Goal: Task Accomplishment & Management: Manage account settings

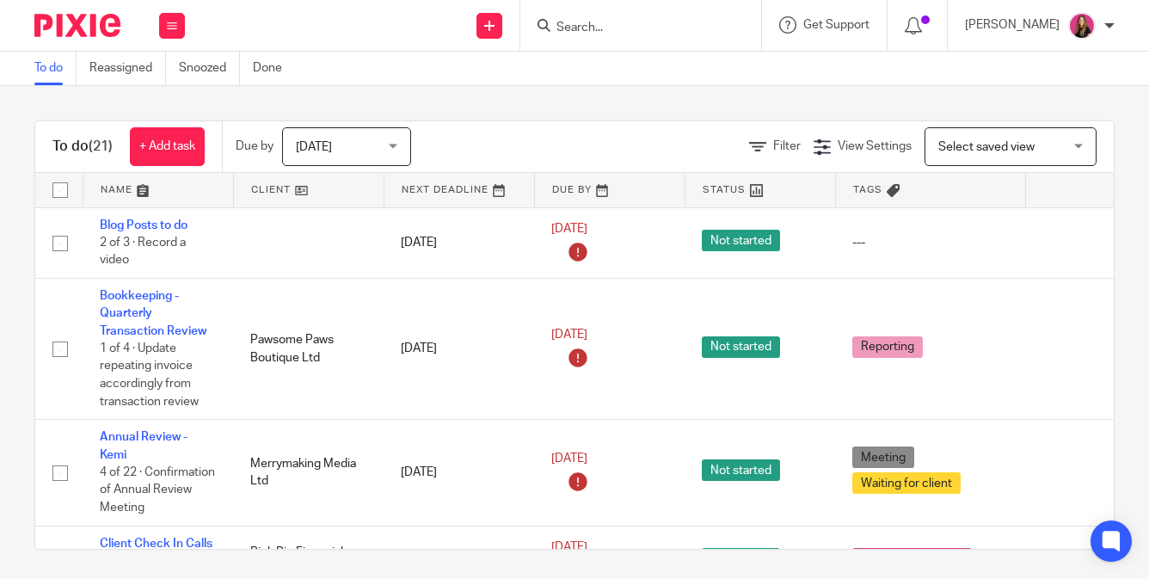
click at [595, 40] on div at bounding box center [640, 25] width 241 height 51
click at [595, 33] on input "Search" at bounding box center [632, 28] width 155 height 15
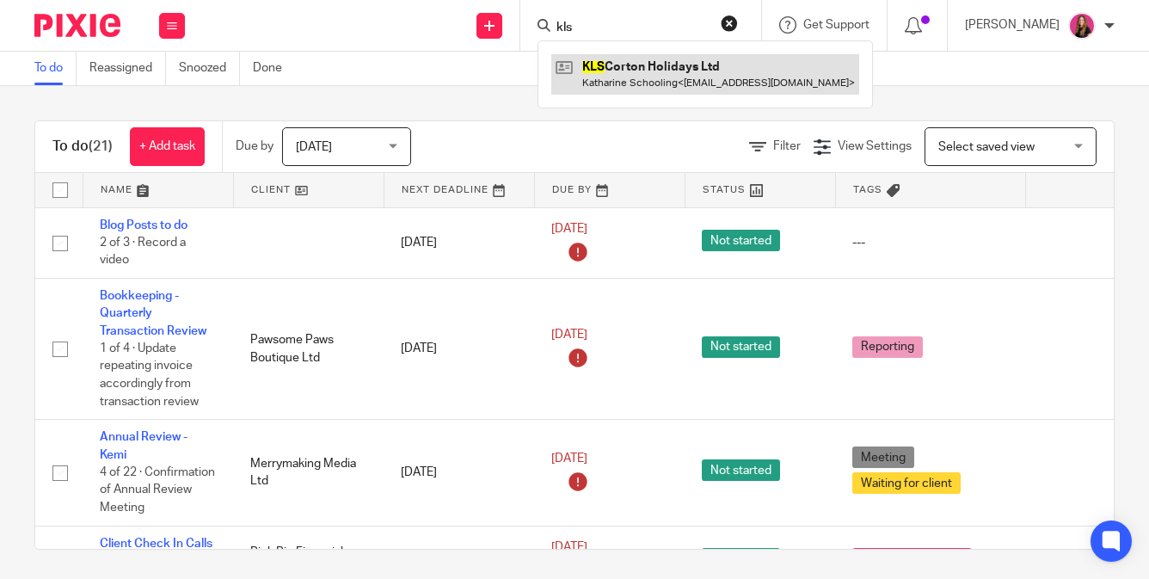
type input "kls"
click at [632, 67] on link at bounding box center [705, 74] width 308 height 40
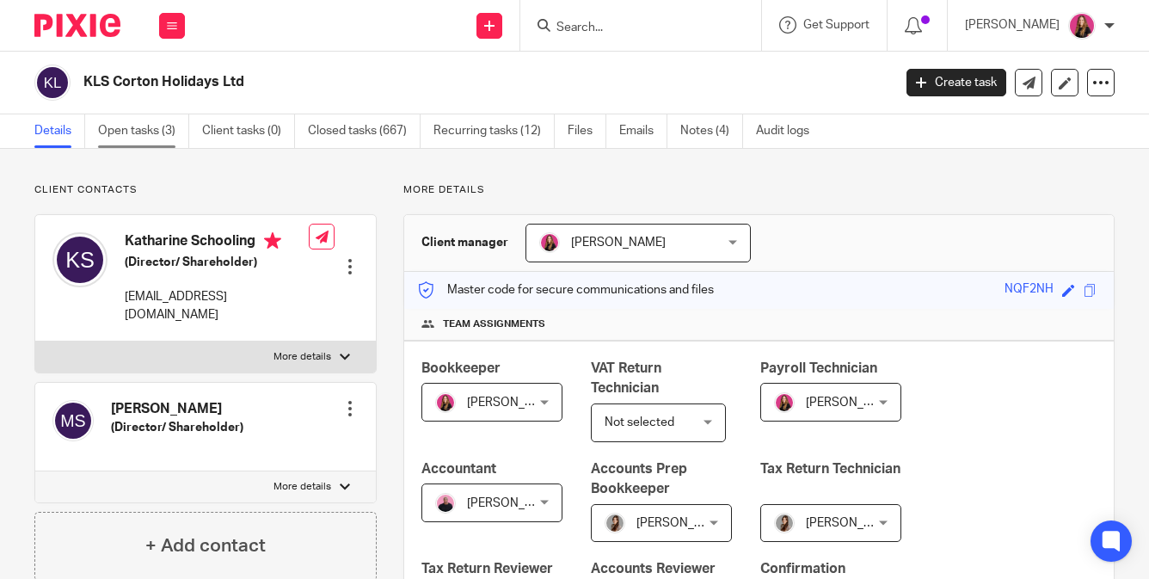
click at [179, 132] on link "Open tasks (3)" at bounding box center [143, 131] width 91 height 34
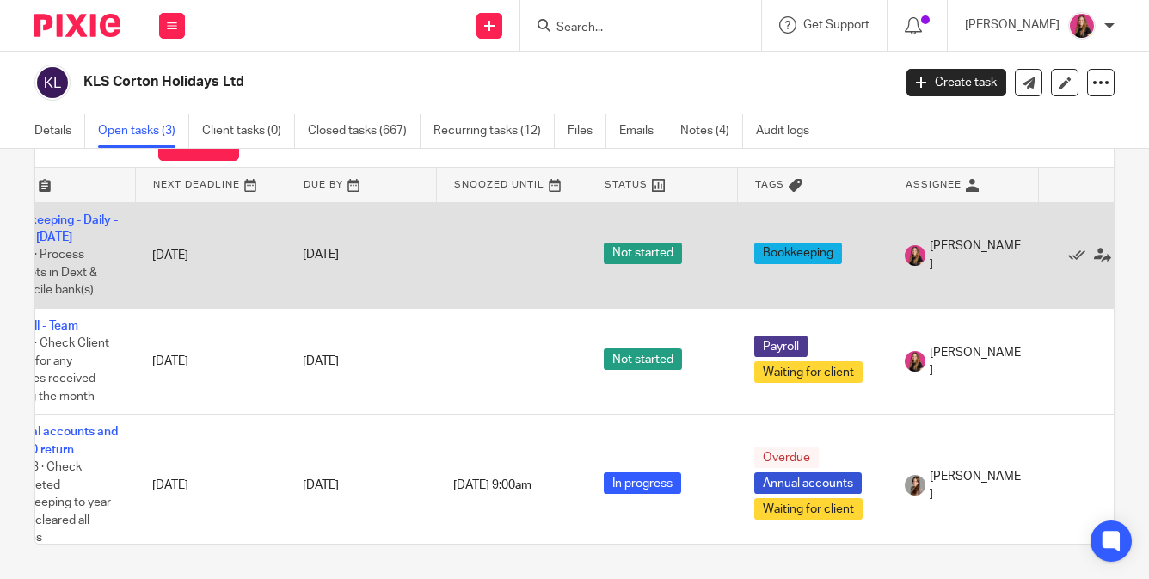
scroll to position [0, 126]
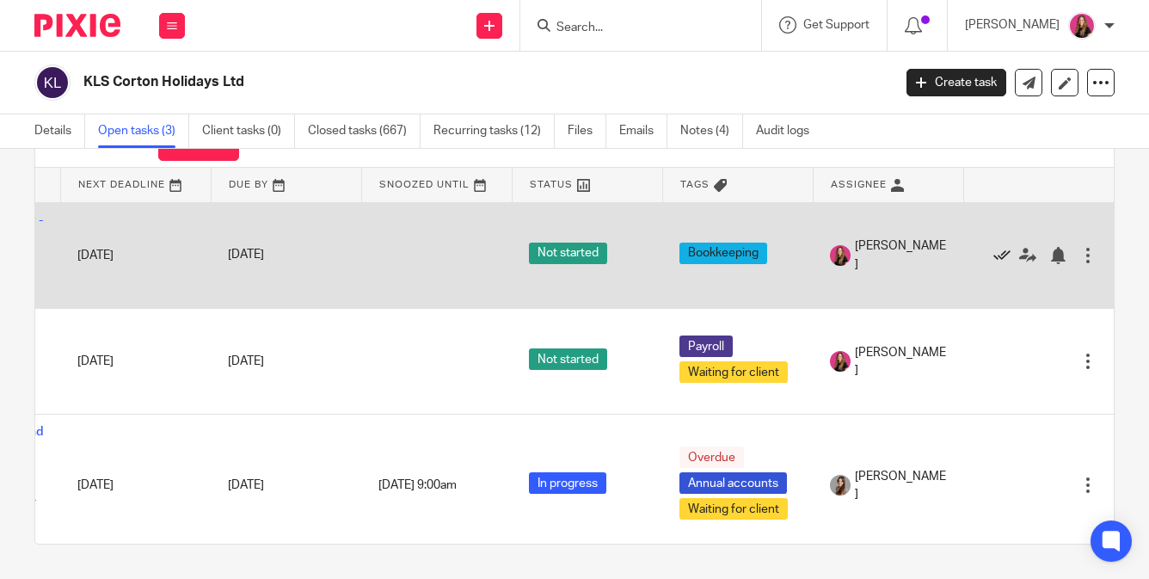
click at [1001, 255] on icon at bounding box center [1001, 255] width 17 height 17
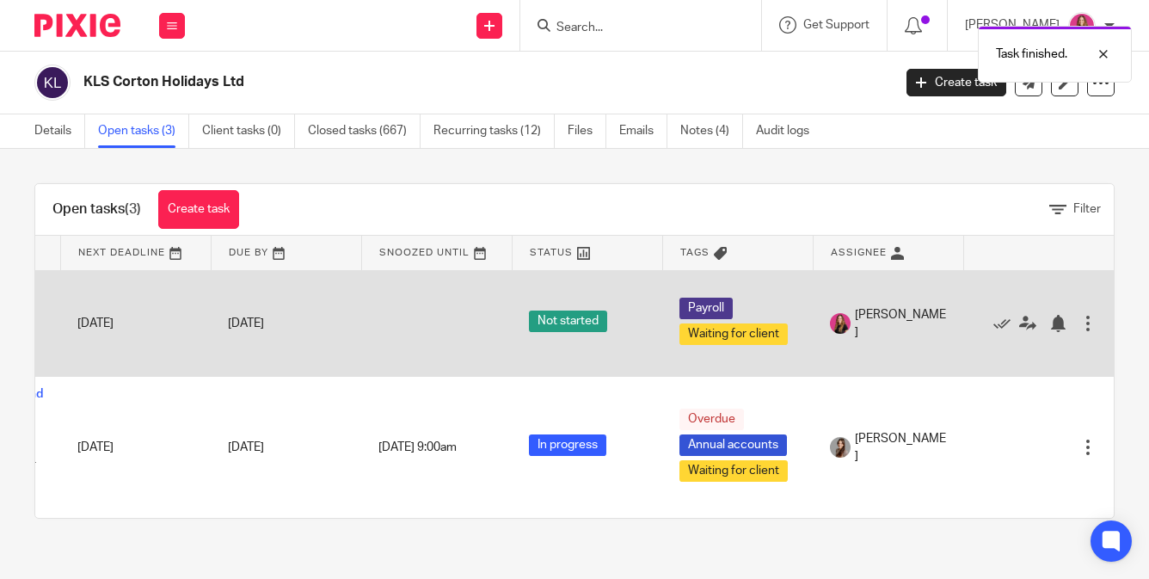
scroll to position [0, 0]
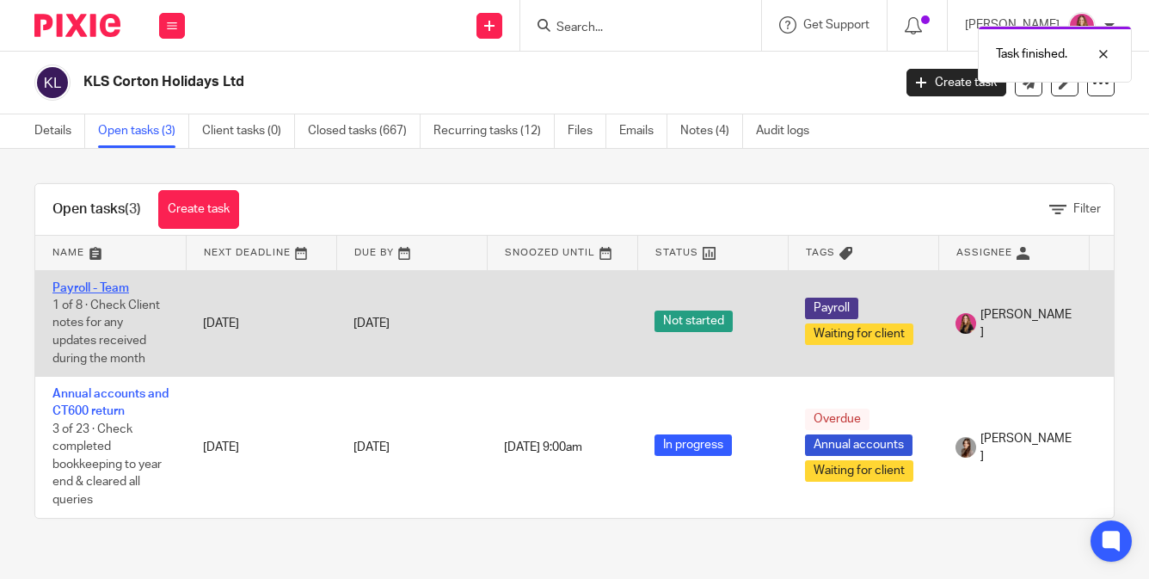
click at [65, 286] on link "Payroll - Team" at bounding box center [90, 288] width 77 height 12
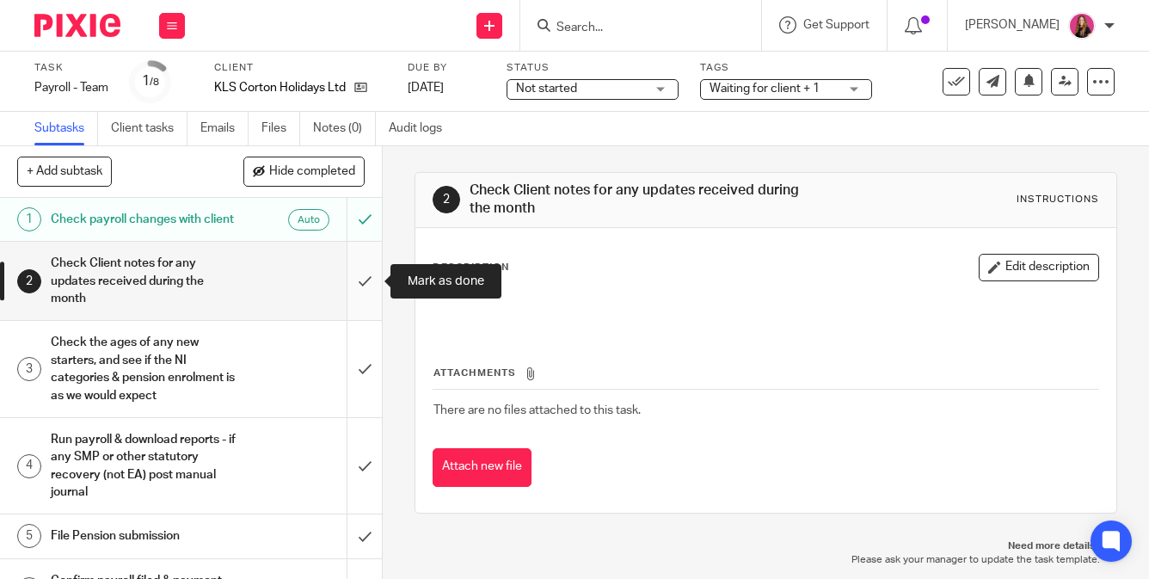
click at [349, 272] on input "submit" at bounding box center [191, 281] width 382 height 78
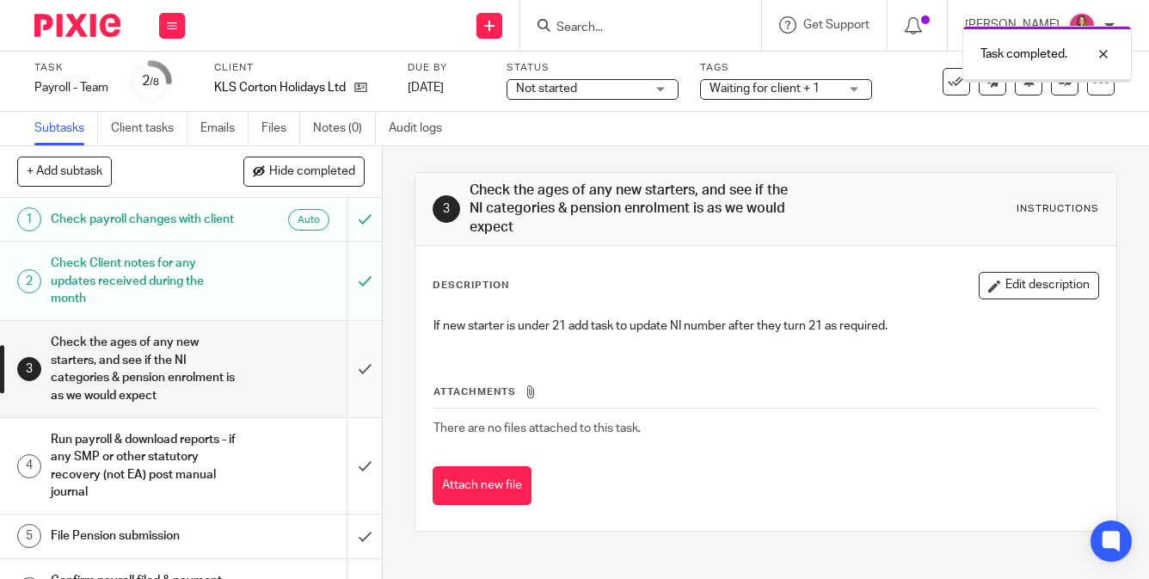
click at [368, 335] on input "submit" at bounding box center [191, 368] width 382 height 95
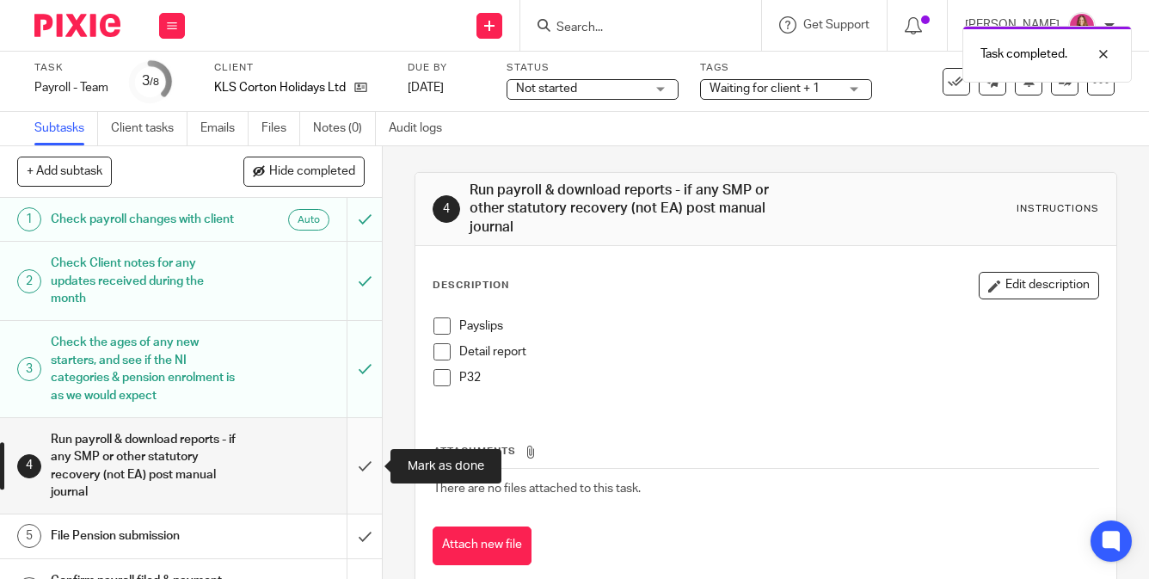
click at [367, 421] on input "submit" at bounding box center [191, 465] width 382 height 95
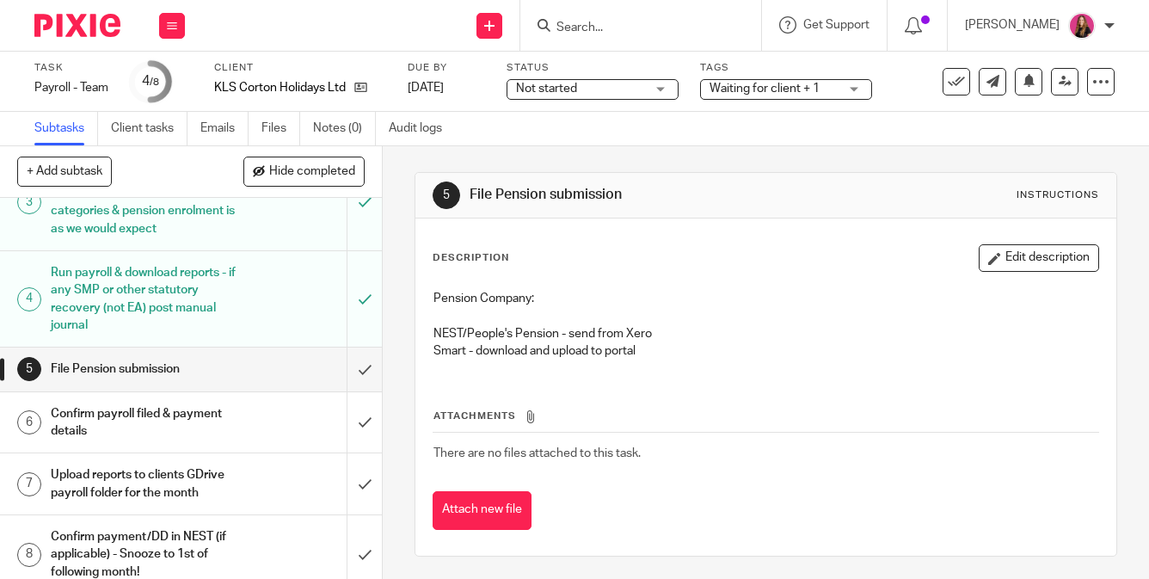
scroll to position [182, 0]
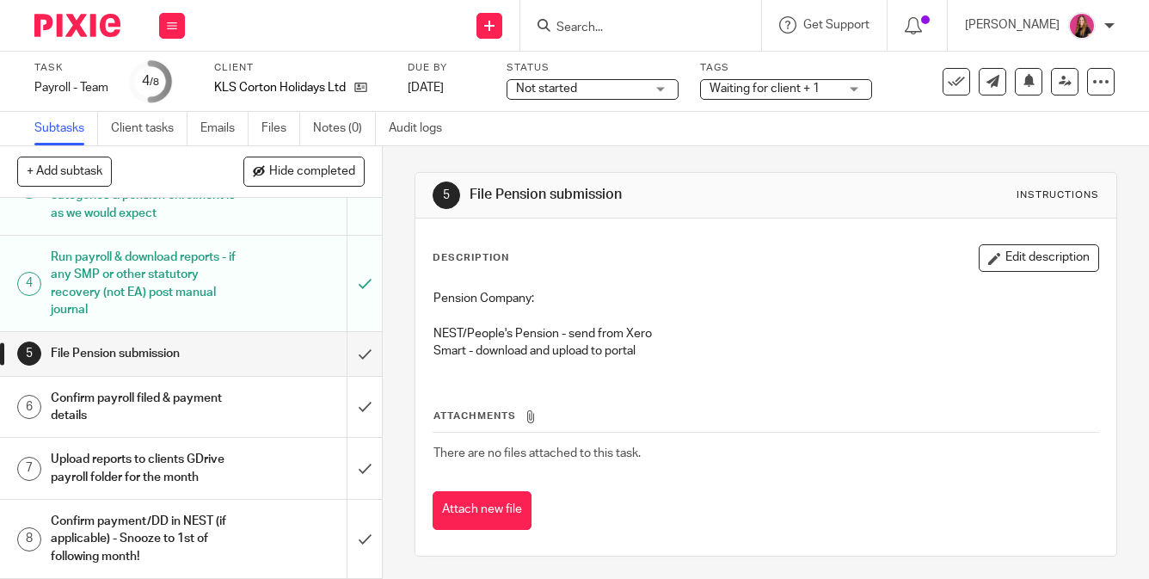
click at [231, 455] on h1 "Upload reports to clients GDrive payroll folder for the month" at bounding box center [144, 468] width 186 height 44
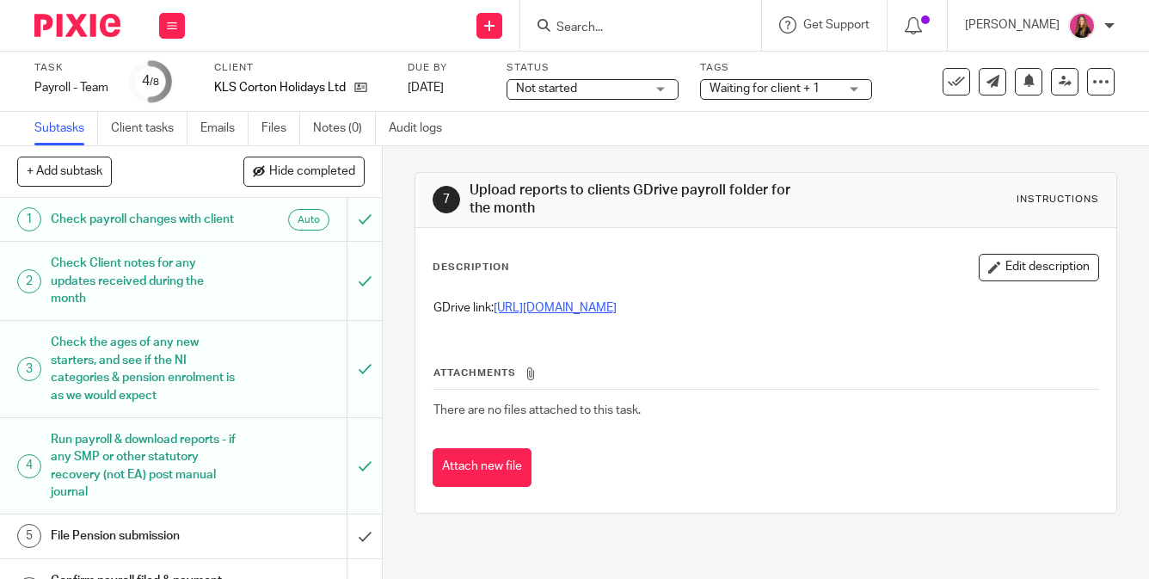
click at [617, 314] on link "https://drive.google.com/drive/folders/1Kmz1XBDlBaBA8xyf52x7PmAOX2WJd6KP?usp=dr…" at bounding box center [555, 308] width 123 height 12
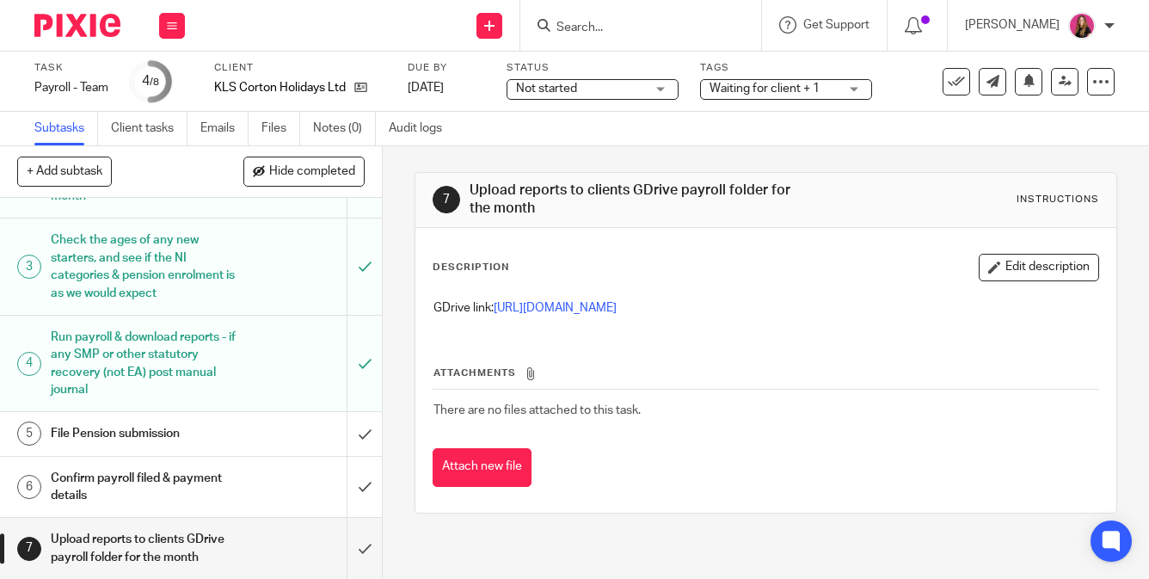
scroll to position [153, 0]
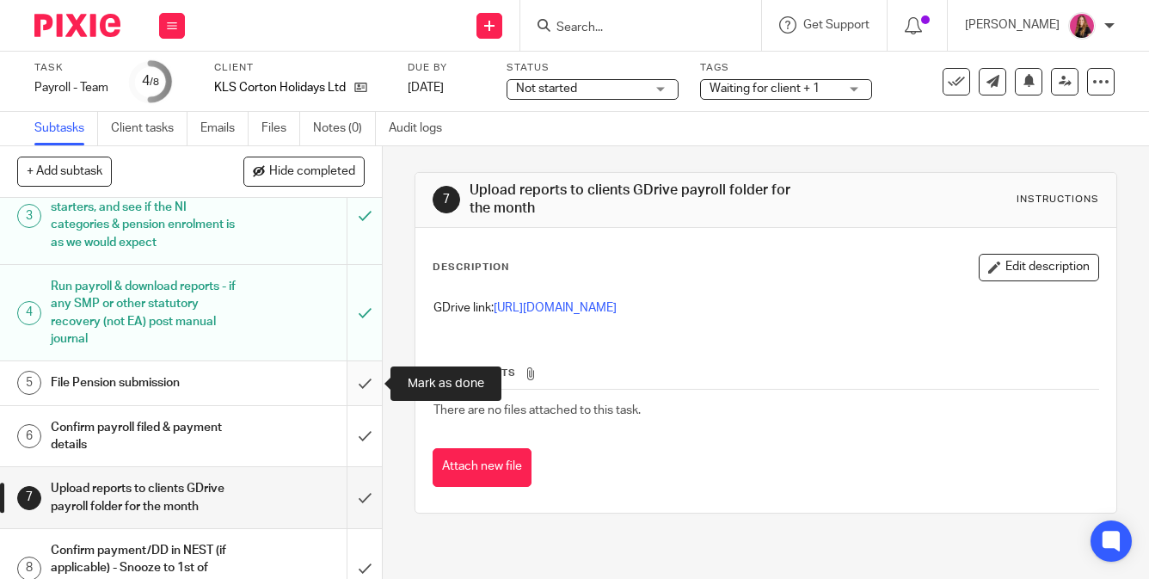
click at [365, 390] on input "submit" at bounding box center [191, 382] width 382 height 43
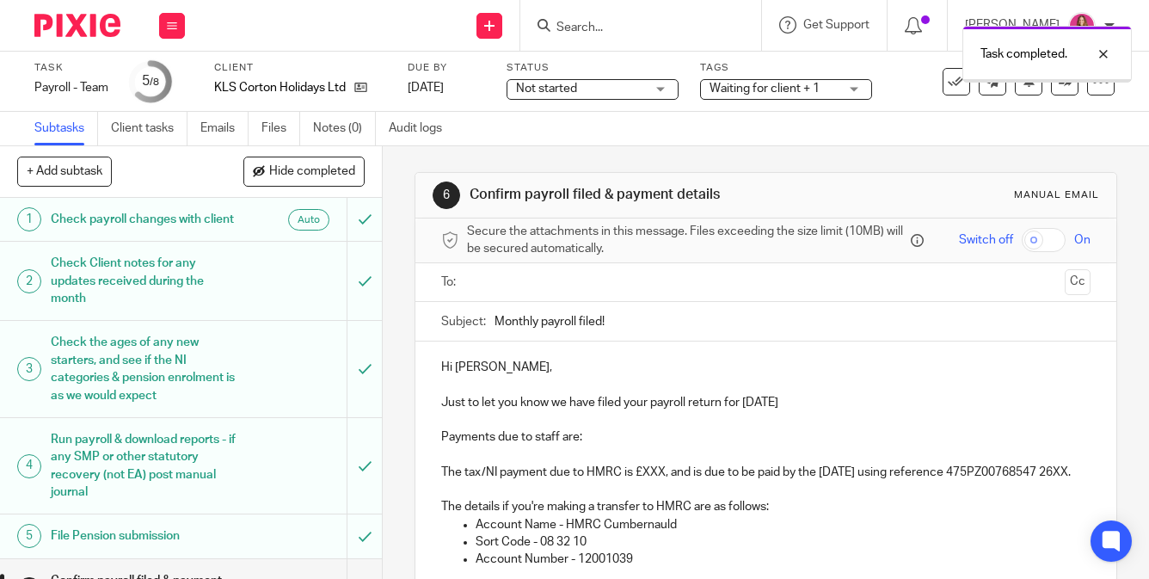
scroll to position [182, 0]
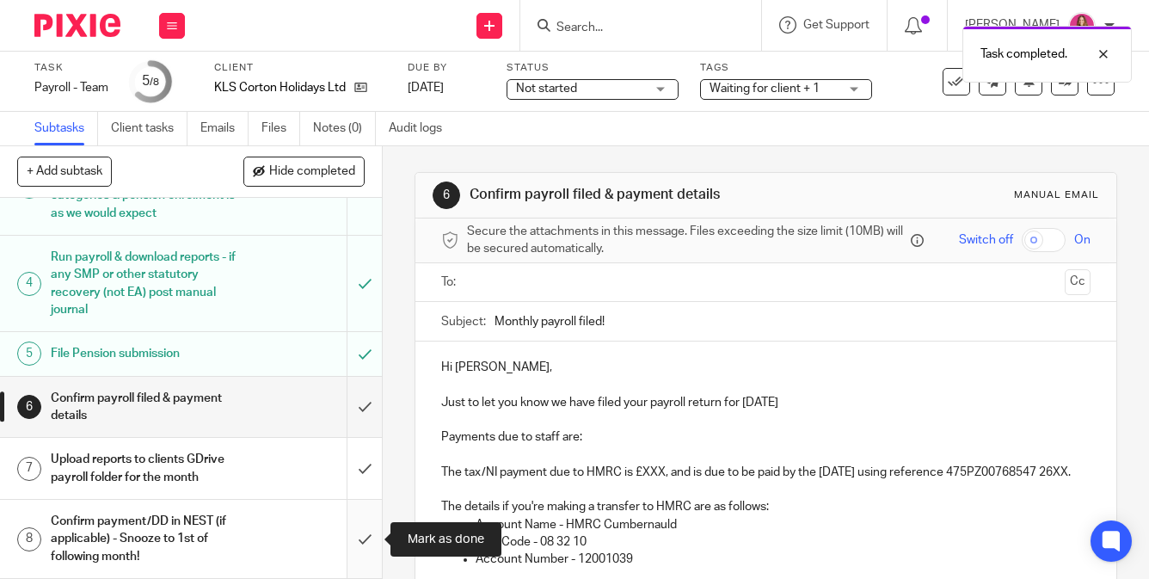
click at [357, 535] on input "submit" at bounding box center [191, 539] width 382 height 78
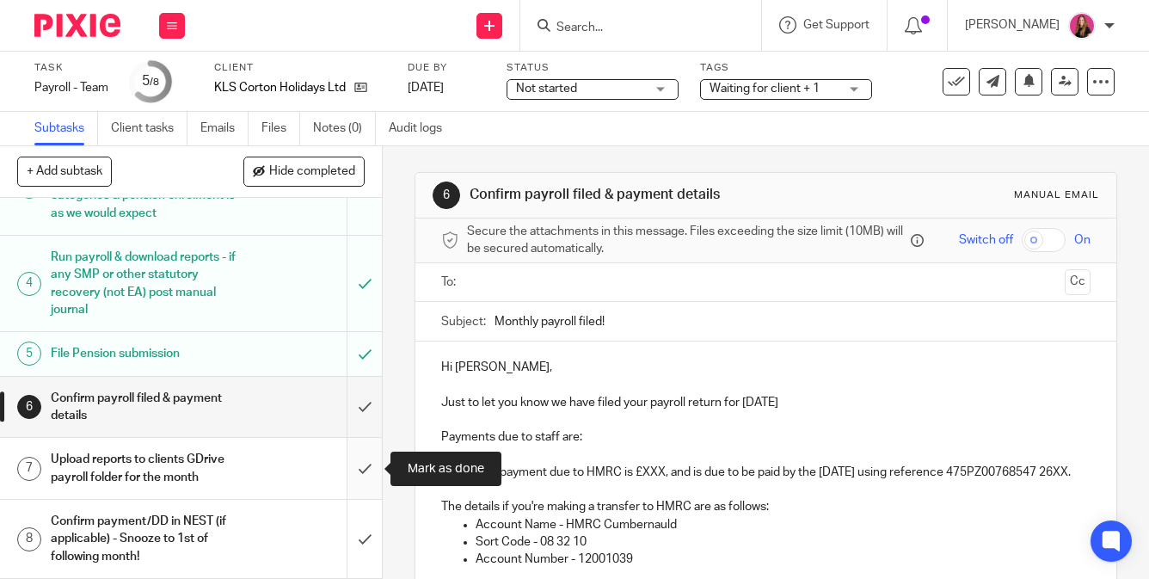
click at [372, 470] on input "submit" at bounding box center [191, 468] width 382 height 61
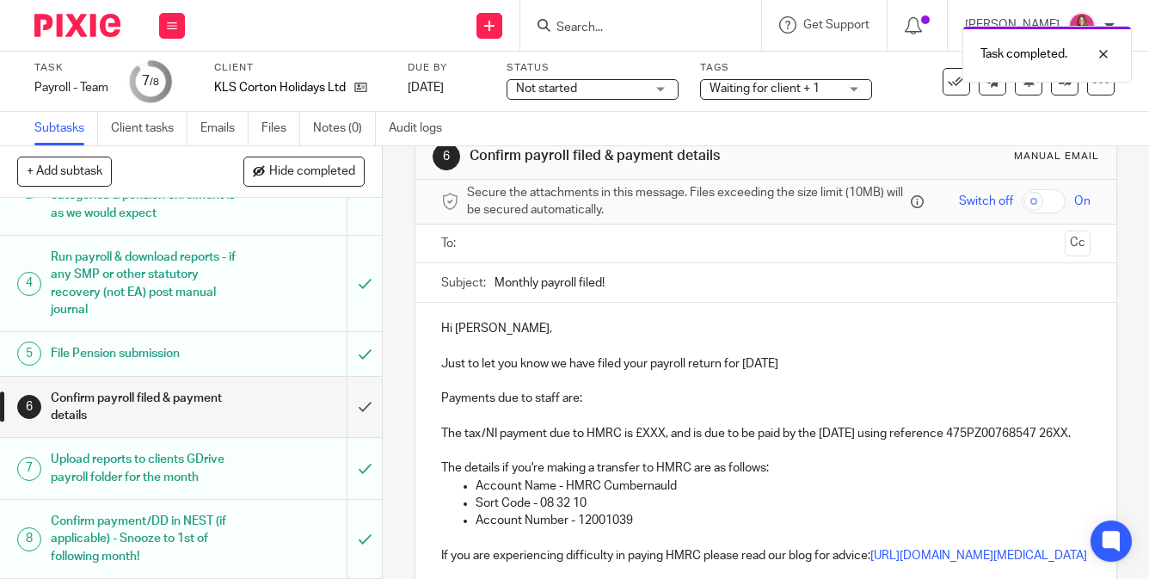
scroll to position [38, 0]
click at [598, 237] on input "text" at bounding box center [765, 245] width 584 height 20
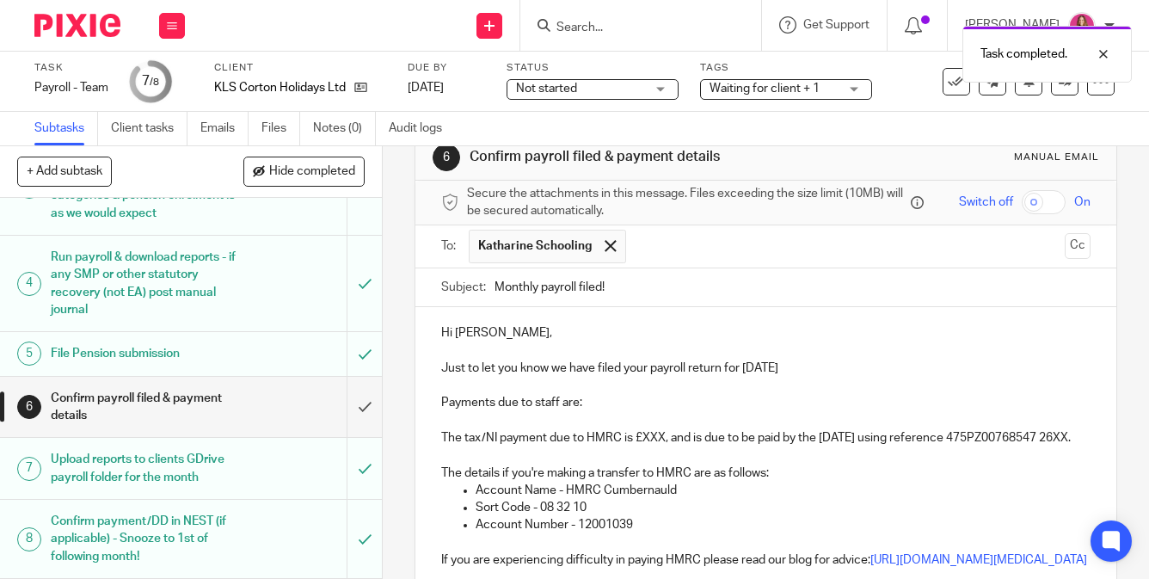
click at [655, 406] on p "Payments due to staff are:" at bounding box center [765, 402] width 649 height 17
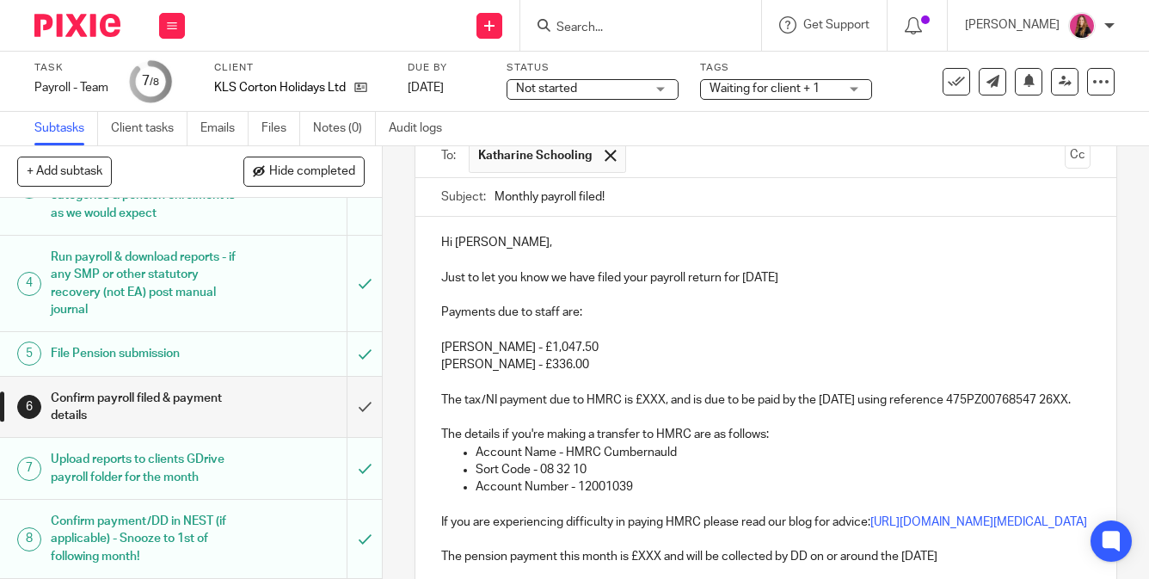
scroll to position [142, 0]
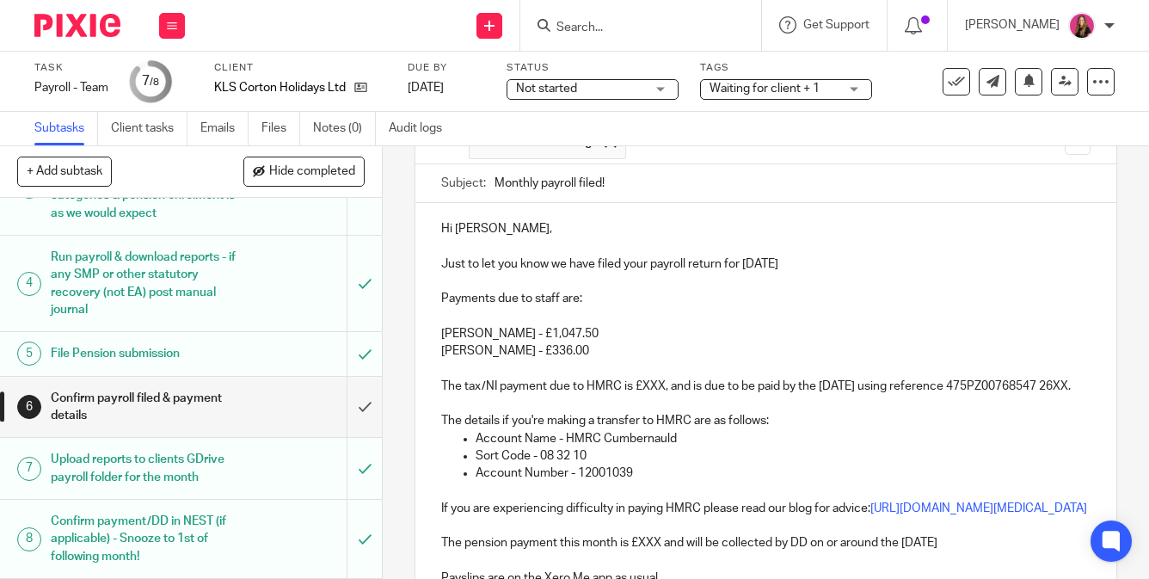
click at [663, 385] on p "The tax/NI payment due to HMRC is £XXX, and is due to be paid by the 22nd Octob…" at bounding box center [765, 377] width 649 height 35
click at [562, 396] on p "The tax/NI payment due to HMRC is £84.00, and is due to be paid by the 22nd Oct…" at bounding box center [765, 377] width 649 height 35
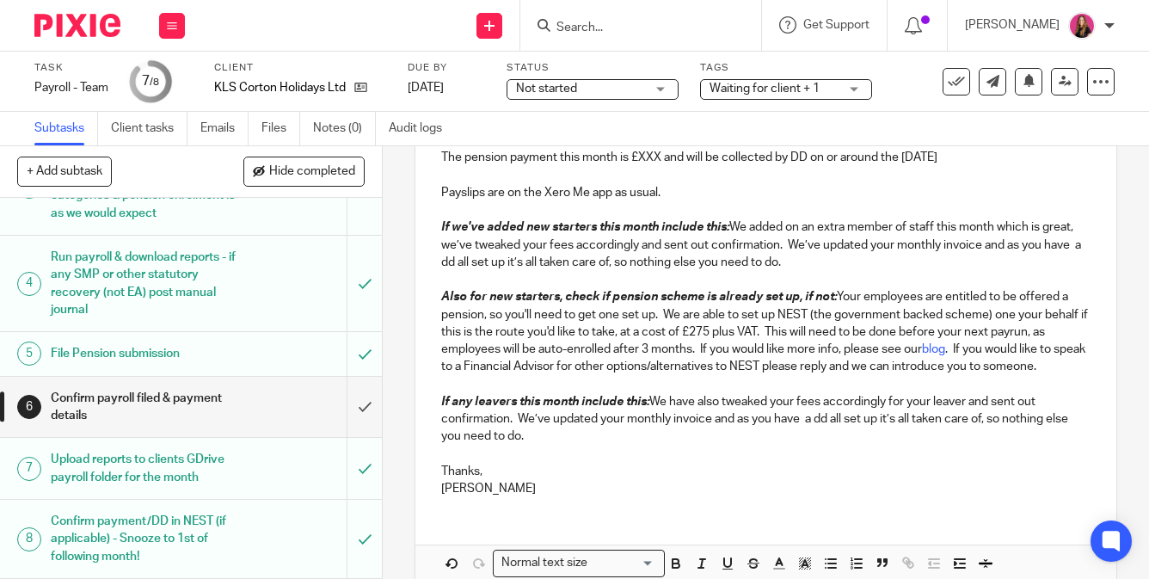
scroll to position [562, 0]
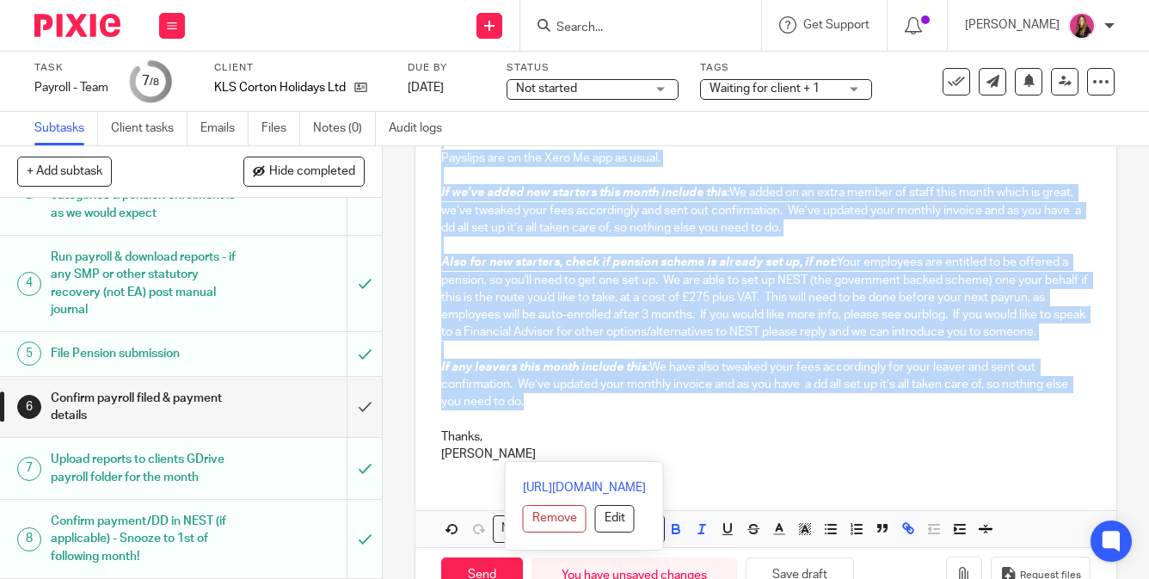
drag, startPoint x: 553, startPoint y: 452, endPoint x: 441, endPoint y: 177, distance: 296.3
click at [441, 177] on div "Hi Katharine, Just to let you know we have filed your payroll return for Septem…" at bounding box center [765, 129] width 700 height 692
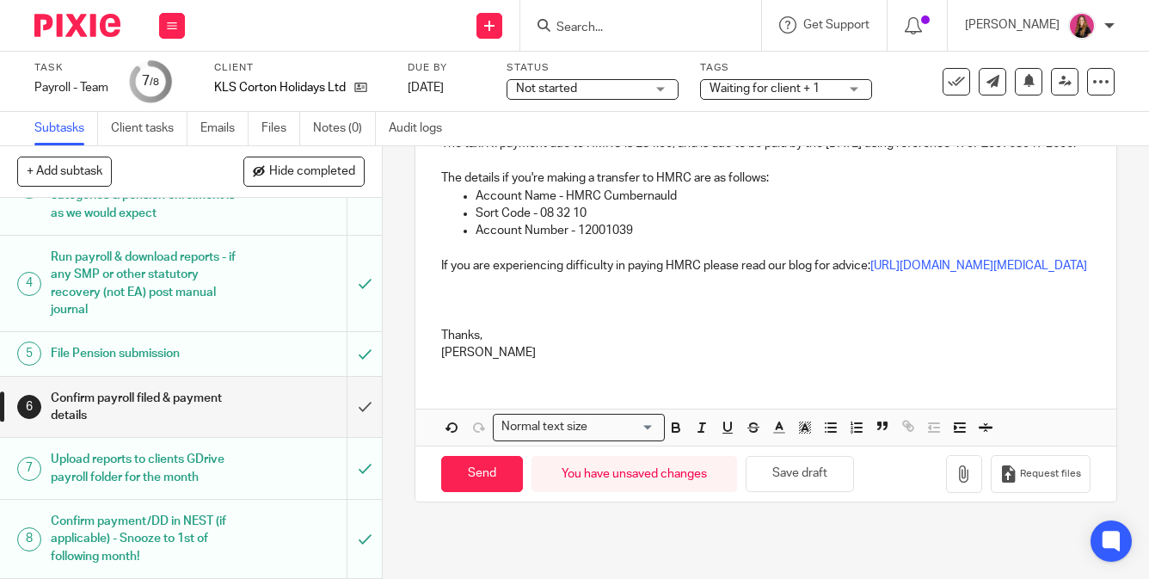
scroll to position [516, 0]
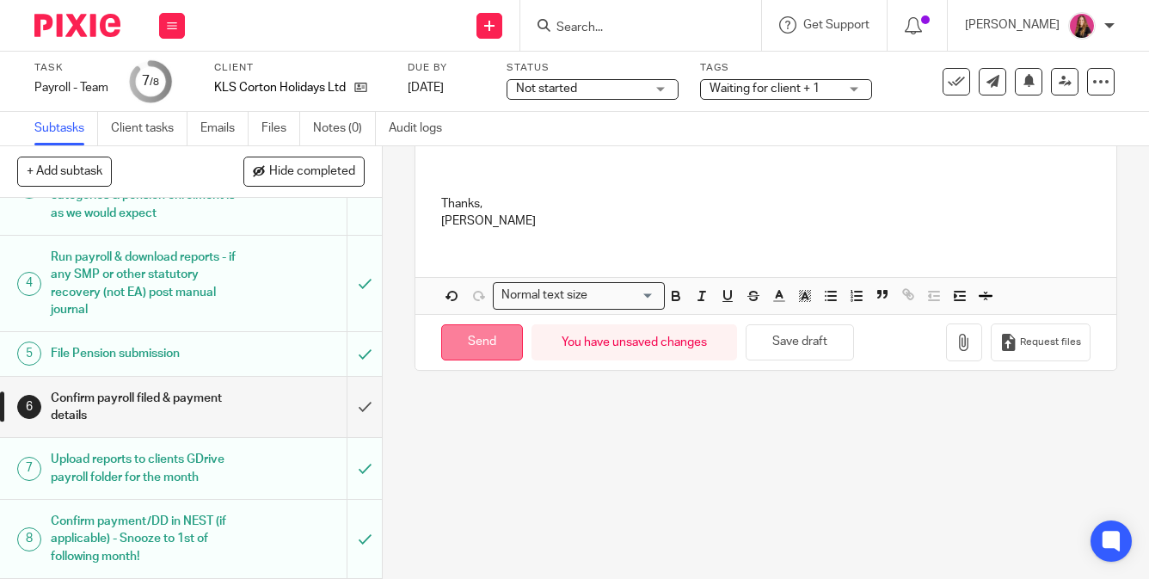
click at [481, 361] on input "Send" at bounding box center [482, 342] width 82 height 37
type input "Sent"
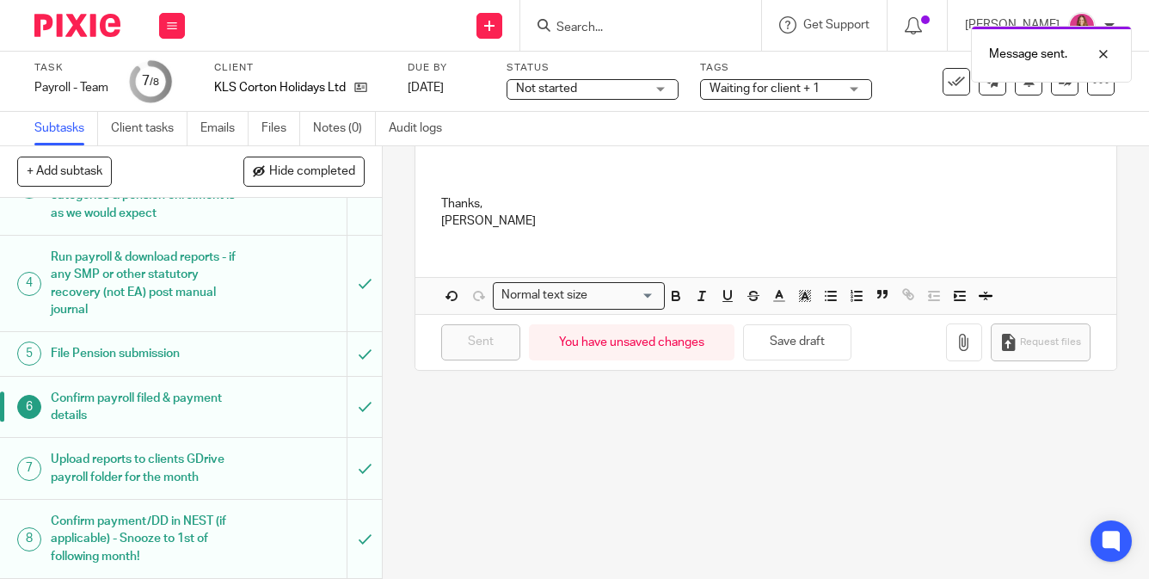
click at [118, 30] on img at bounding box center [77, 25] width 86 height 23
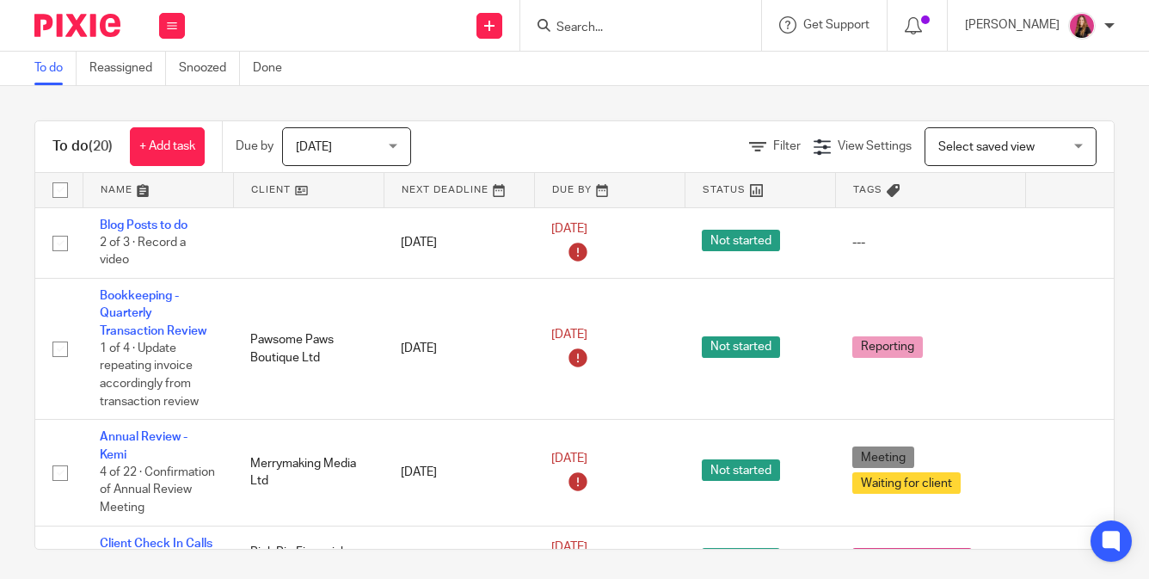
click at [587, 24] on input "Search" at bounding box center [632, 28] width 155 height 15
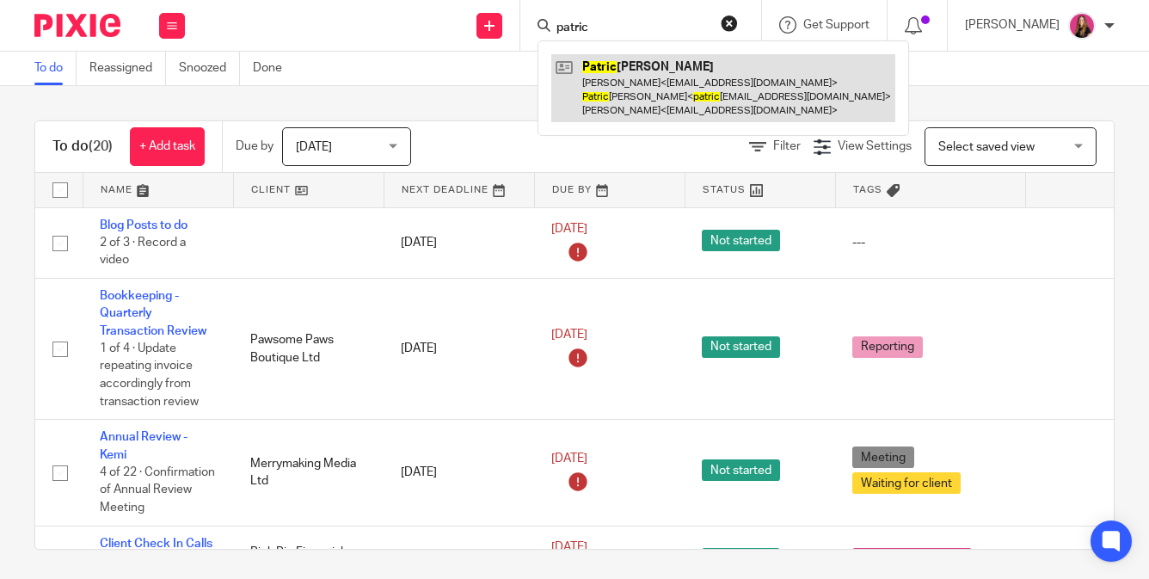
type input "patric"
click at [671, 94] on link at bounding box center [723, 88] width 344 height 68
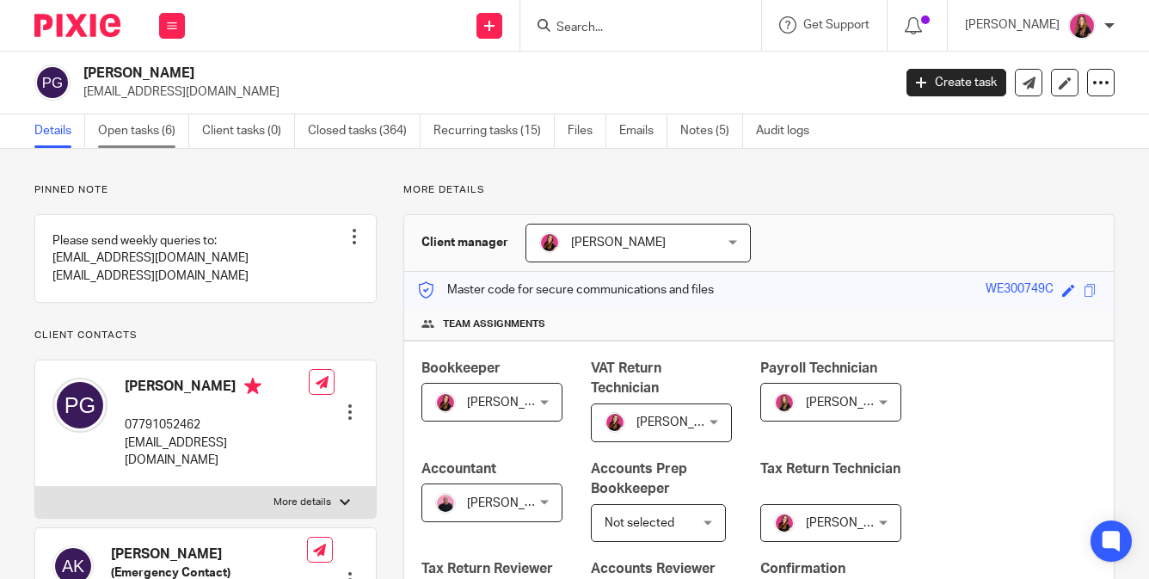
click at [179, 130] on link "Open tasks (6)" at bounding box center [143, 131] width 91 height 34
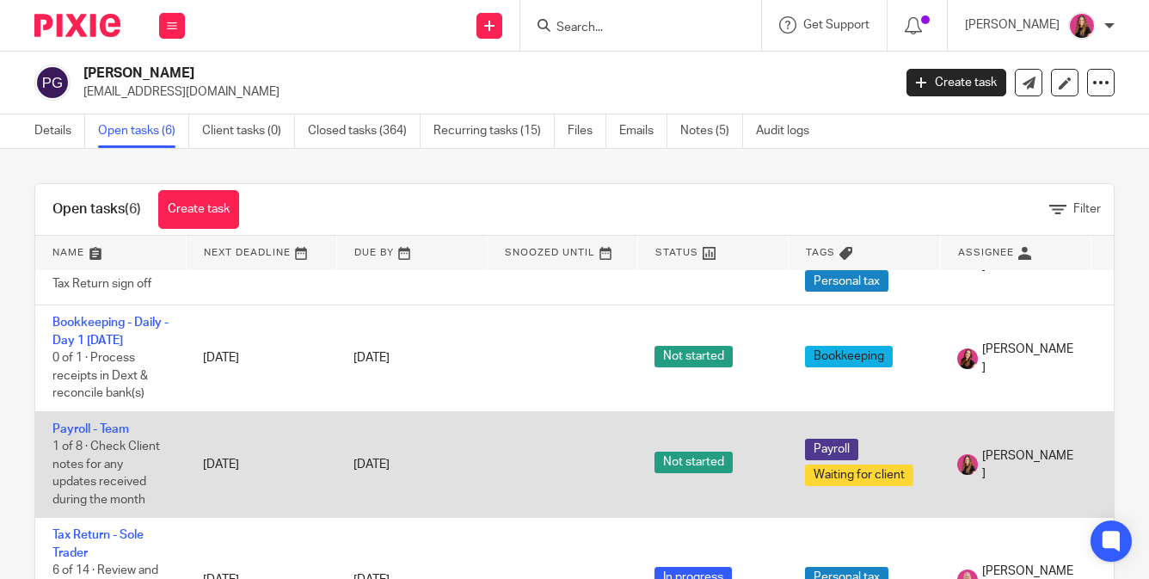
scroll to position [322, 0]
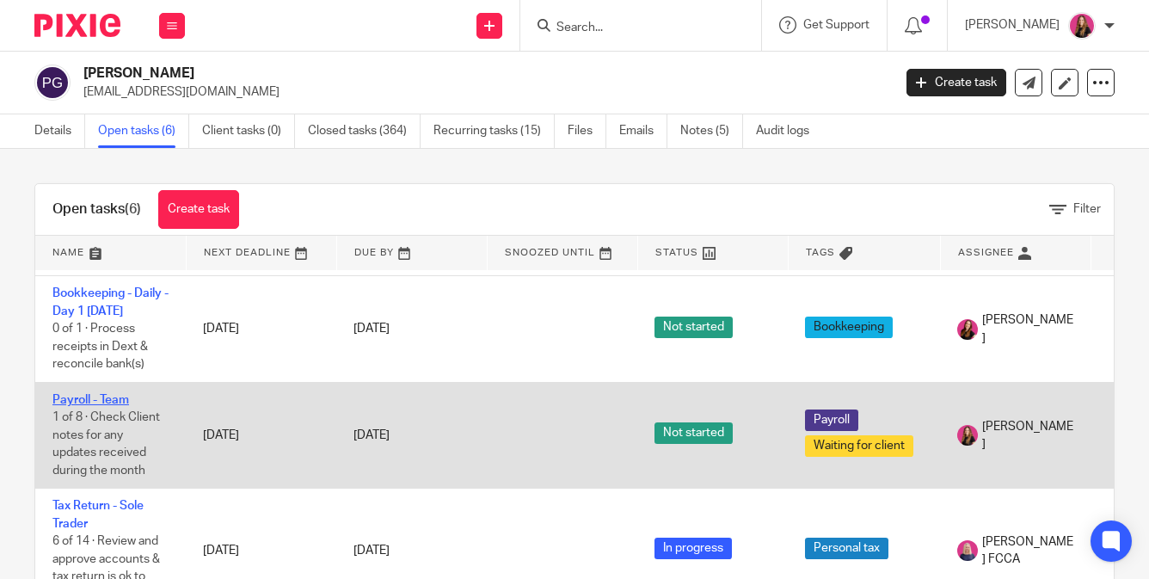
click at [101, 394] on link "Payroll - Team" at bounding box center [90, 400] width 77 height 12
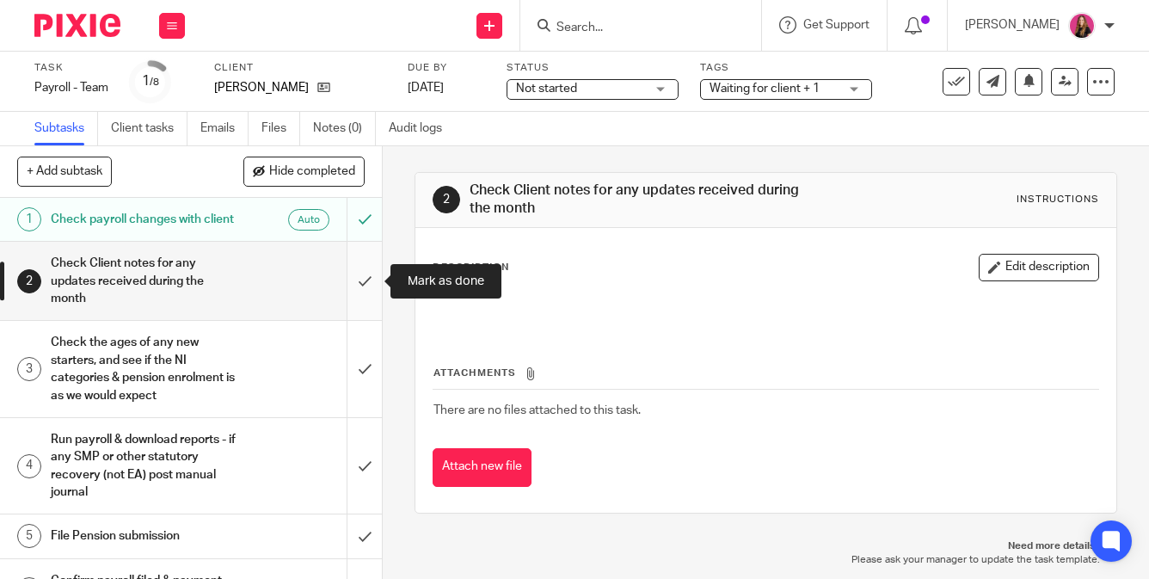
click at [372, 294] on input "submit" at bounding box center [191, 281] width 382 height 78
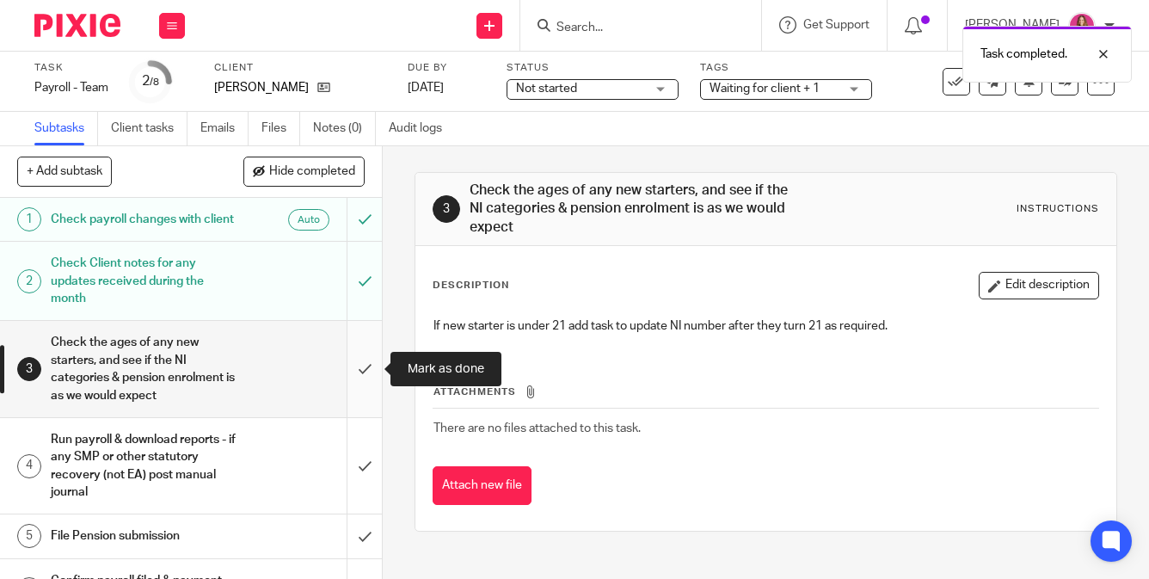
click at [376, 363] on input "submit" at bounding box center [191, 368] width 382 height 95
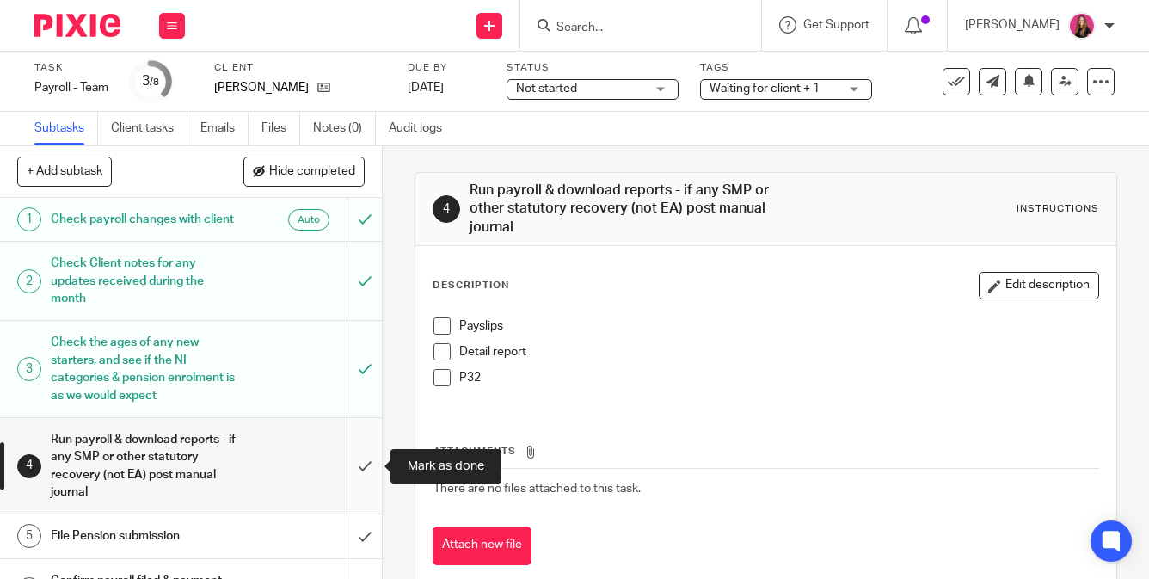
click at [370, 462] on input "submit" at bounding box center [191, 465] width 382 height 95
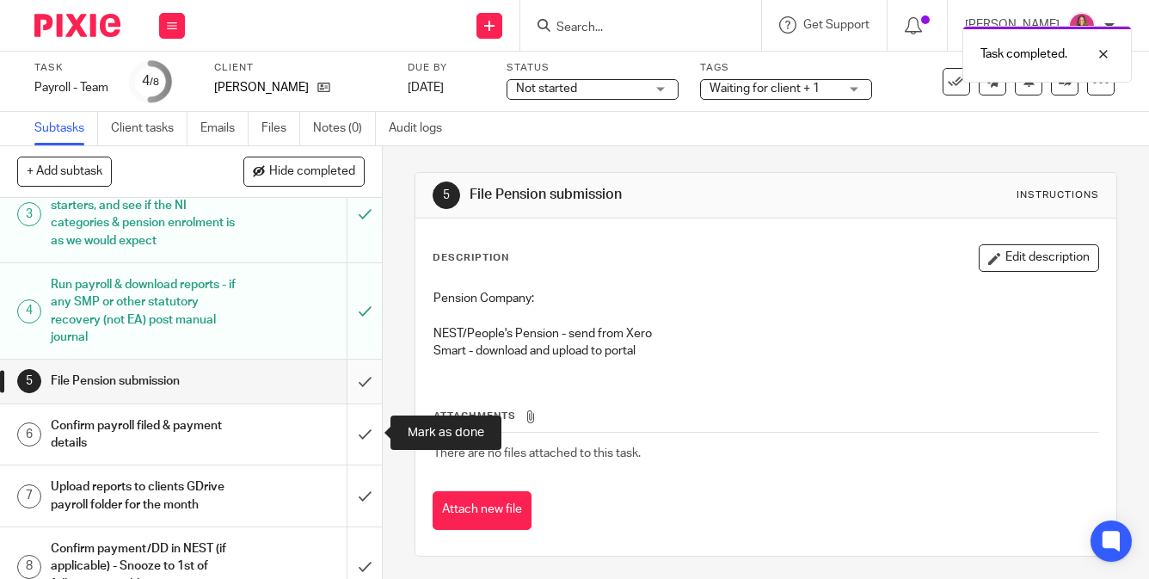
scroll to position [157, 0]
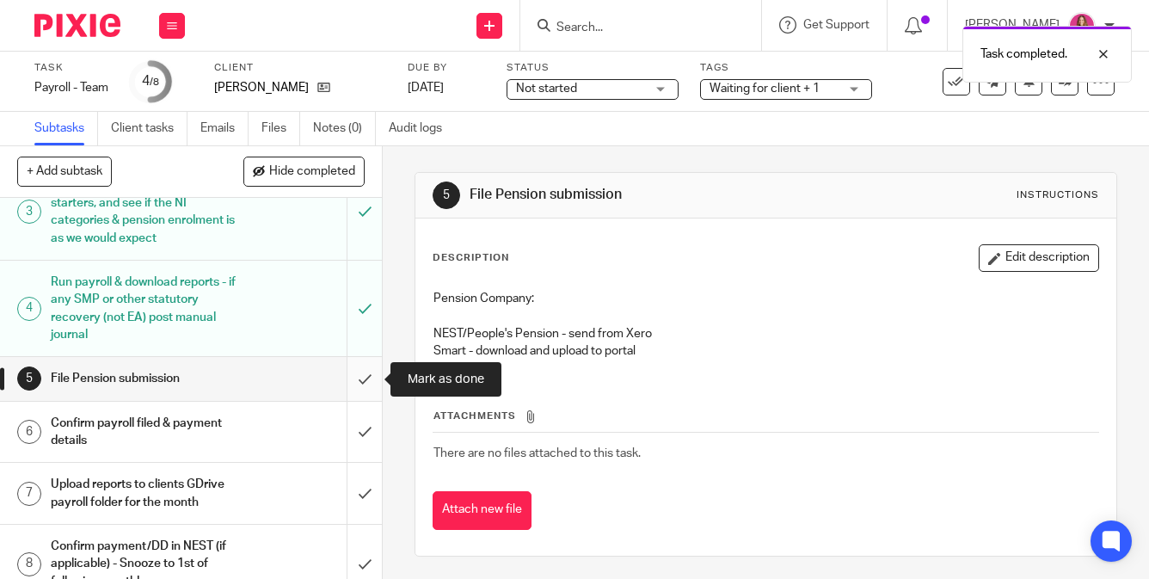
click at [360, 381] on input "submit" at bounding box center [191, 378] width 382 height 43
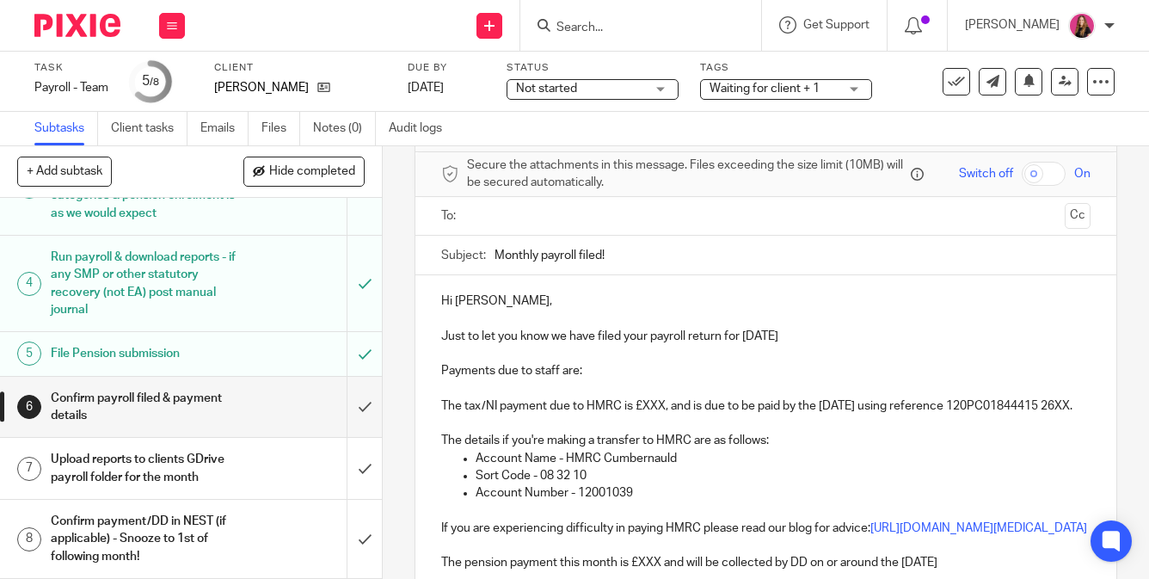
scroll to position [82, 0]
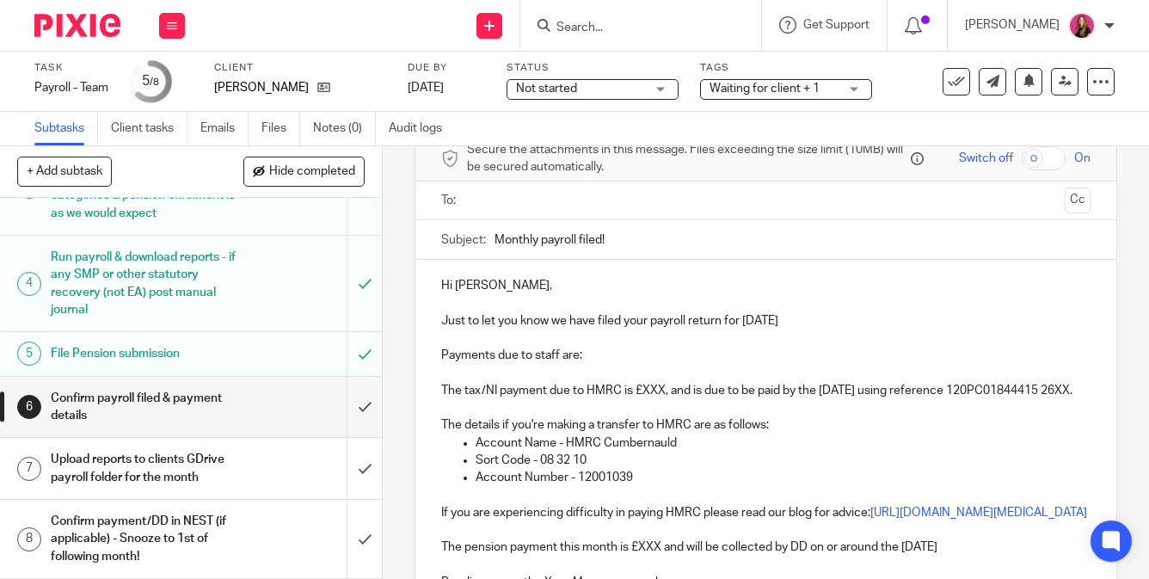
click at [581, 200] on input "text" at bounding box center [765, 201] width 584 height 20
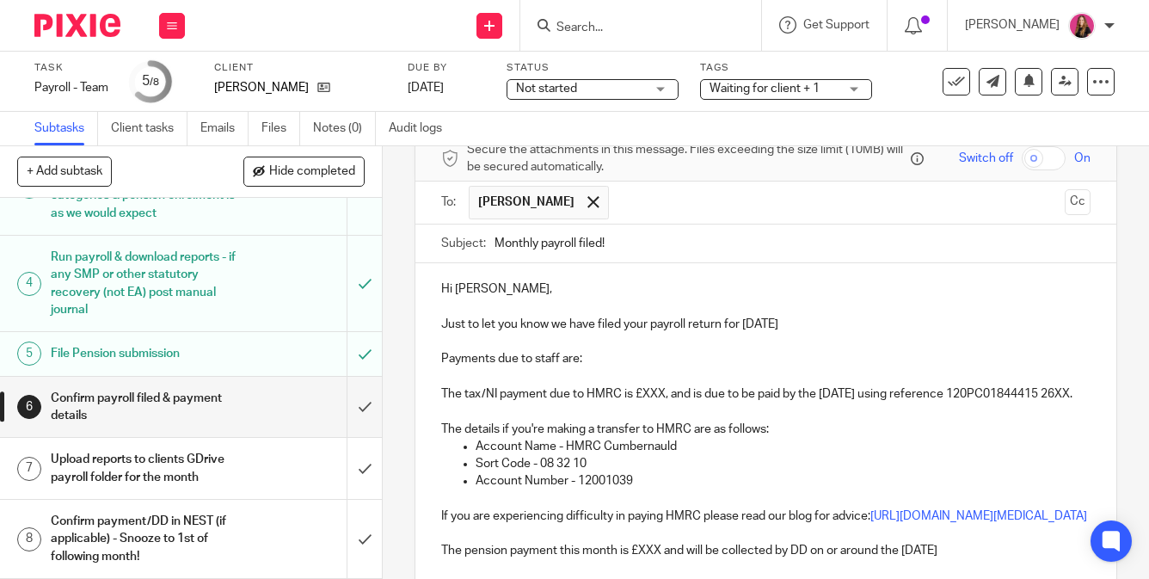
click at [636, 362] on p "Payments due to staff are:" at bounding box center [765, 358] width 649 height 17
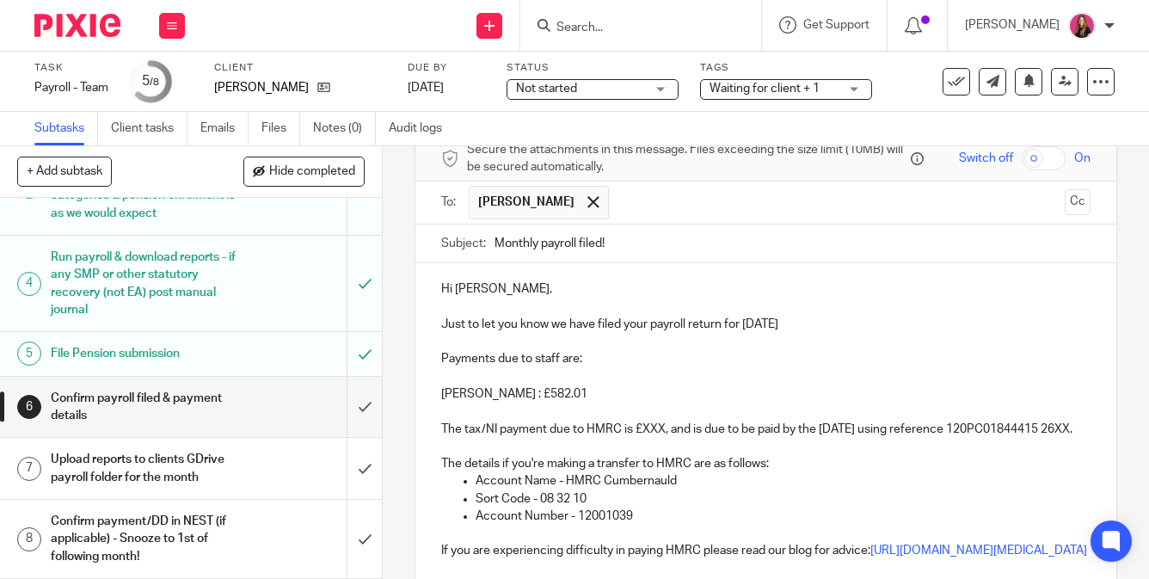
scroll to position [142, 0]
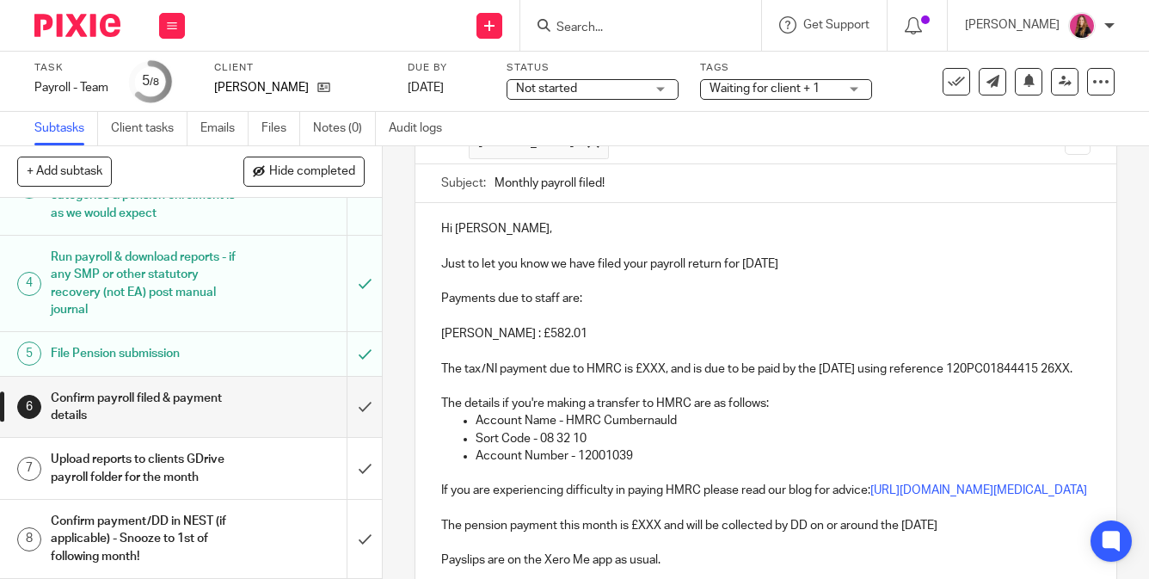
click at [664, 367] on p "The tax/NI payment due to HMRC is £XXX, and is due to be paid by the 22nd Octob…" at bounding box center [765, 359] width 649 height 35
click at [565, 378] on p "The tax/NI payment due to HMRC is £24.75, and is due to be paid by the 22nd Oct…" at bounding box center [765, 359] width 649 height 35
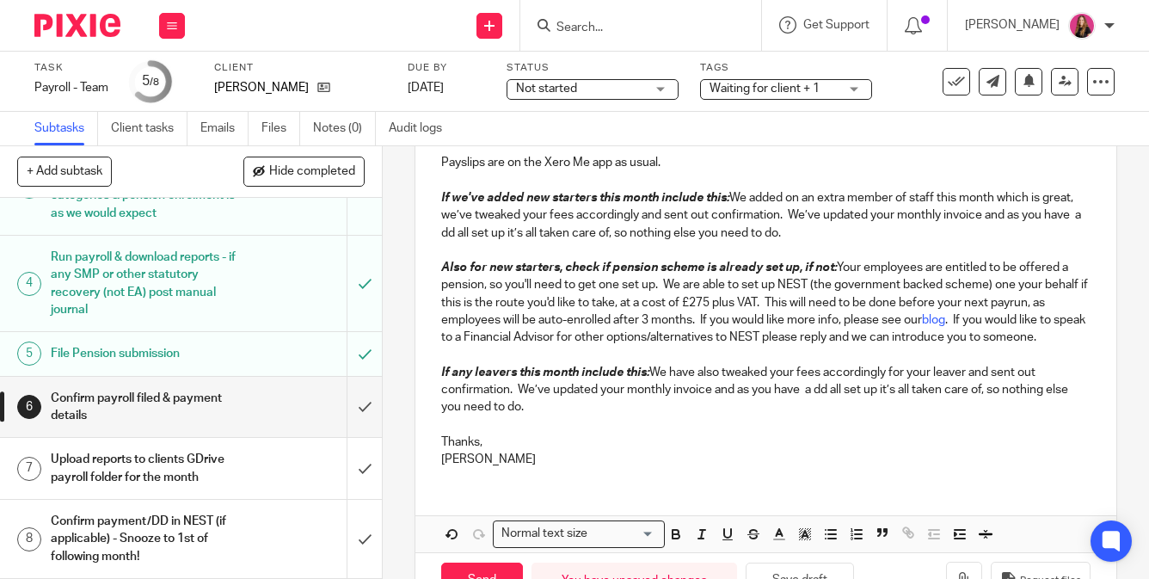
scroll to position [538, 0]
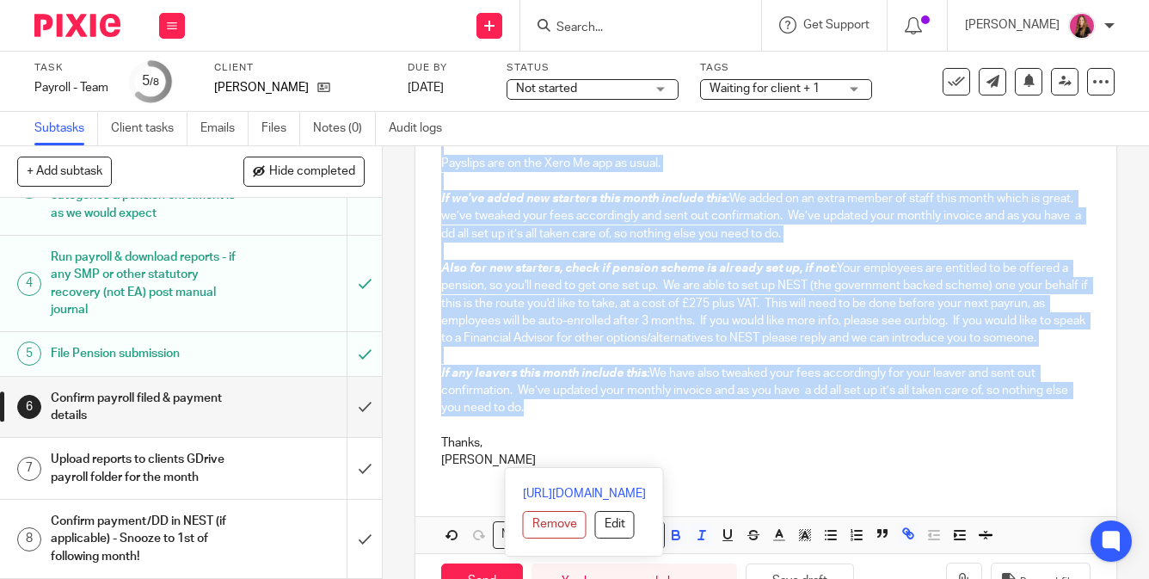
drag, startPoint x: 542, startPoint y: 460, endPoint x: 432, endPoint y: 183, distance: 298.0
click at [432, 183] on div "Hi Patrick, Just to let you know we have filed your payroll return for Septembe…" at bounding box center [765, 143] width 700 height 675
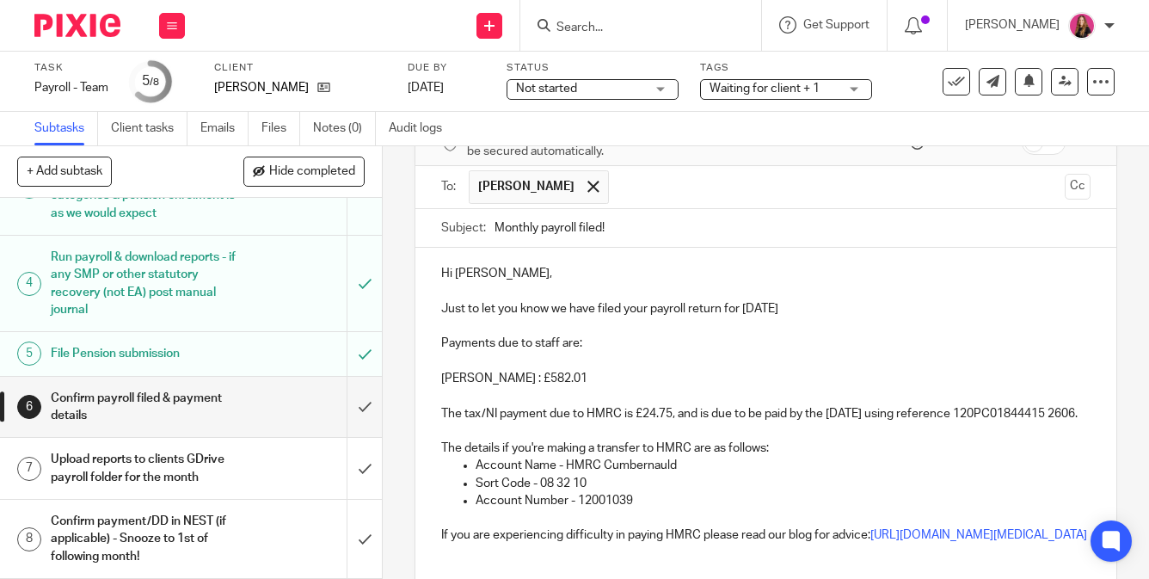
scroll to position [71, 0]
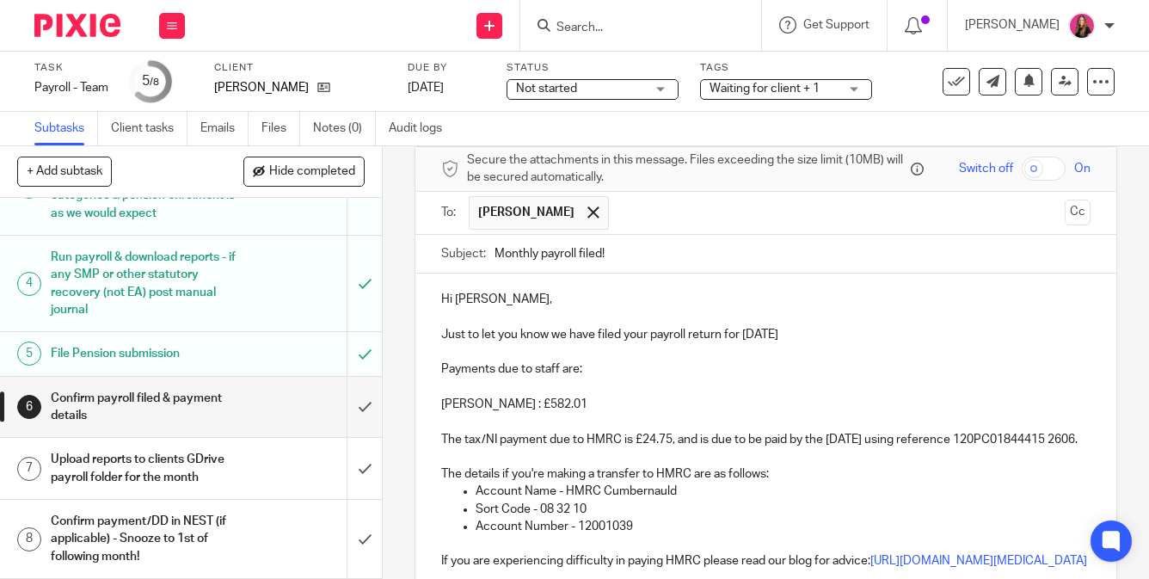
click at [838, 337] on p "Just to let you know we have filed your payroll return for September 2025" at bounding box center [765, 334] width 649 height 17
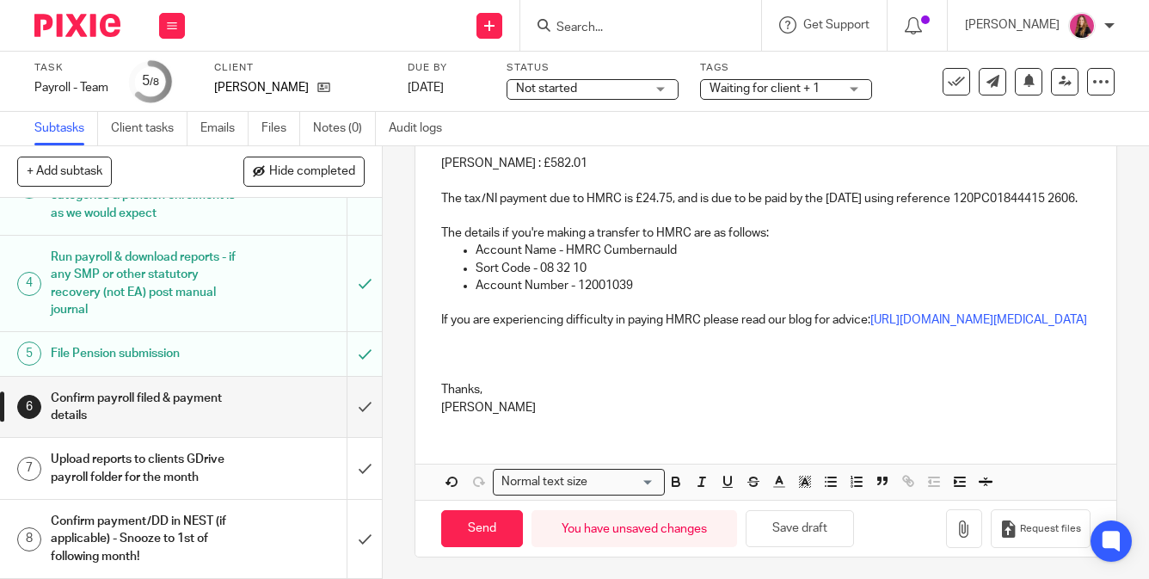
scroll to position [352, 0]
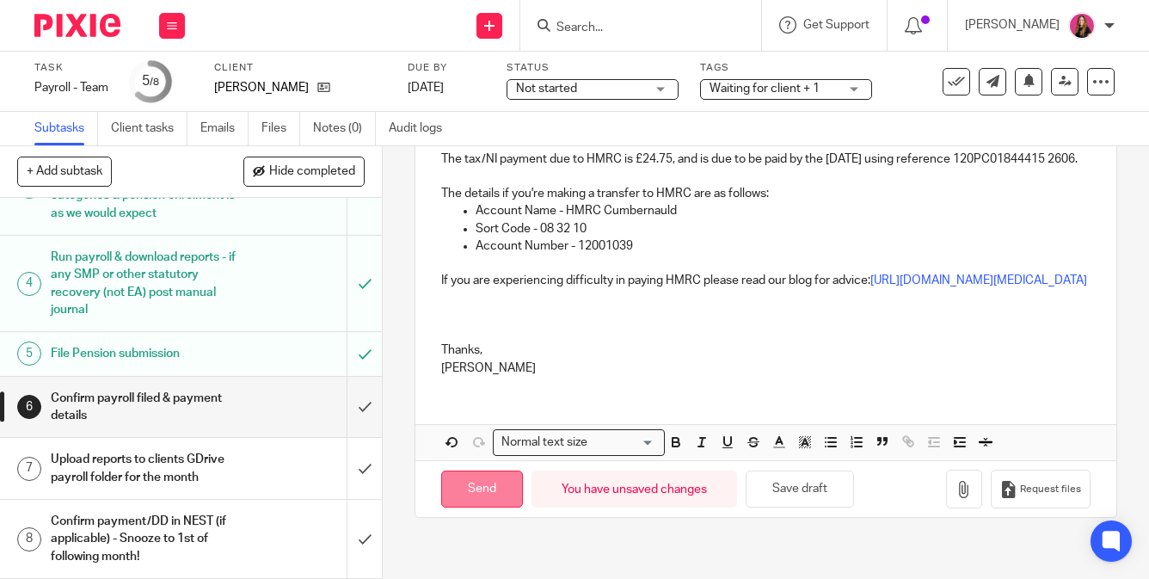
click at [487, 507] on input "Send" at bounding box center [482, 488] width 82 height 37
type input "Sent"
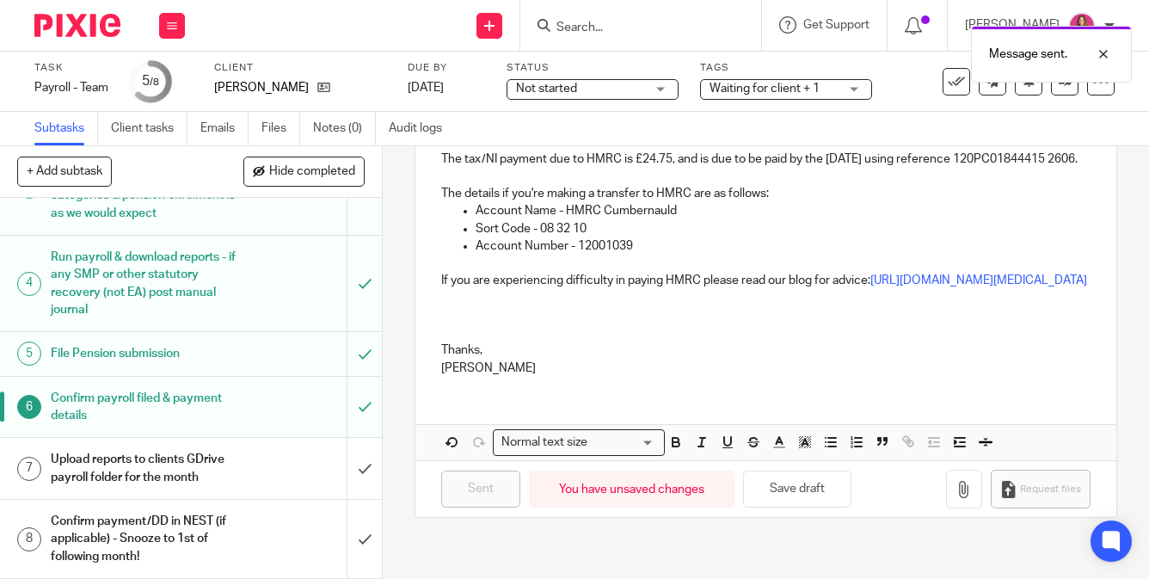
click at [216, 461] on h1 "Upload reports to clients GDrive payroll folder for the month" at bounding box center [144, 468] width 186 height 44
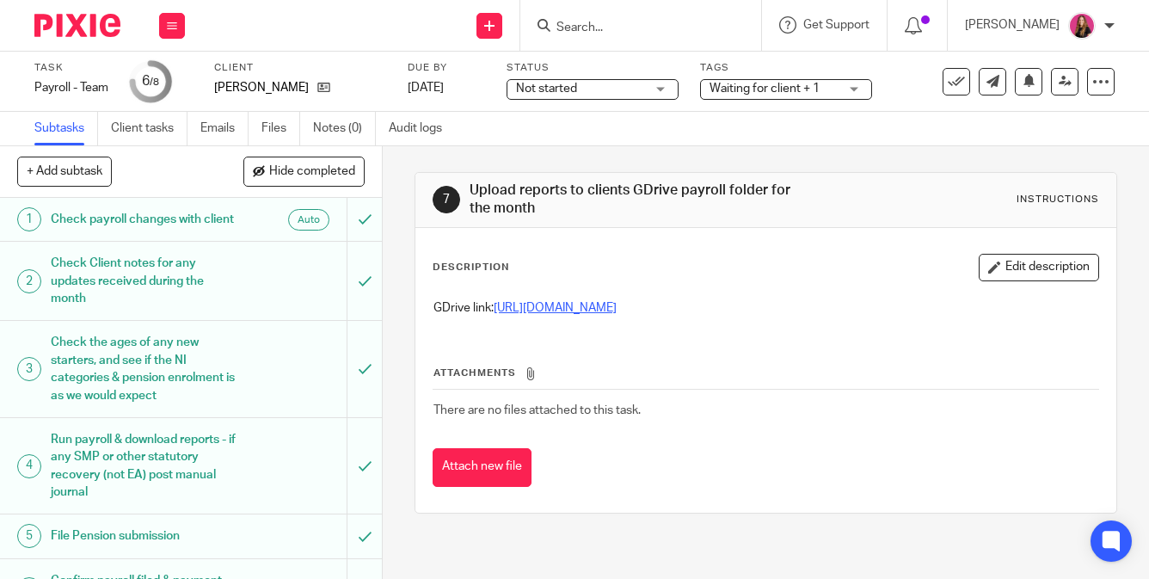
click at [617, 308] on link "[URL][DOMAIN_NAME]" at bounding box center [555, 308] width 123 height 12
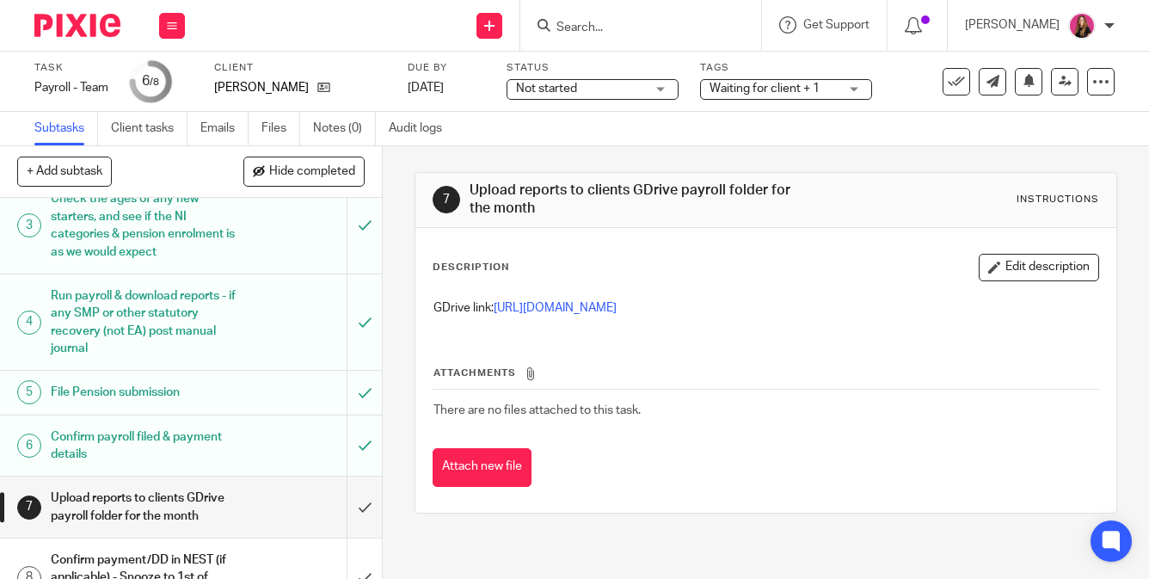
scroll to position [164, 0]
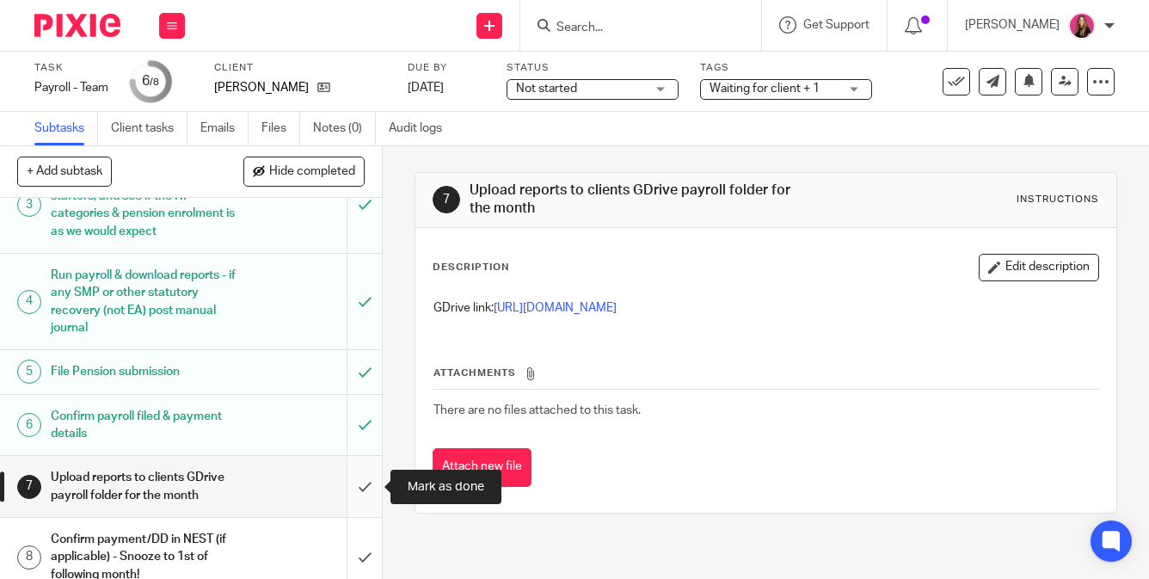
click at [365, 493] on input "submit" at bounding box center [191, 486] width 382 height 61
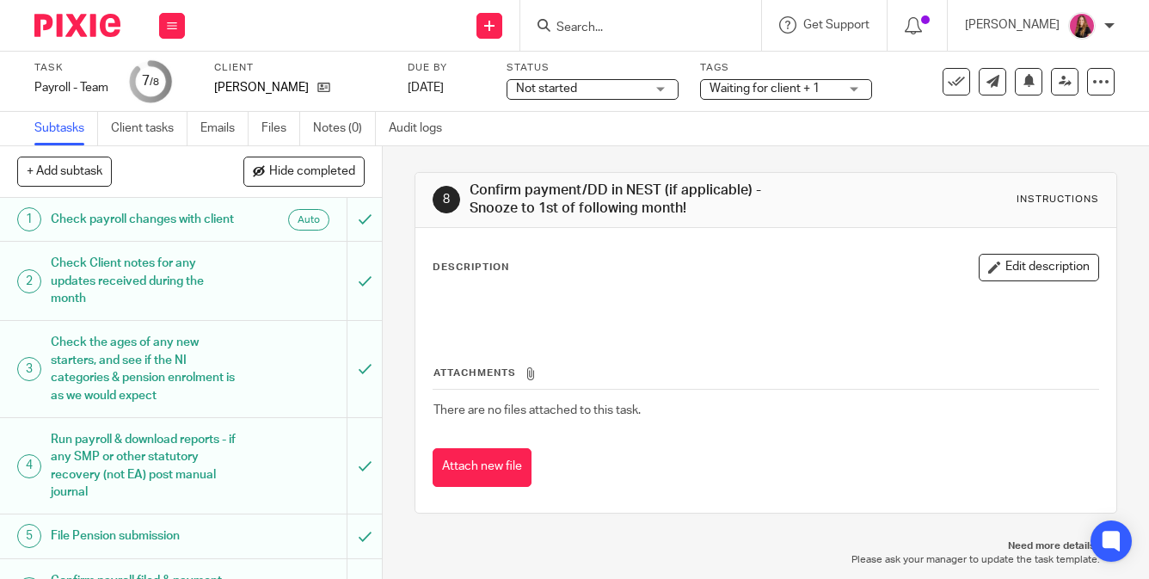
scroll to position [182, 0]
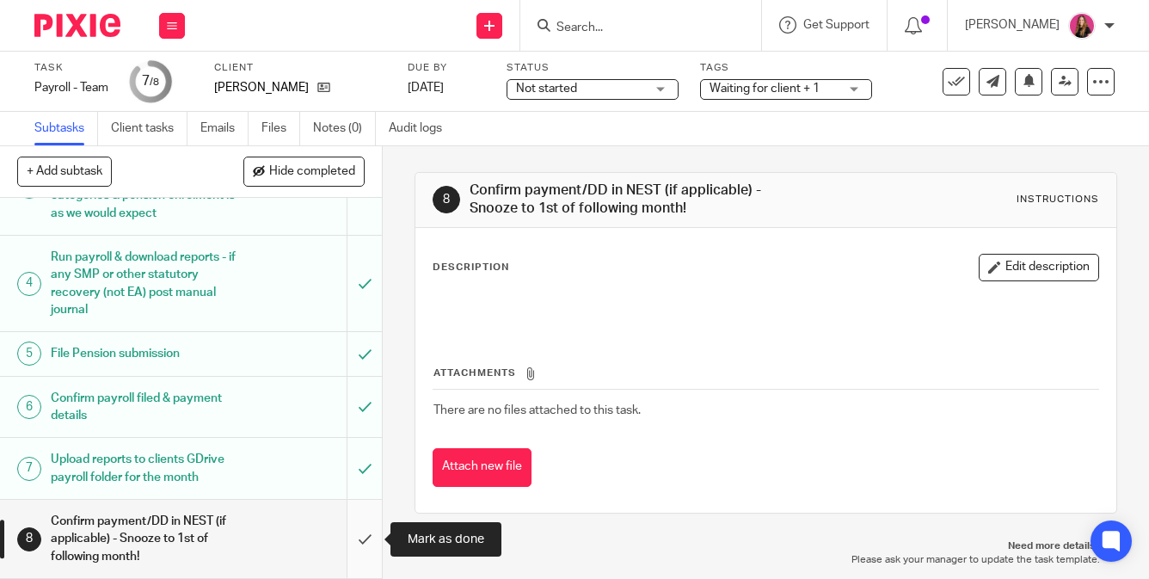
click at [354, 513] on input "submit" at bounding box center [191, 539] width 382 height 78
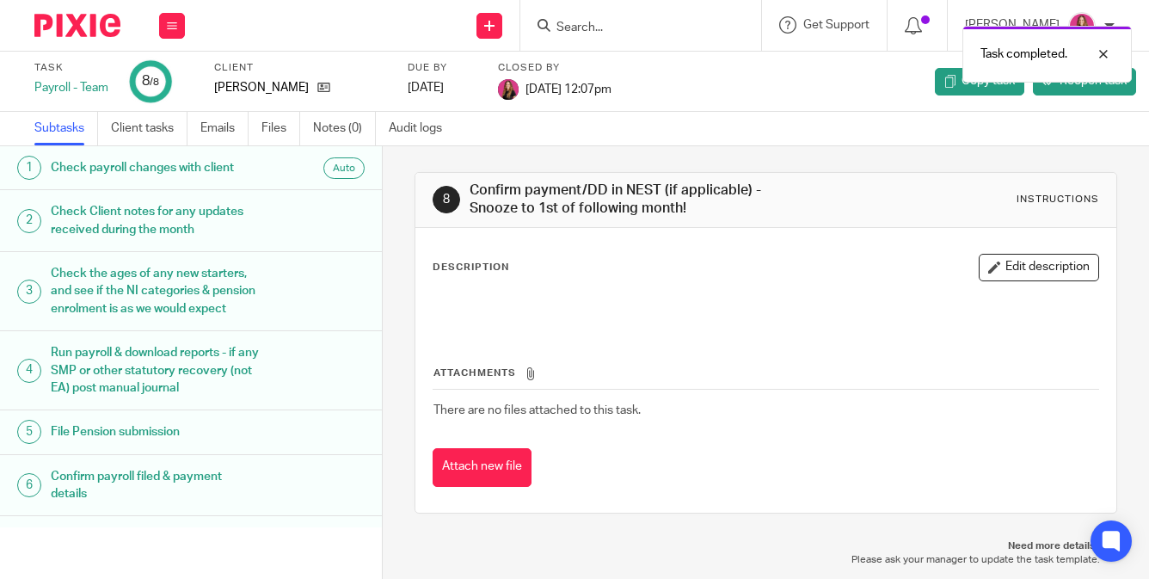
click at [87, 23] on img at bounding box center [77, 25] width 86 height 23
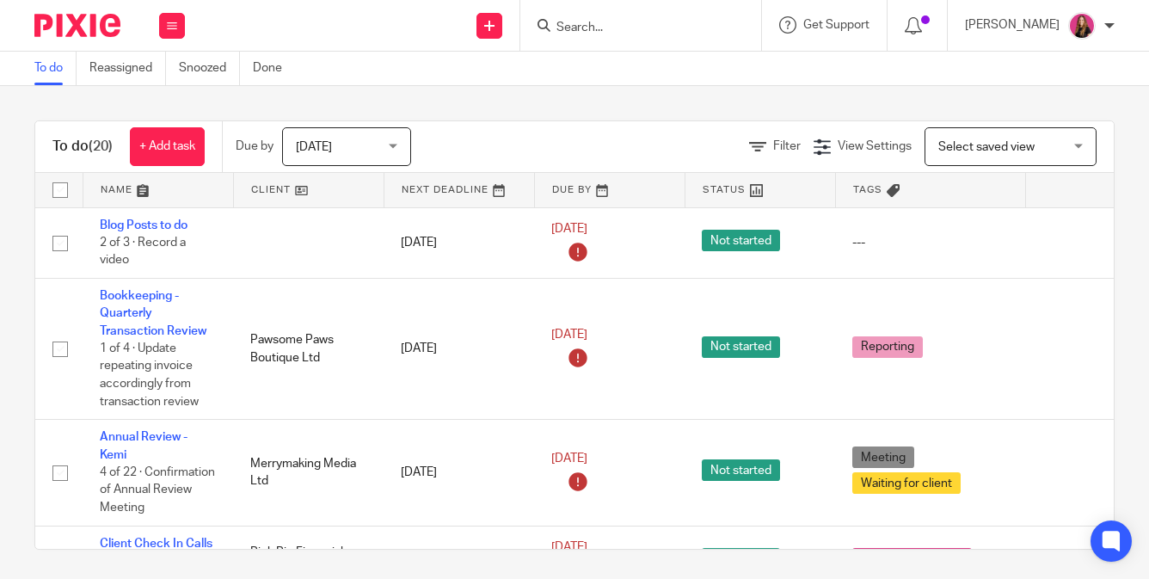
click at [288, 184] on link at bounding box center [309, 190] width 150 height 34
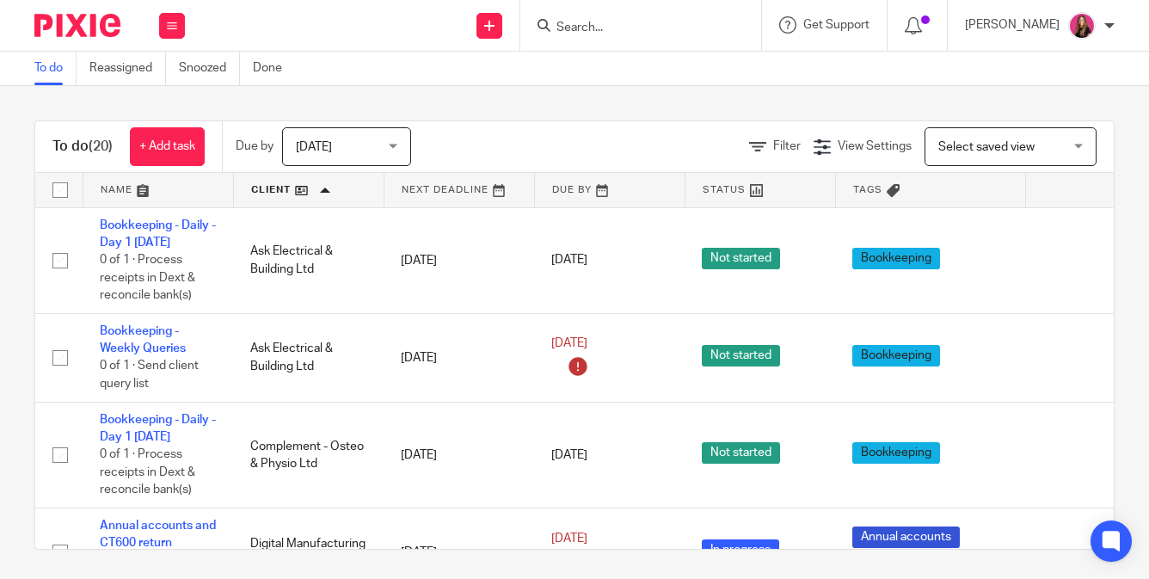
click at [581, 28] on input "Search" at bounding box center [632, 28] width 155 height 15
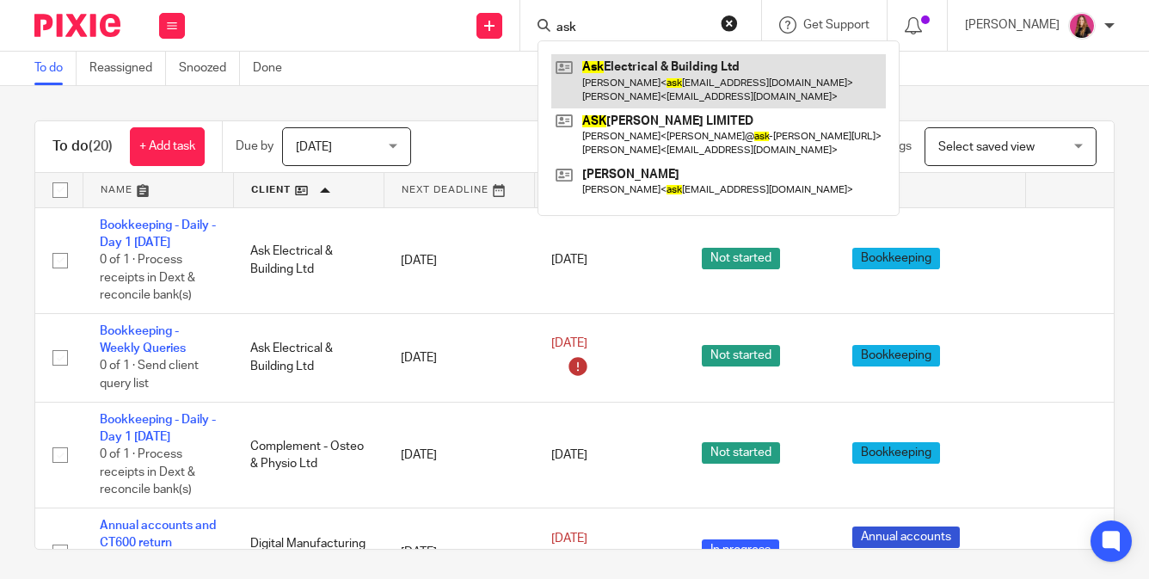
type input "ask"
click at [612, 68] on link at bounding box center [718, 80] width 335 height 53
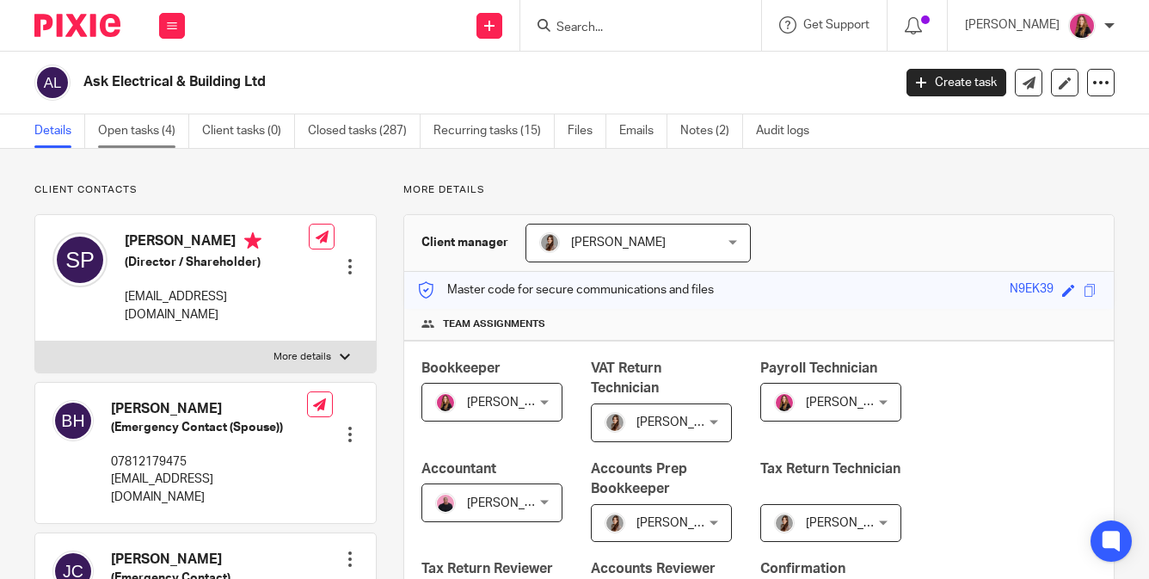
click at [139, 131] on link "Open tasks (4)" at bounding box center [143, 131] width 91 height 34
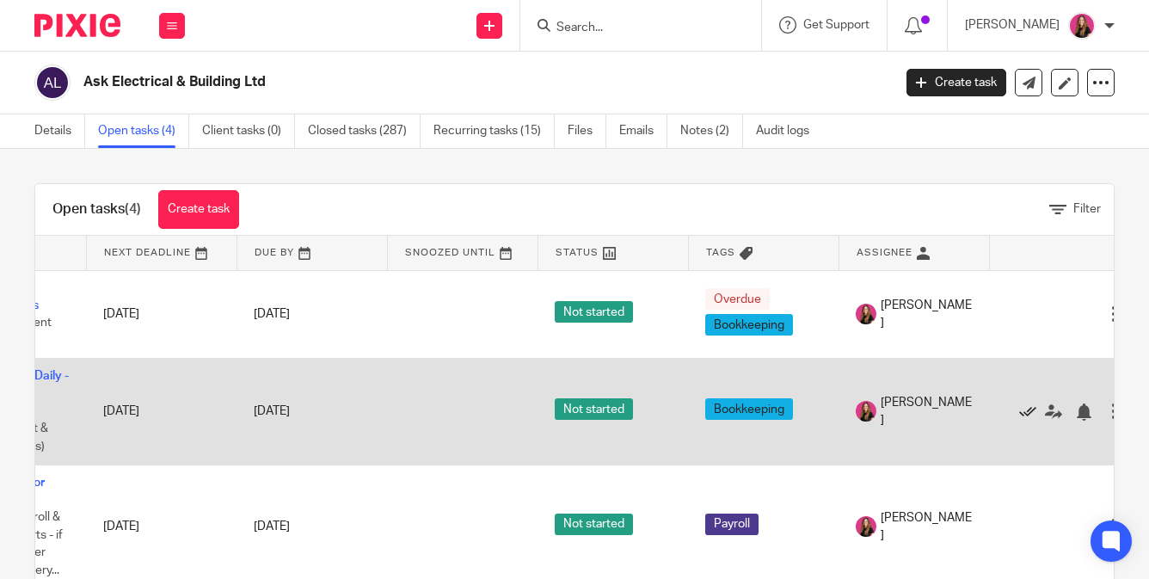
scroll to position [0, 126]
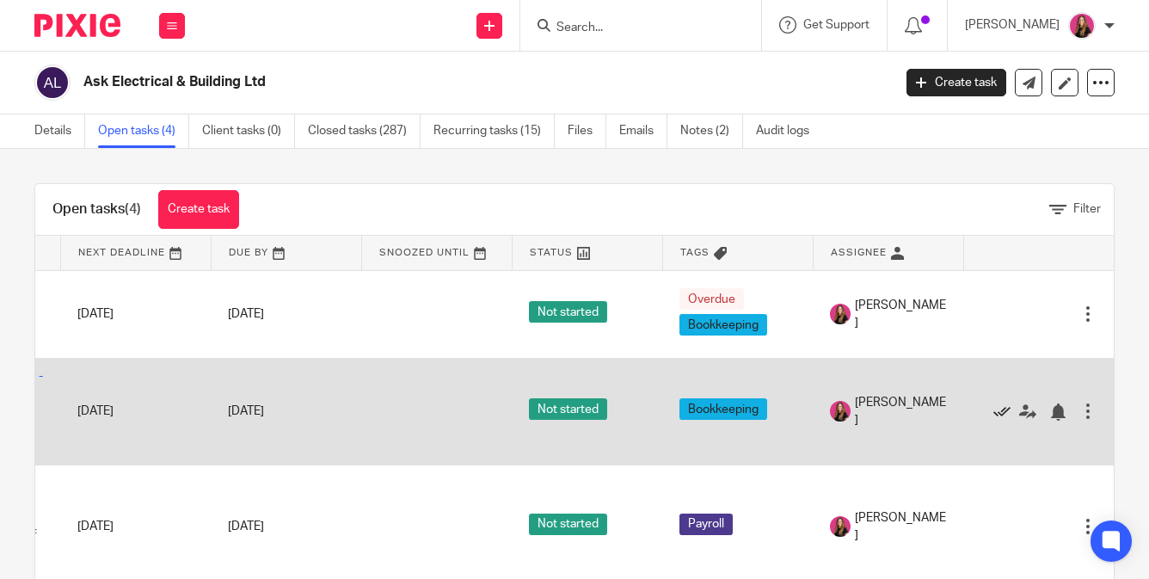
click at [1000, 415] on icon at bounding box center [1001, 411] width 17 height 17
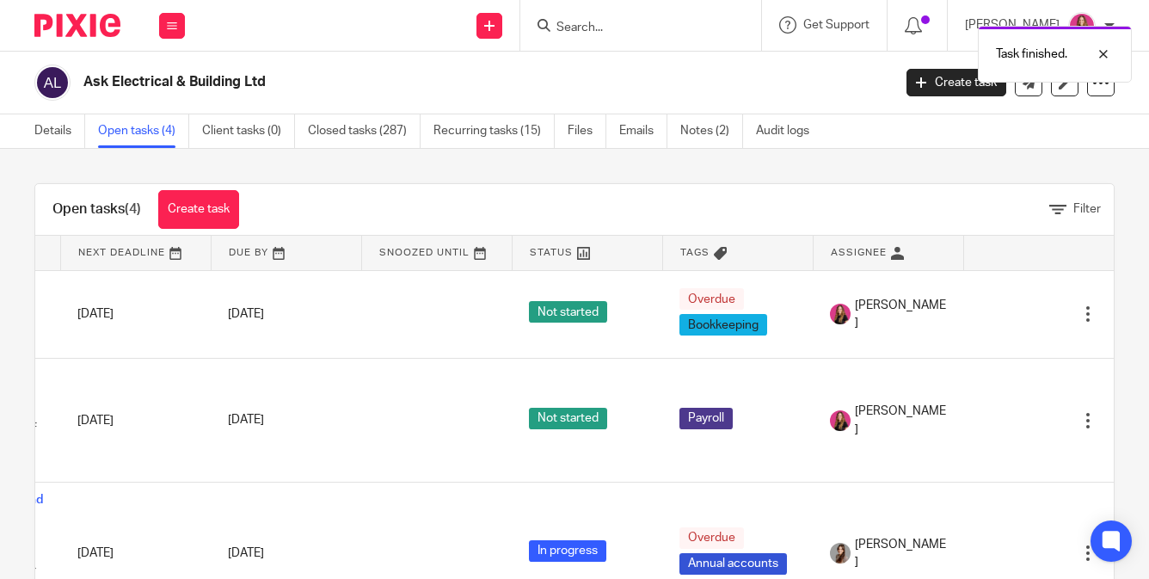
scroll to position [0, 0]
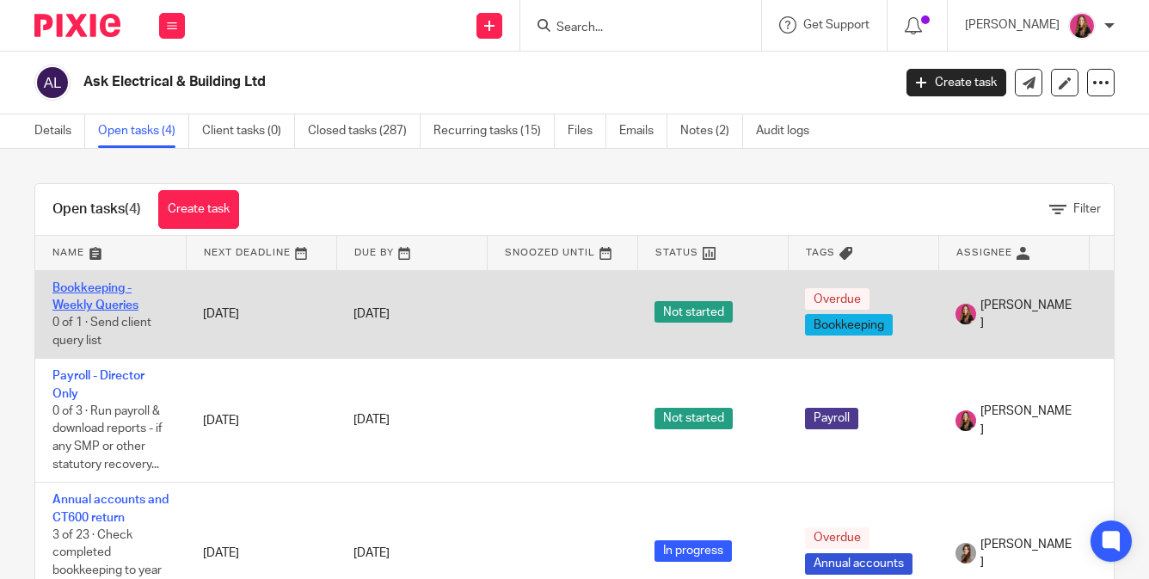
click at [85, 300] on link "Bookkeeping - Weekly Queries" at bounding box center [95, 296] width 86 height 29
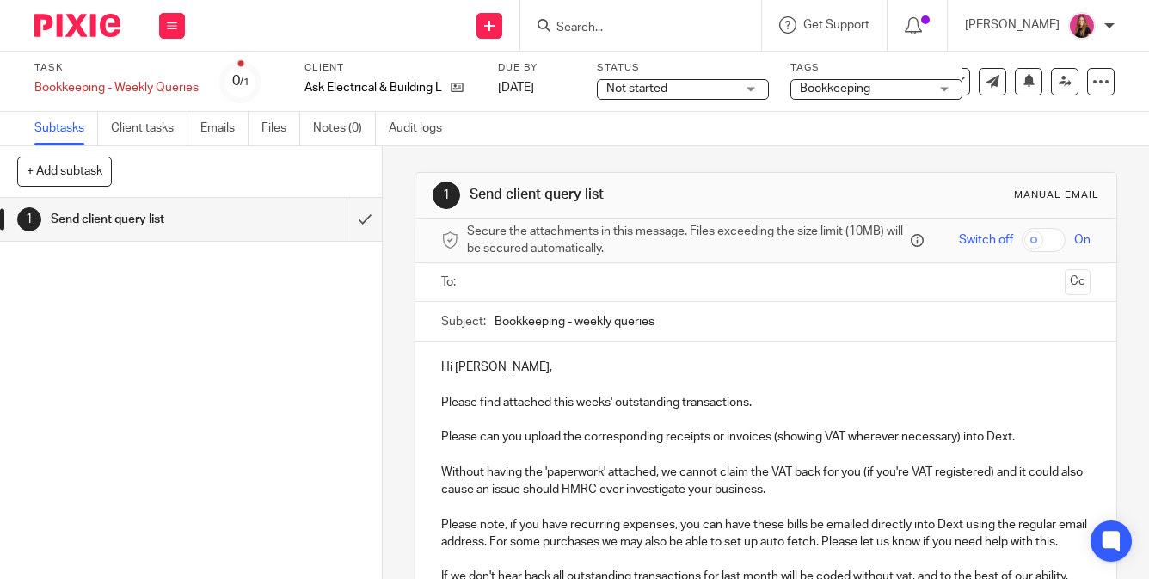
click at [526, 280] on input "text" at bounding box center [765, 283] width 584 height 20
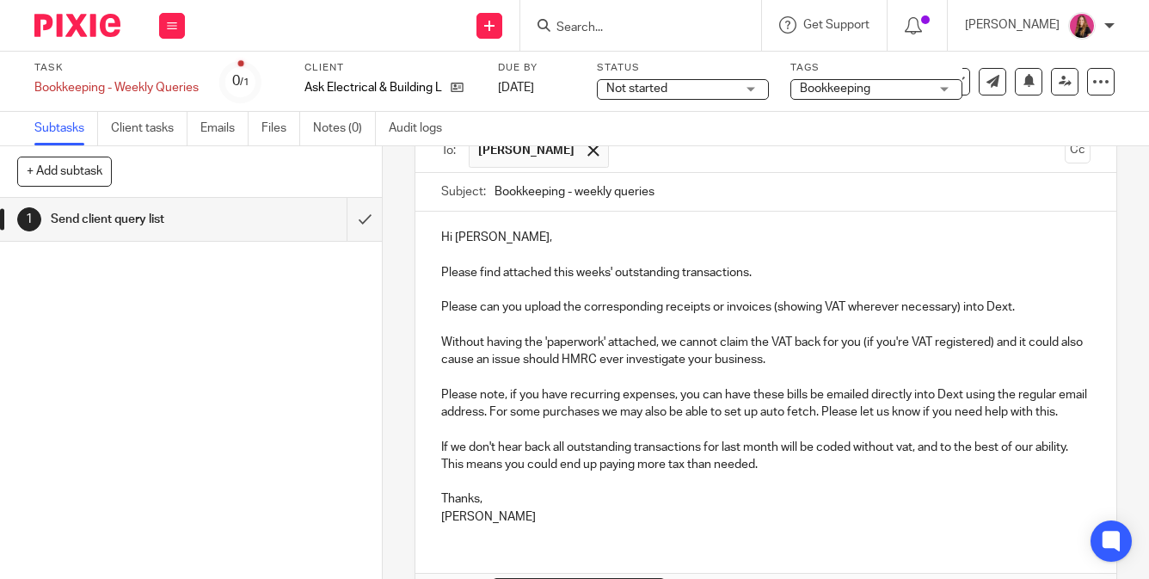
scroll to position [246, 0]
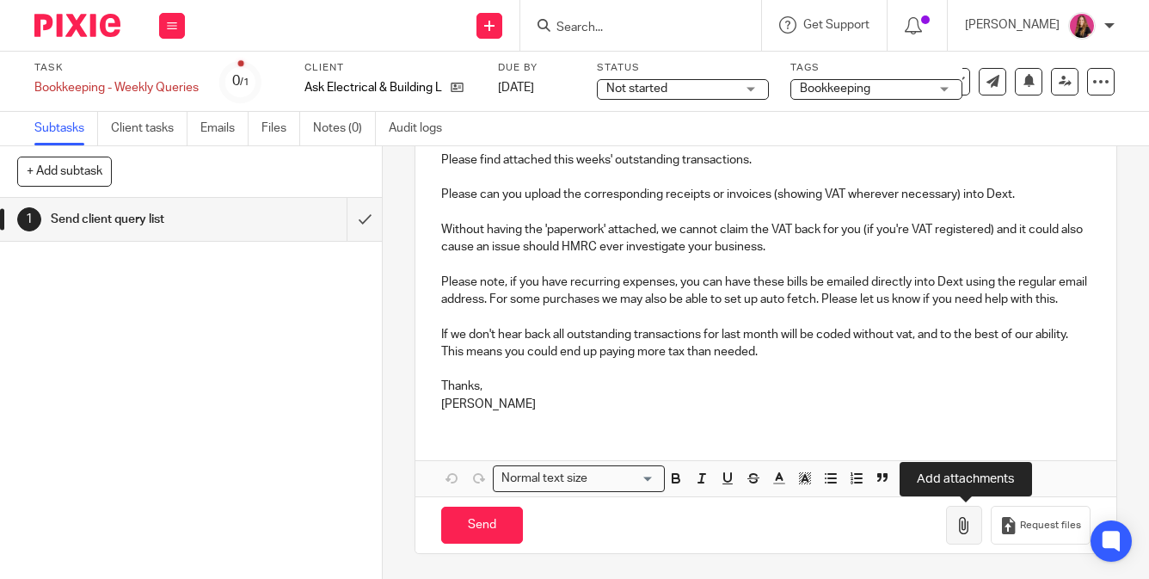
click at [979, 528] on button "button" at bounding box center [964, 525] width 36 height 39
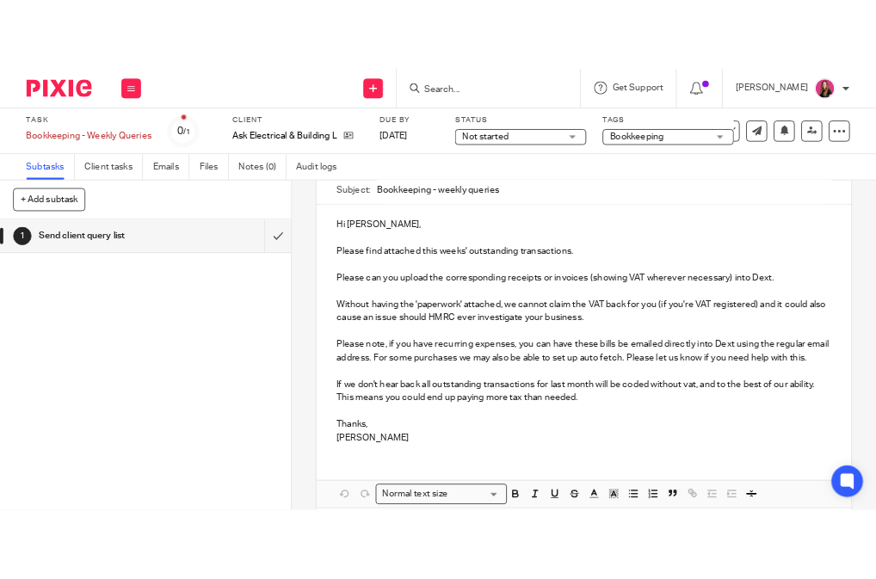
scroll to position [165, 0]
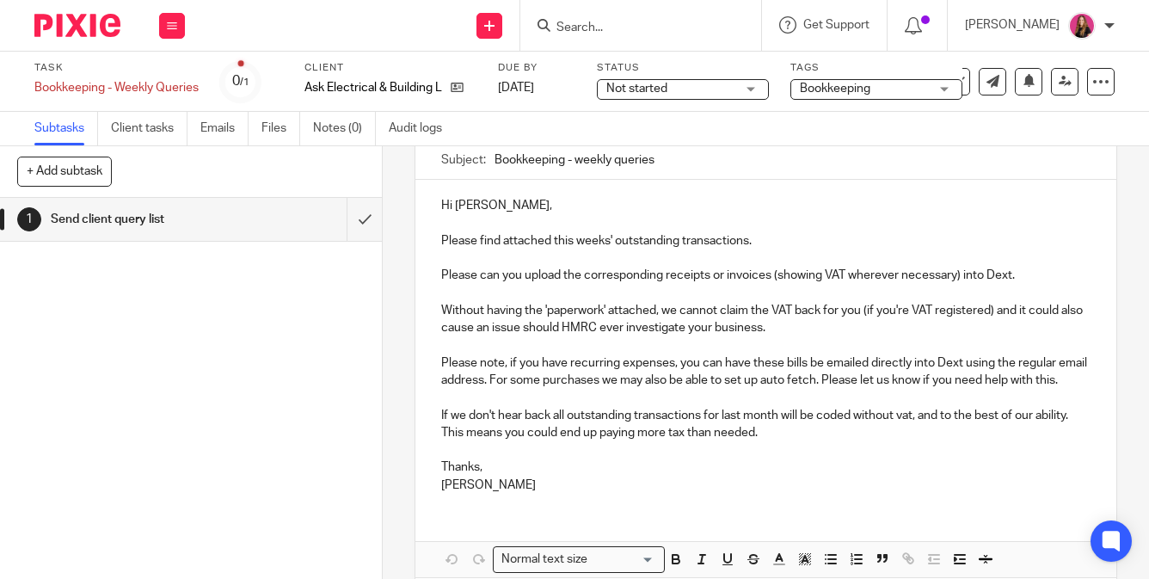
click at [572, 243] on p "Please find attached this weeks' outstanding transactions." at bounding box center [765, 232] width 649 height 35
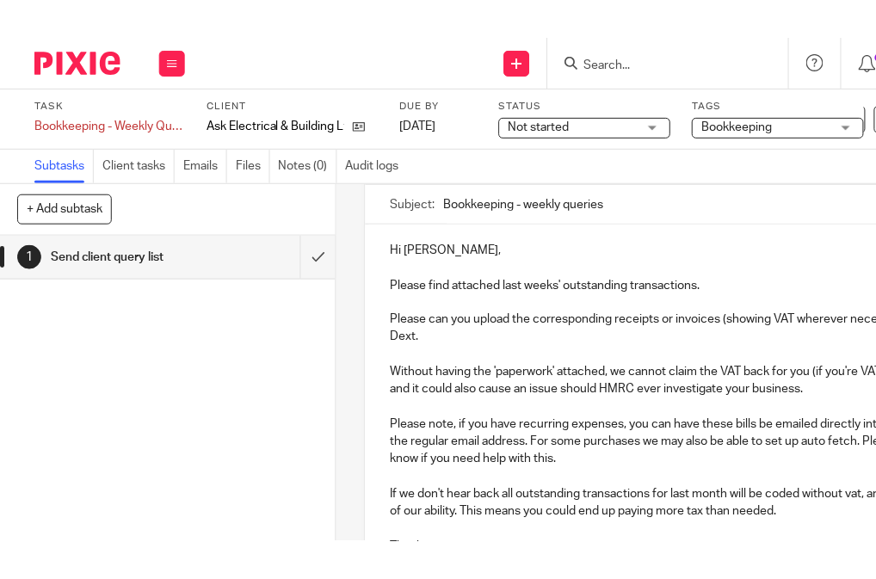
scroll to position [171, 0]
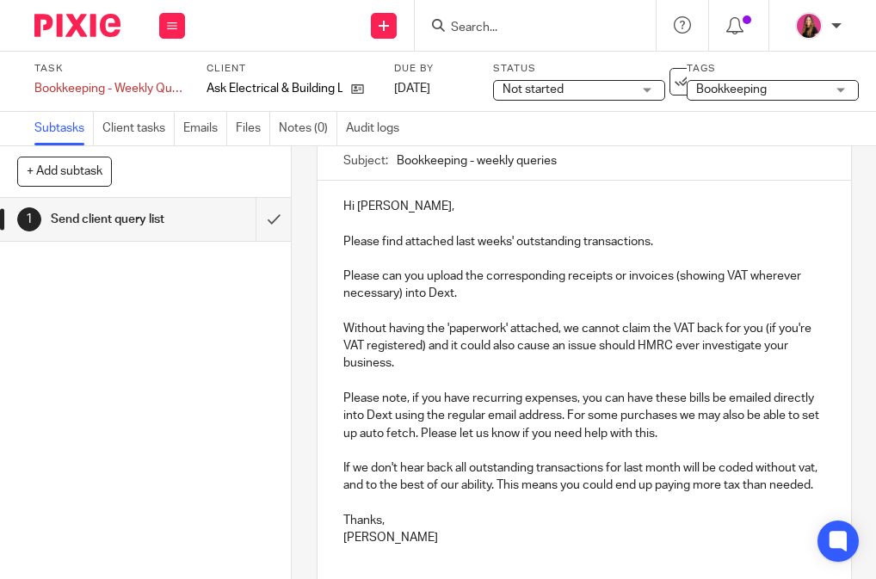
click at [721, 192] on div "Hi Steven, Please find attached last weeks' outstanding transactions. Please ca…" at bounding box center [583, 370] width 533 height 378
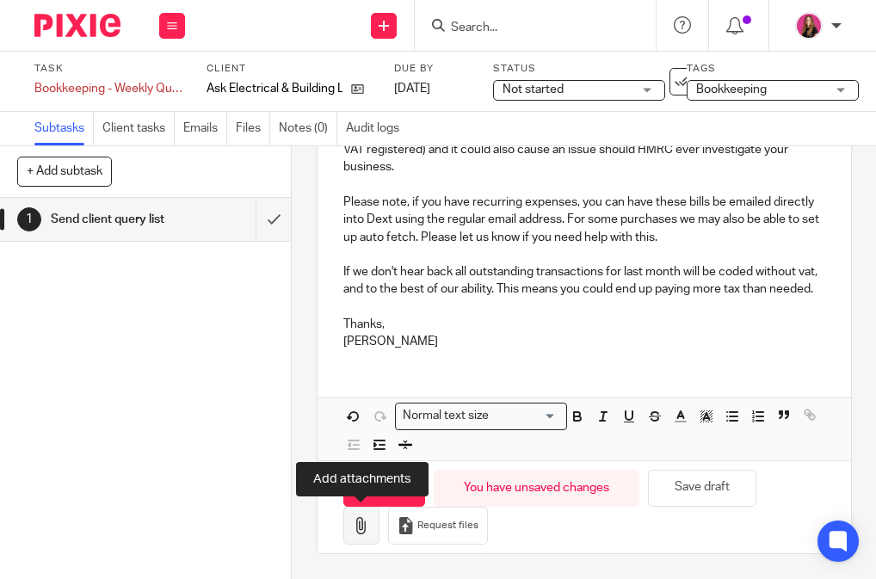
click at [351, 523] on button "button" at bounding box center [361, 526] width 36 height 39
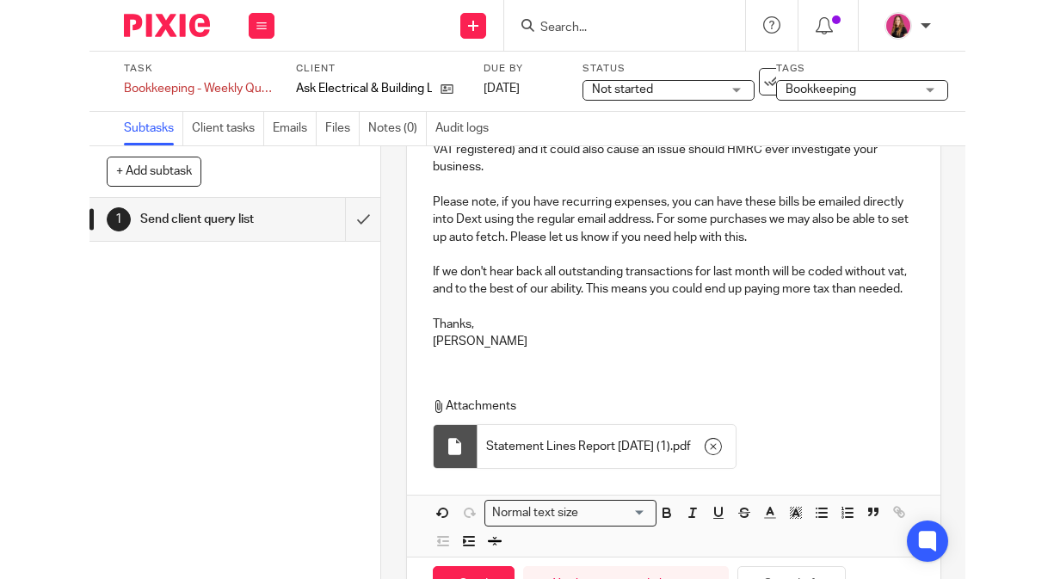
scroll to position [464, 0]
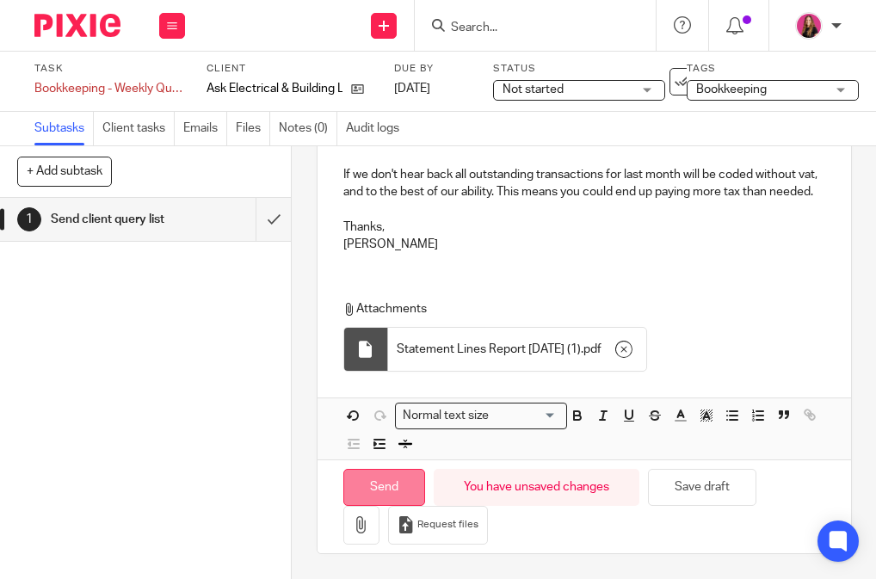
click at [403, 479] on input "Send" at bounding box center [384, 487] width 82 height 37
type input "Sent"
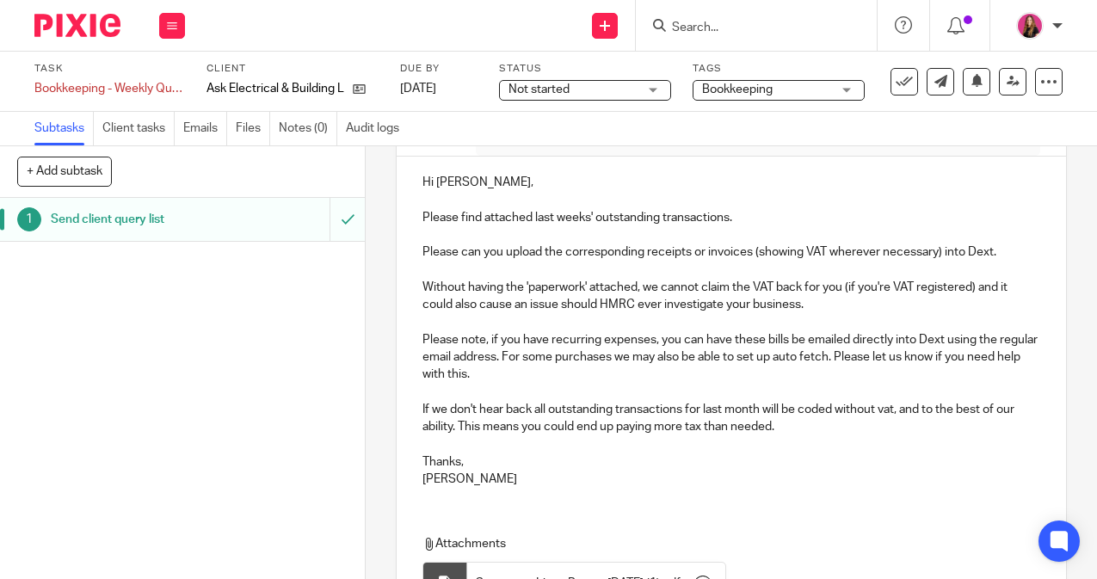
scroll to position [0, 0]
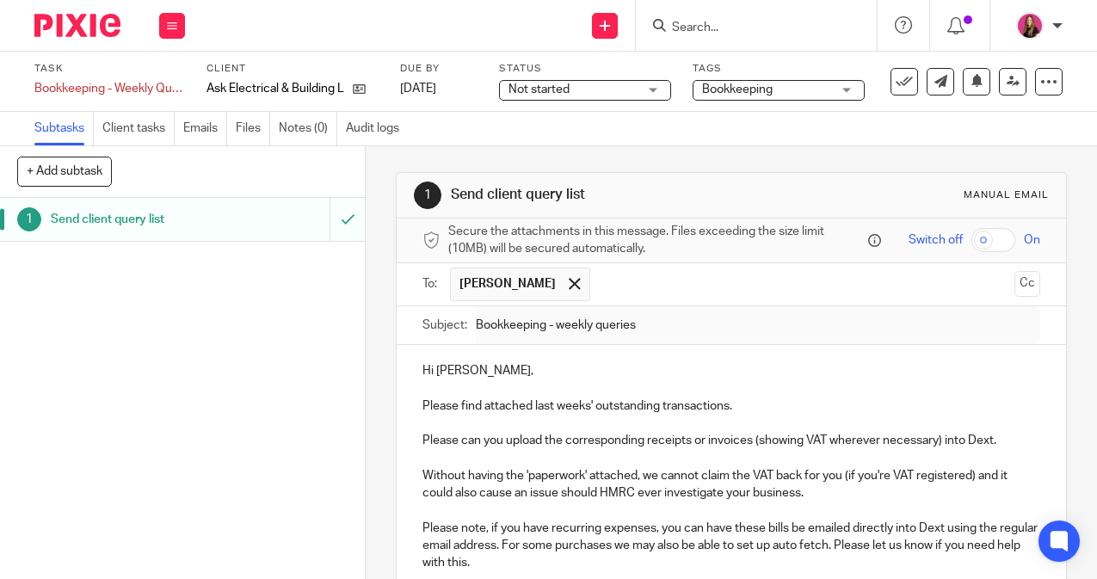
click at [98, 34] on img at bounding box center [77, 25] width 86 height 23
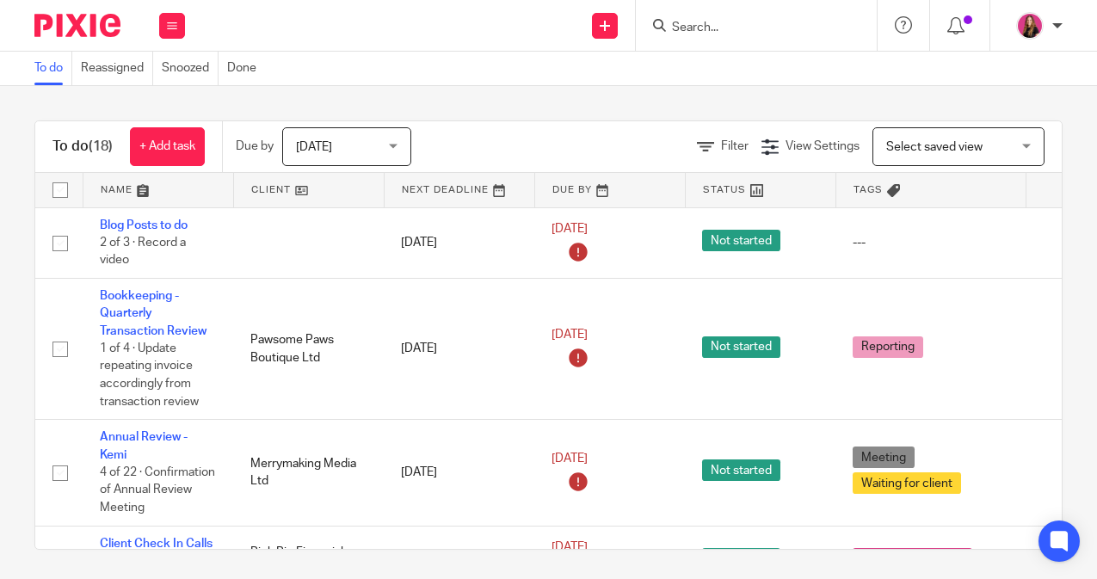
click at [678, 25] on input "Search" at bounding box center [747, 28] width 155 height 15
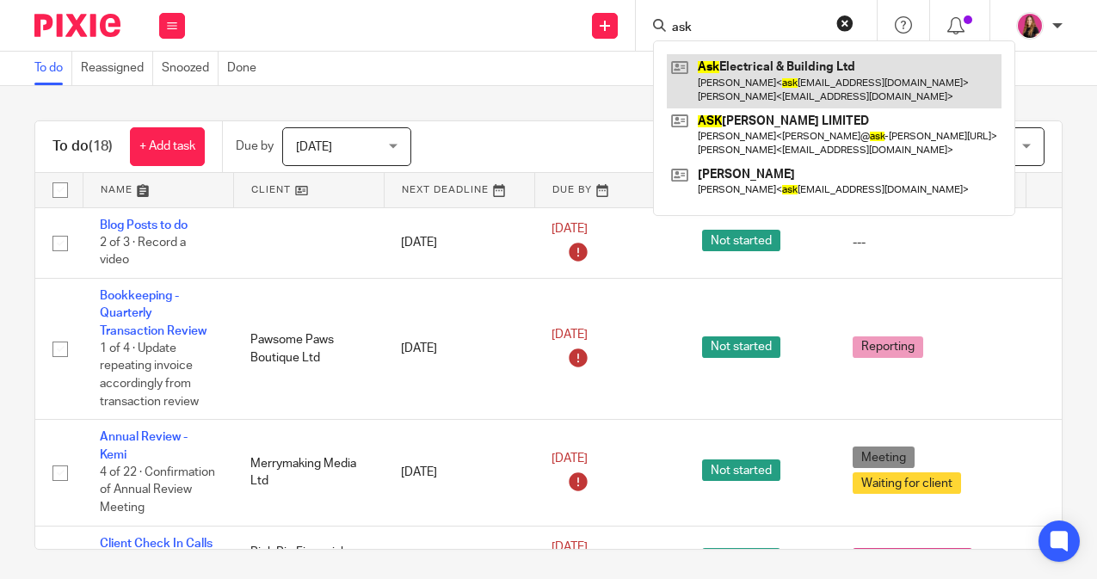
type input "ask"
click at [718, 77] on link at bounding box center [834, 80] width 335 height 53
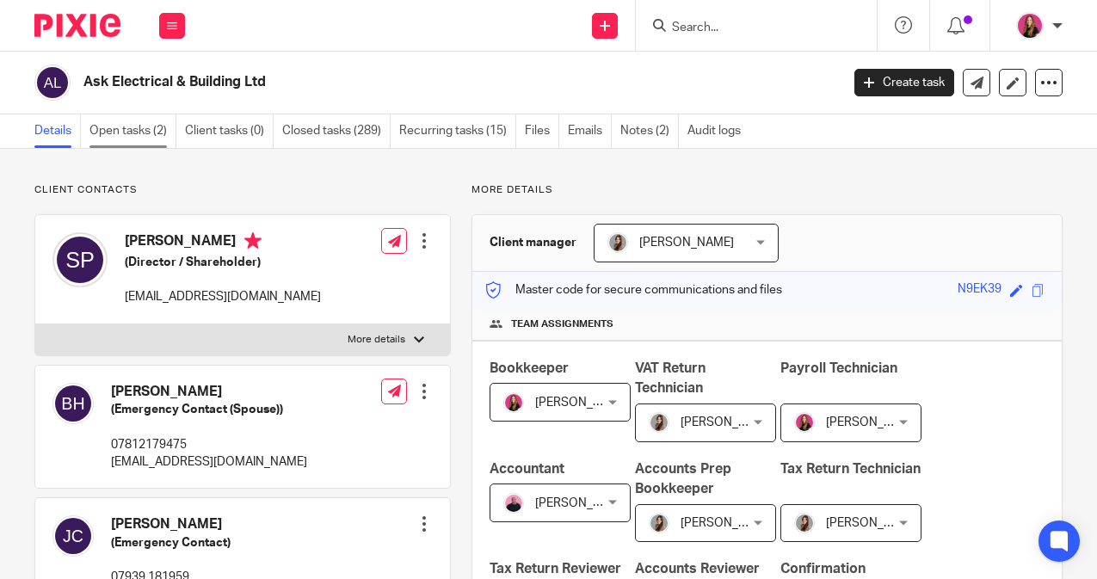
click at [157, 138] on link "Open tasks (2)" at bounding box center [132, 131] width 87 height 34
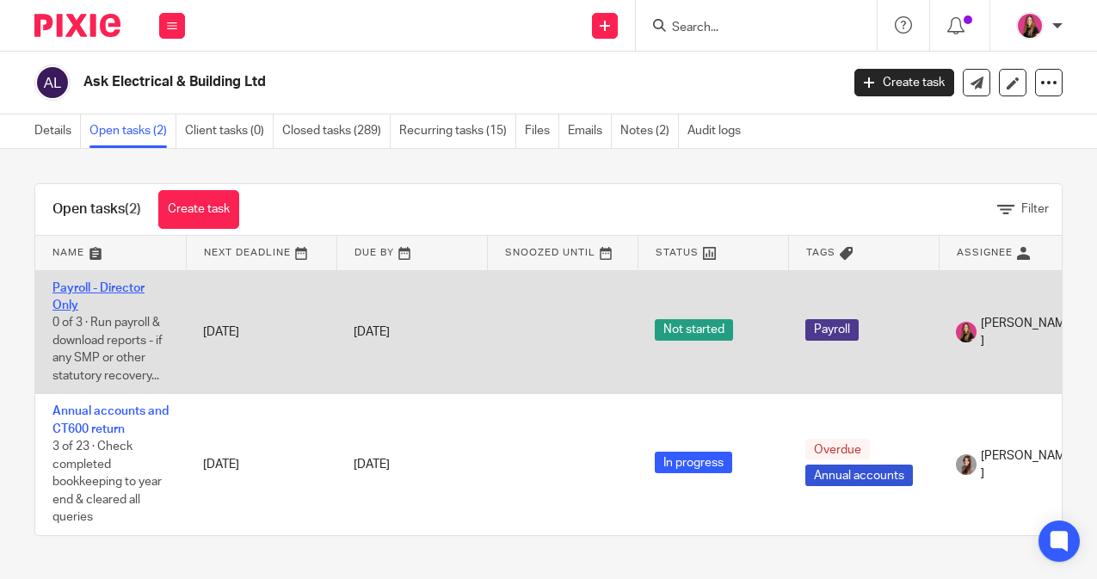
click at [114, 284] on link "Payroll - Director Only" at bounding box center [98, 296] width 92 height 29
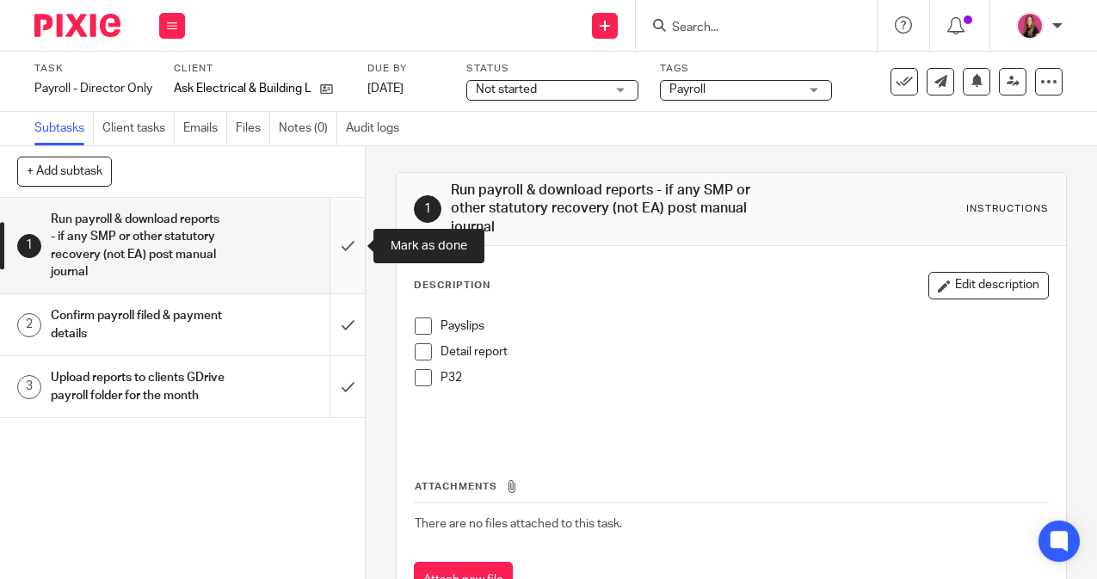
click at [353, 242] on input "submit" at bounding box center [182, 245] width 365 height 95
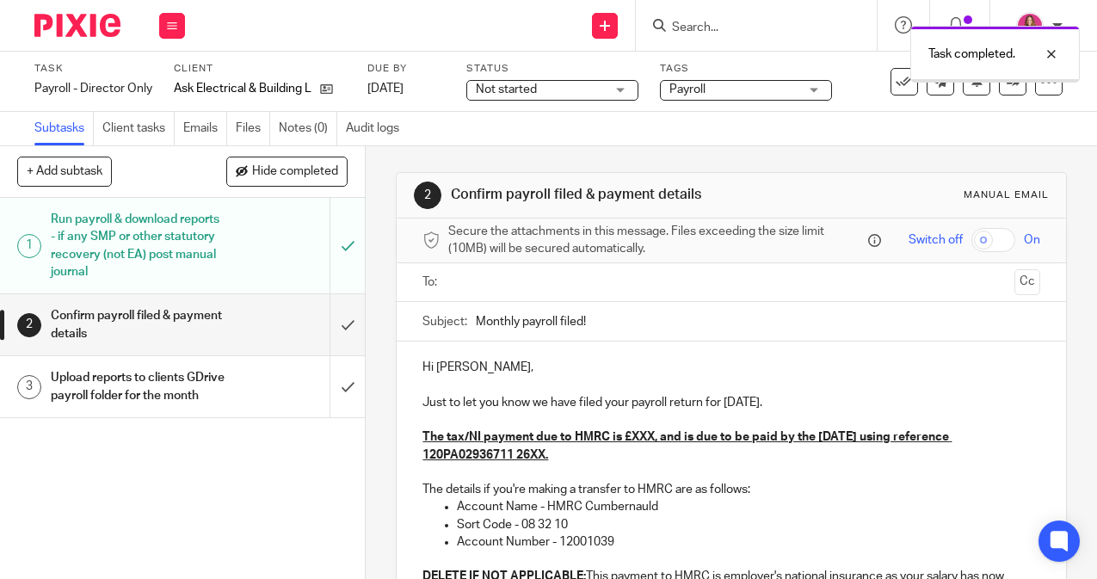
click at [287, 376] on div "Upload reports to clients GDrive payroll folder for the month" at bounding box center [181, 387] width 261 height 44
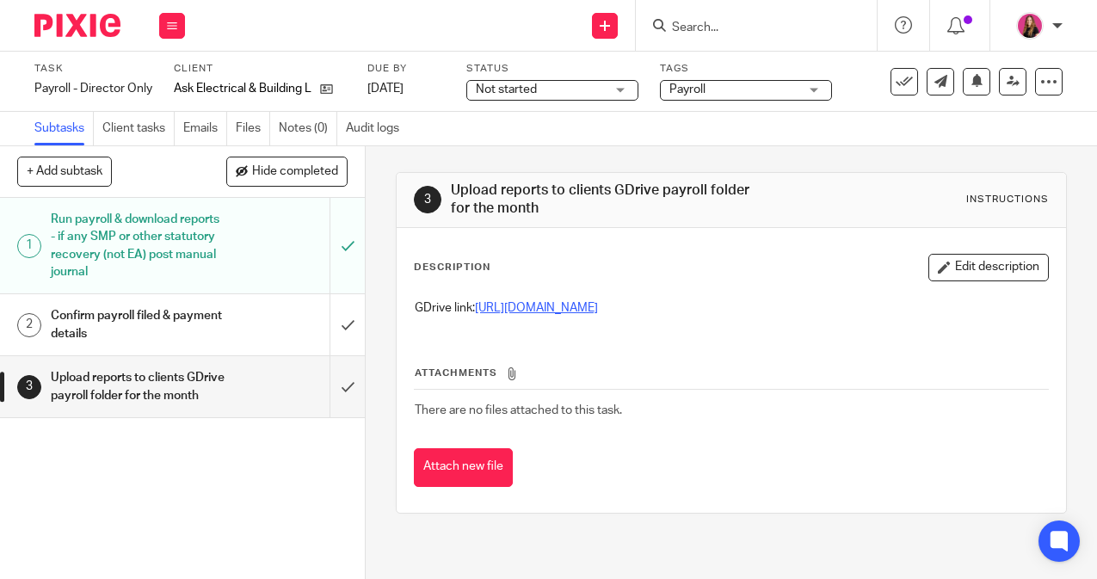
click at [537, 309] on link "https://drive.google.com/drive/folders/1rHvuSOpYx_fPyL4zK1Thpf_WjwJnMM70?usp=dr…" at bounding box center [536, 308] width 123 height 12
click at [348, 395] on input "submit" at bounding box center [182, 386] width 365 height 61
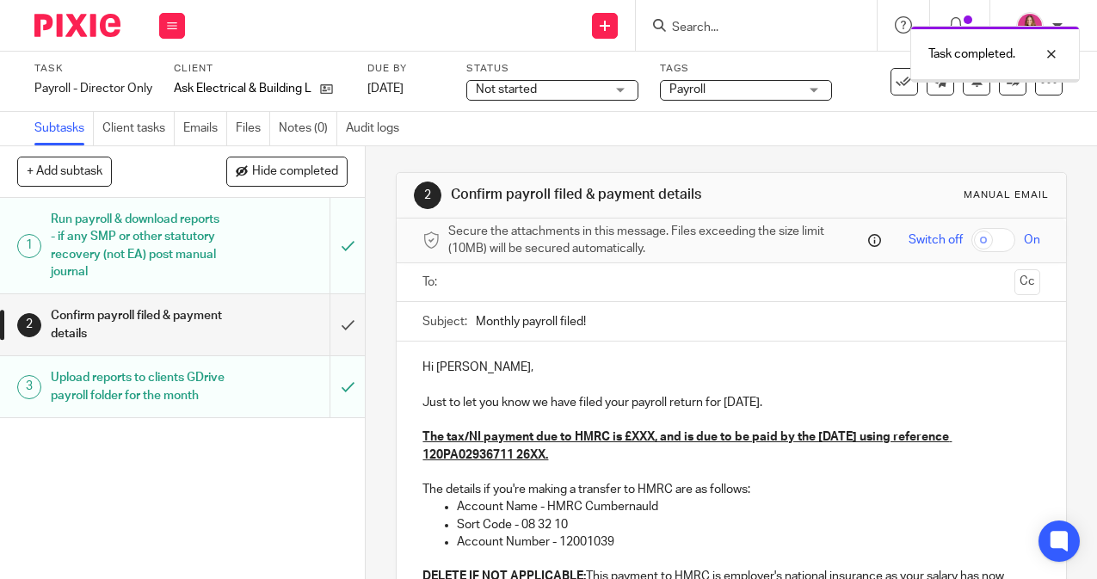
click at [589, 250] on span "Secure the attachments in this message. Files exceeding the size limit (10MB) w…" at bounding box center [655, 240] width 415 height 35
click at [552, 278] on input "text" at bounding box center [730, 283] width 552 height 20
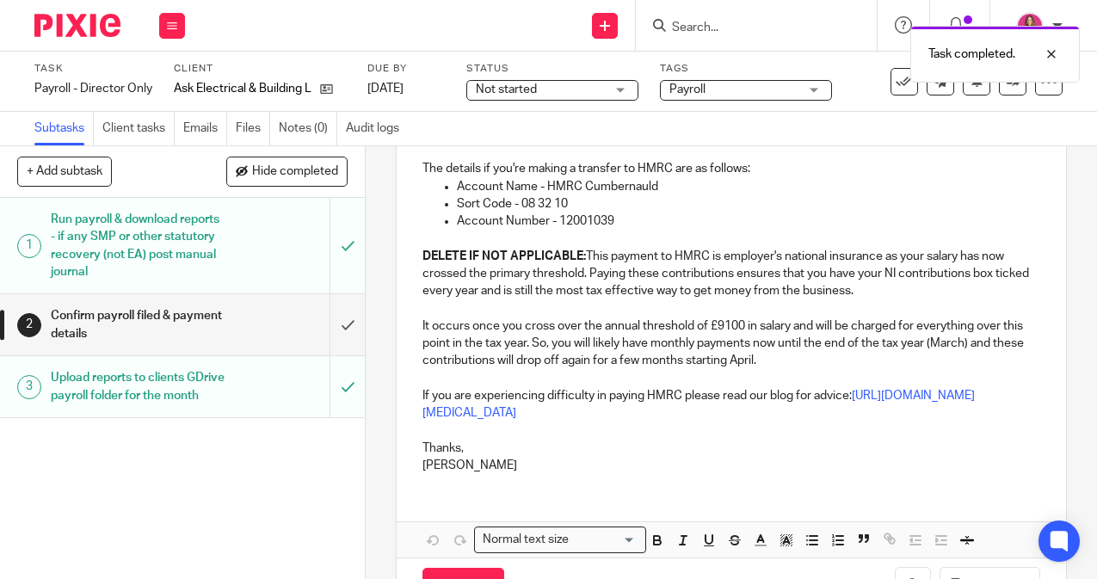
scroll to position [330, 0]
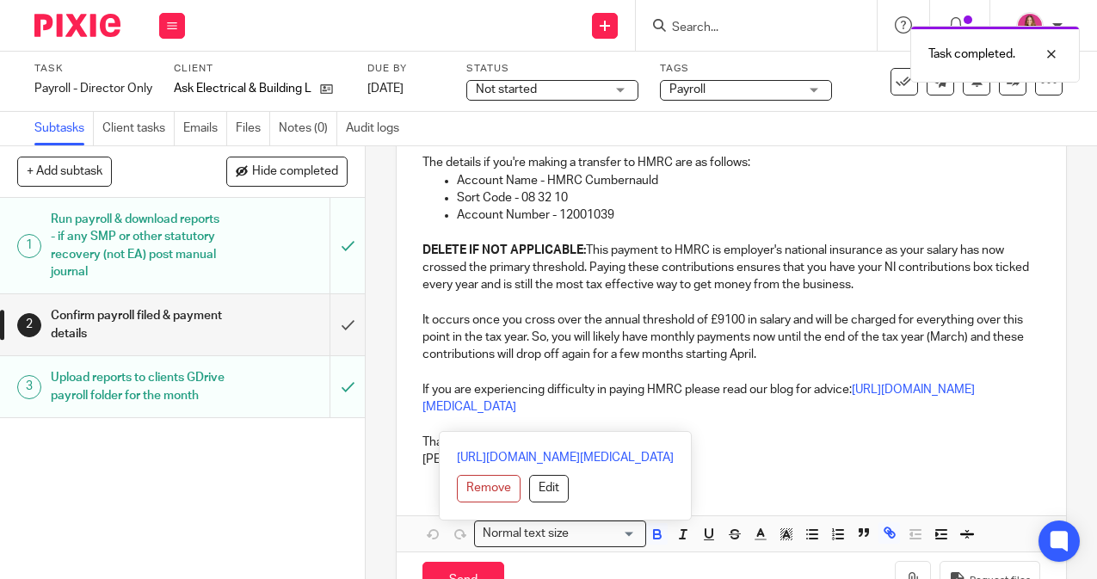
drag, startPoint x: 600, startPoint y: 427, endPoint x: 399, endPoint y: 247, distance: 270.4
click at [399, 247] on div "Hi [PERSON_NAME], Just to let you know we have filed your payroll return for [D…" at bounding box center [731, 248] width 668 height 466
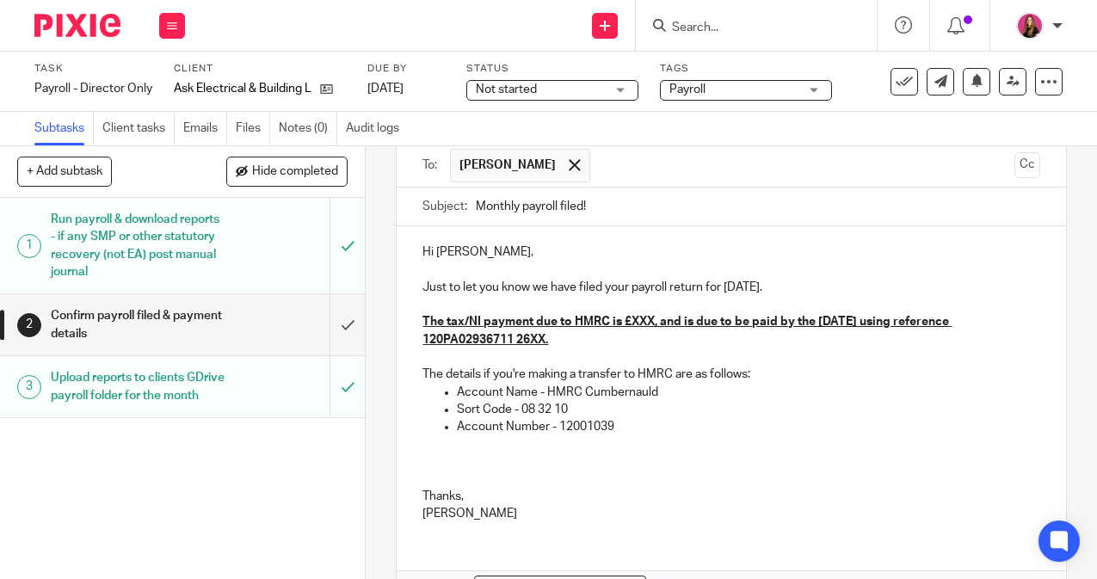
scroll to position [114, 0]
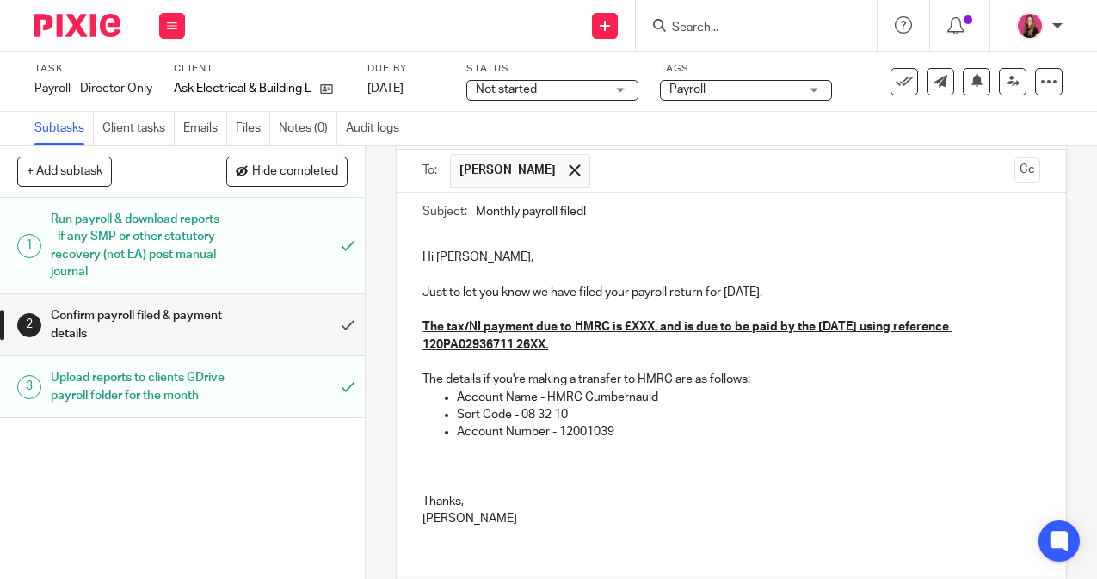
click at [658, 326] on u "The tax/NI payment due to HMRC is £XXX, and is due to be paid by the [DATE] usi…" at bounding box center [686, 335] width 529 height 29
click at [544, 345] on u "The tax/NI payment due to HMRC is £367.93, and is due to be paid by the [DATE] …" at bounding box center [693, 335] width 543 height 29
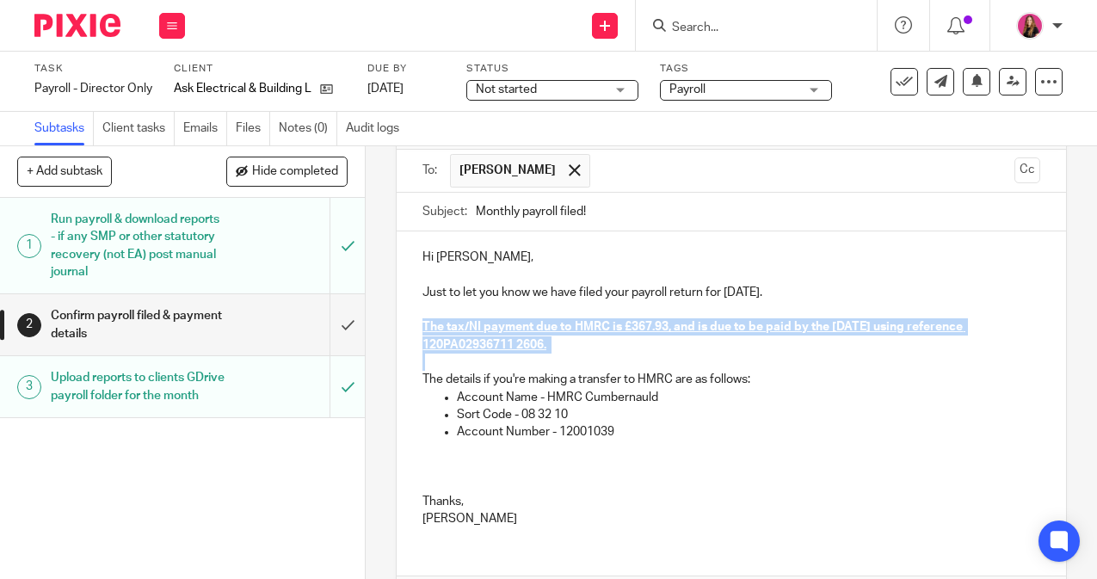
drag, startPoint x: 561, startPoint y: 355, endPoint x: 420, endPoint y: 329, distance: 143.4
click at [420, 329] on div "Hi Steven, Just to let you know we have filed your payroll return for September…" at bounding box center [731, 385] width 668 height 309
click at [639, 390] on p "Account Name - HMRC Cumbernauld" at bounding box center [748, 397] width 582 height 17
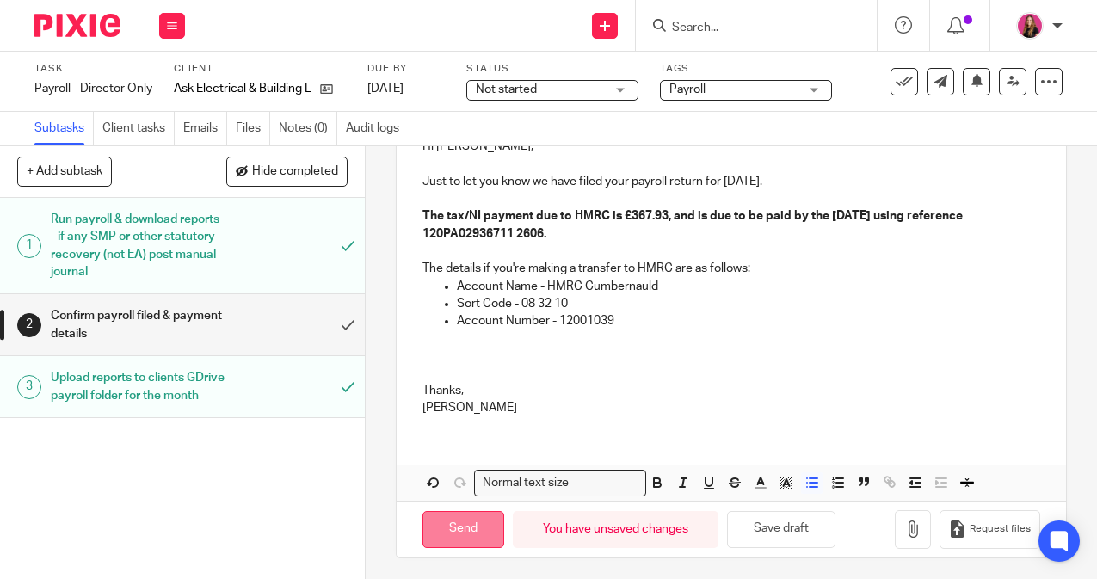
scroll to position [229, 0]
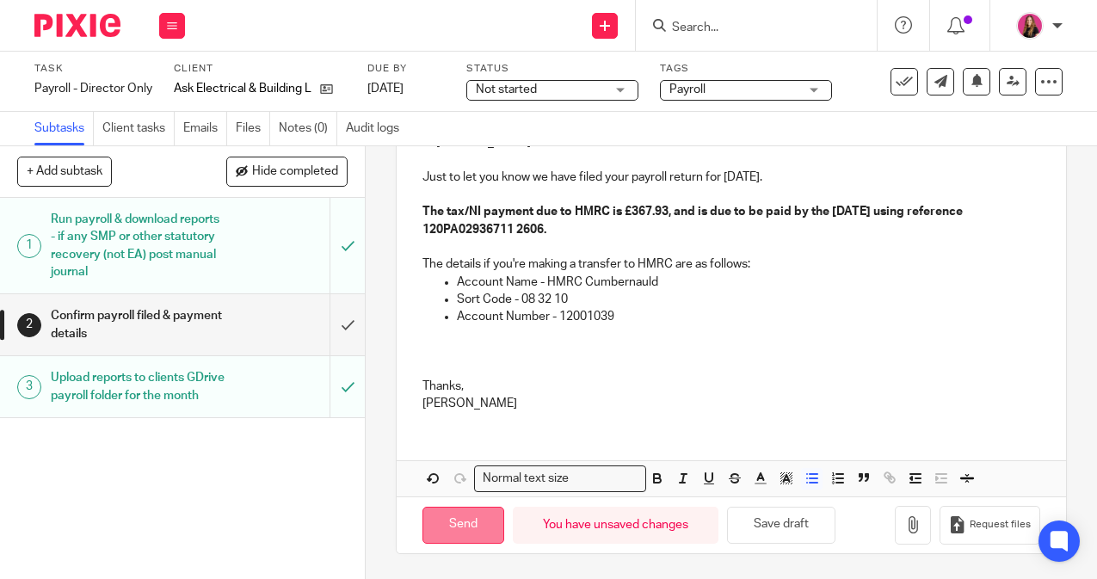
click at [453, 530] on input "Send" at bounding box center [463, 525] width 82 height 37
type input "Sent"
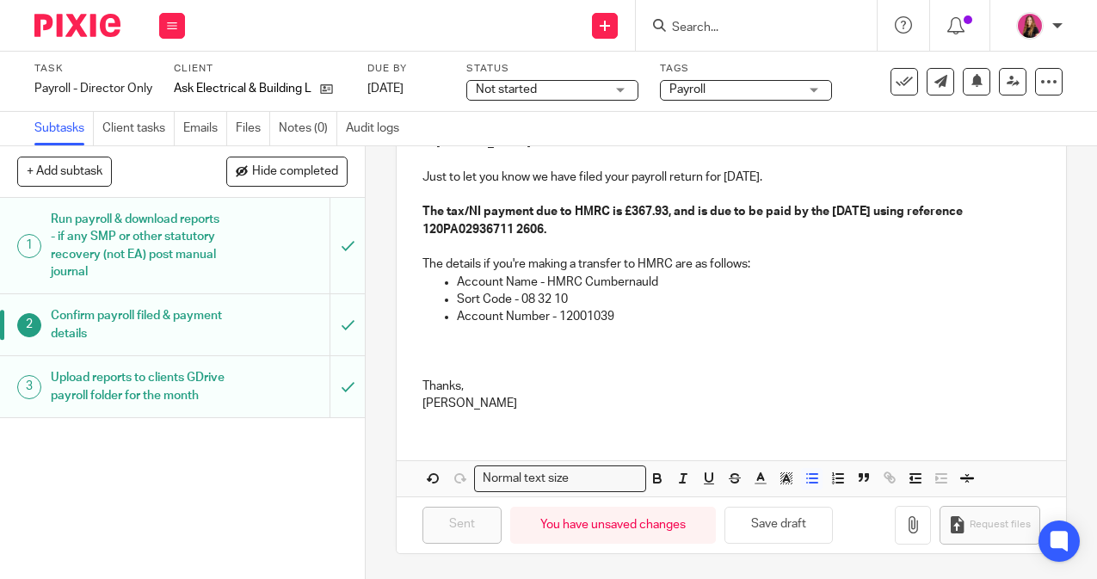
scroll to position [0, 0]
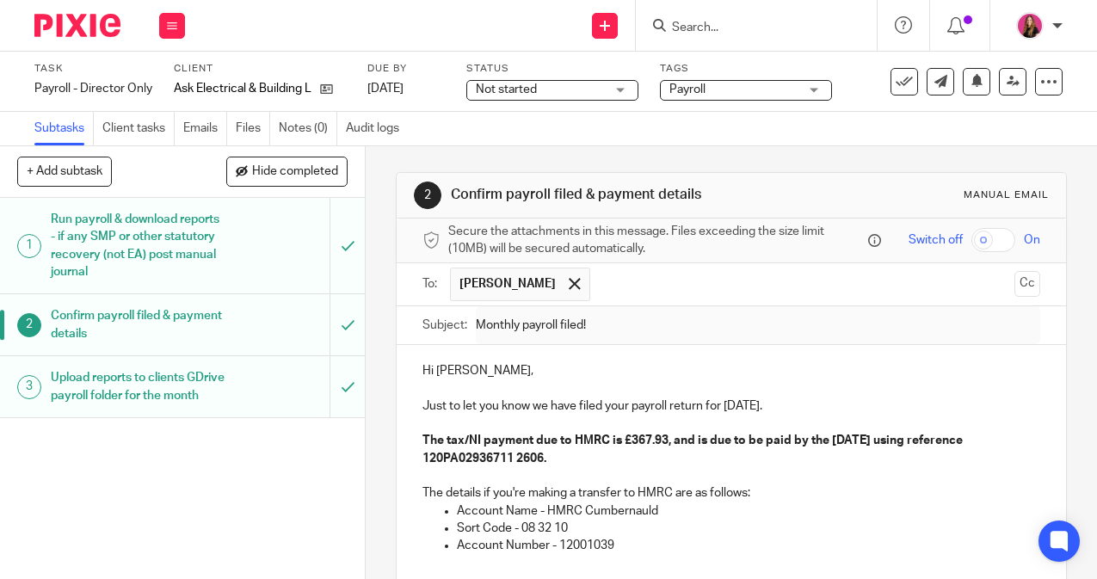
click at [97, 32] on img at bounding box center [77, 25] width 86 height 23
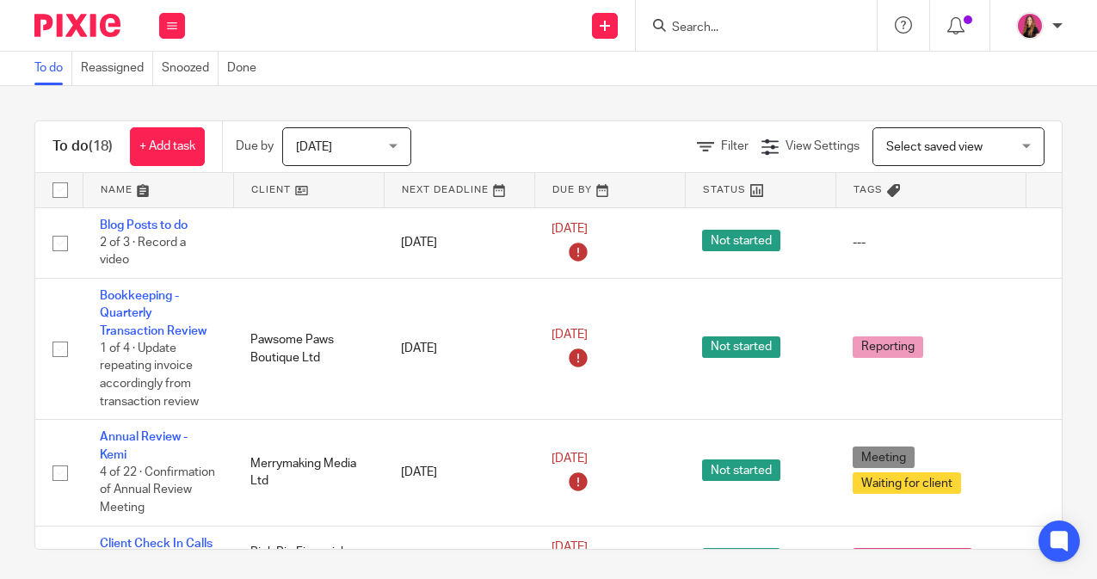
click at [312, 197] on link at bounding box center [309, 190] width 150 height 34
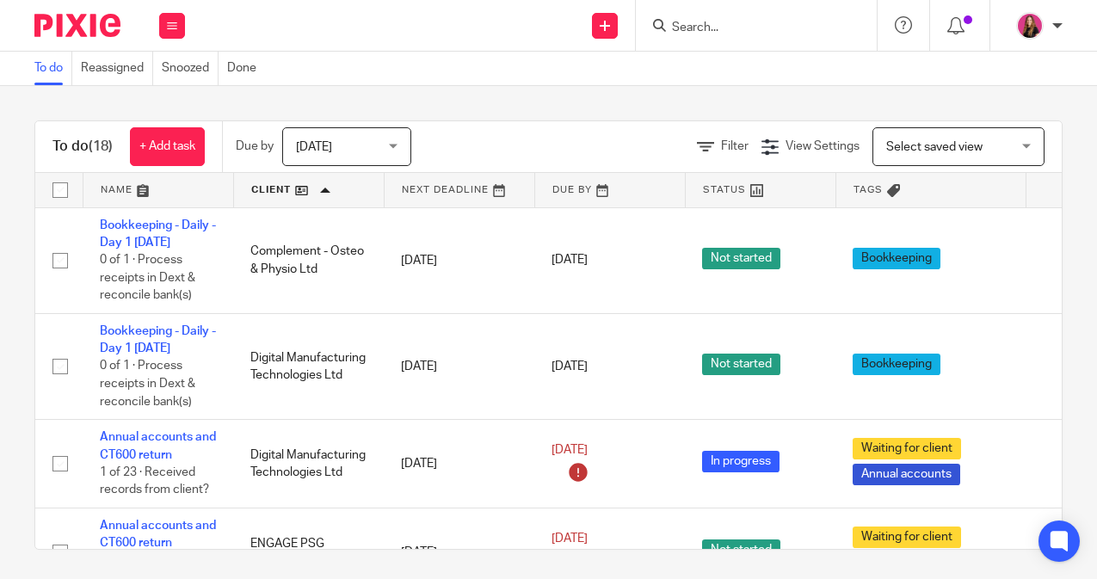
click at [728, 26] on input "Search" at bounding box center [747, 28] width 155 height 15
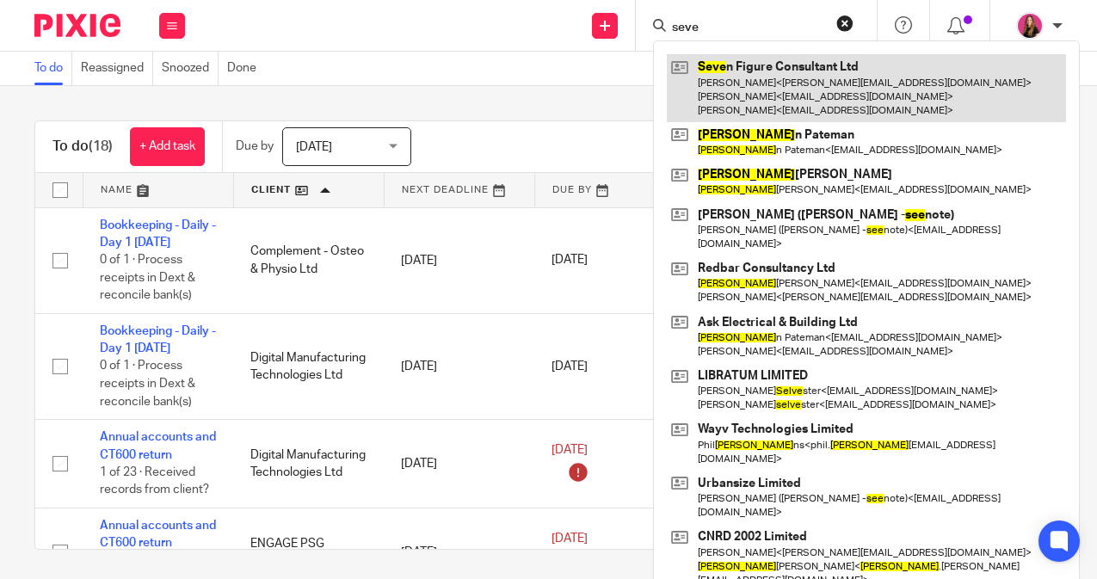
type input "seve"
click at [778, 59] on link at bounding box center [866, 88] width 399 height 68
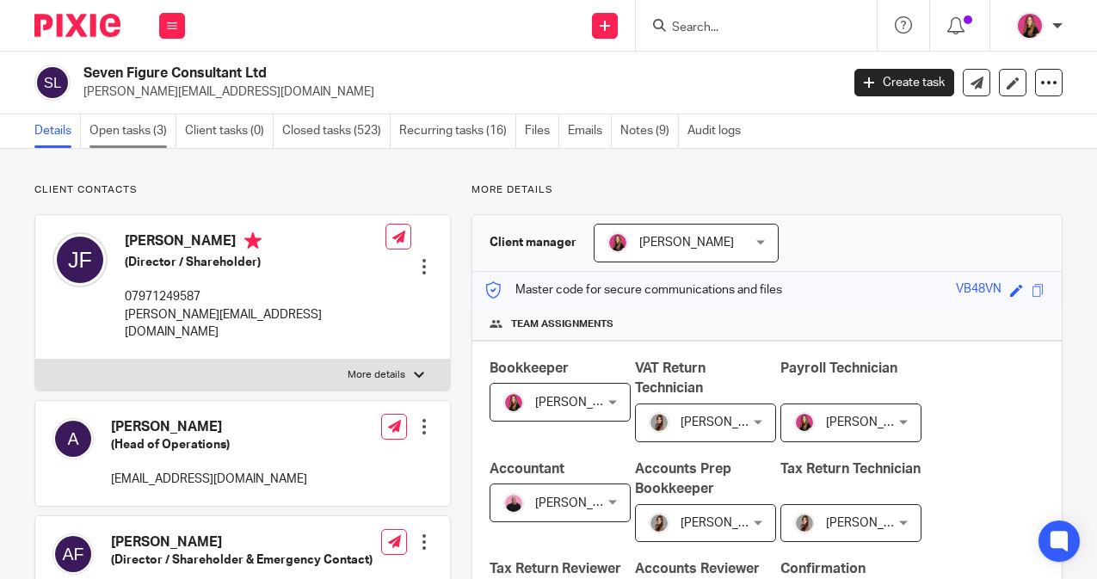
click at [131, 135] on link "Open tasks (3)" at bounding box center [132, 131] width 87 height 34
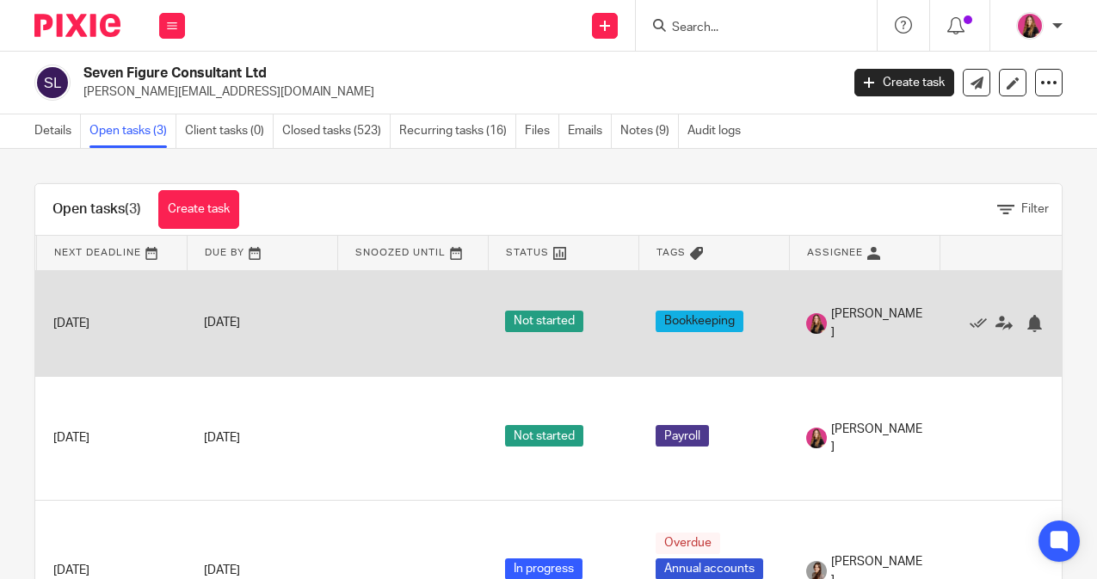
scroll to position [0, 178]
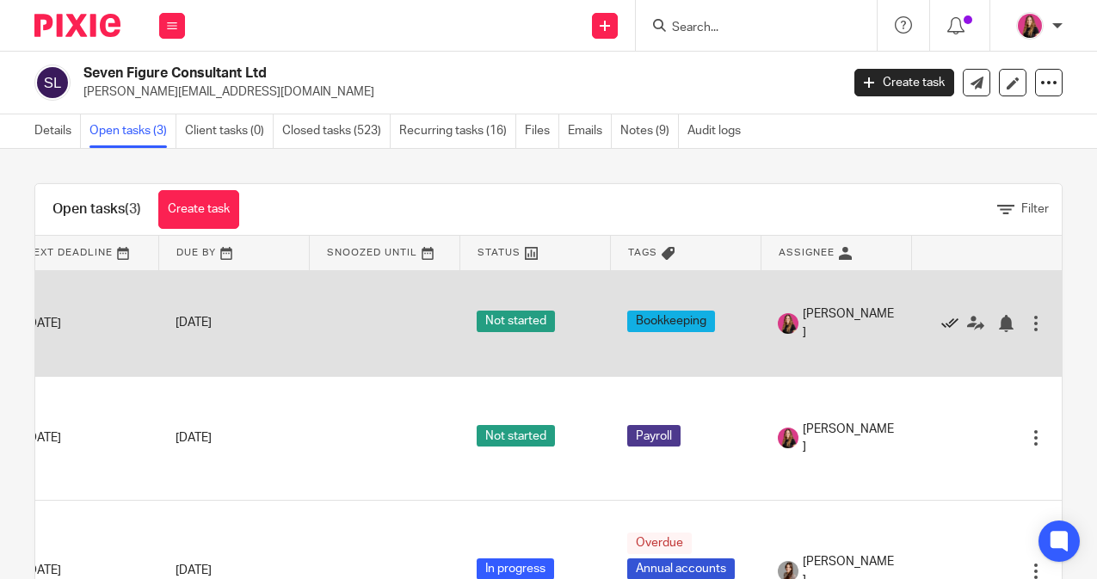
click at [945, 324] on icon at bounding box center [949, 323] width 17 height 17
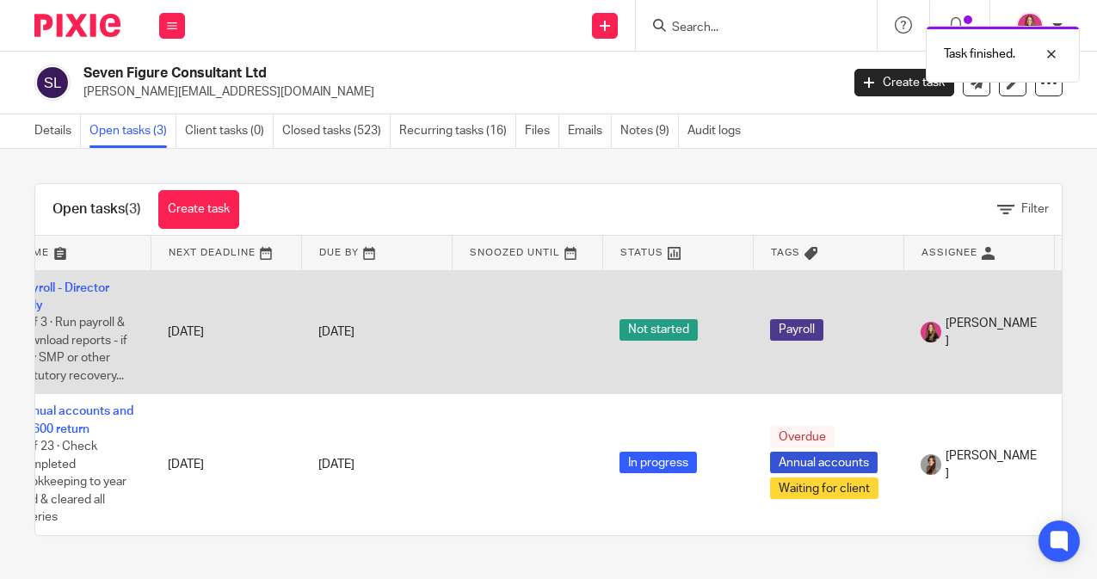
scroll to position [0, 0]
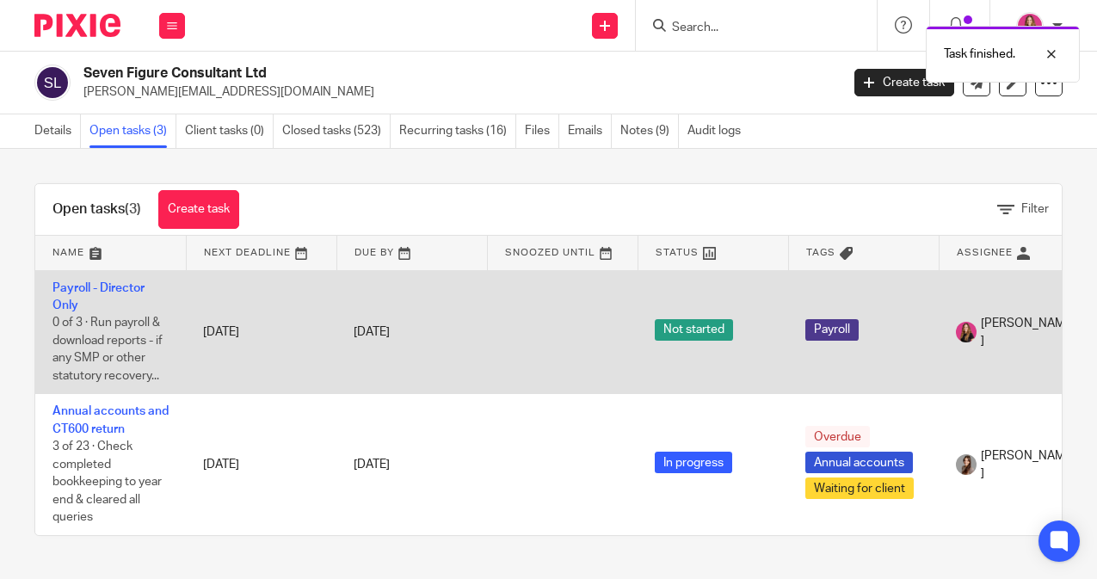
click at [81, 295] on td "Payroll - Director Only 0 of 3 · Run payroll & download reports - if any SMP or…" at bounding box center [110, 332] width 151 height 124
click at [81, 289] on link "Payroll - Director Only" at bounding box center [98, 296] width 92 height 29
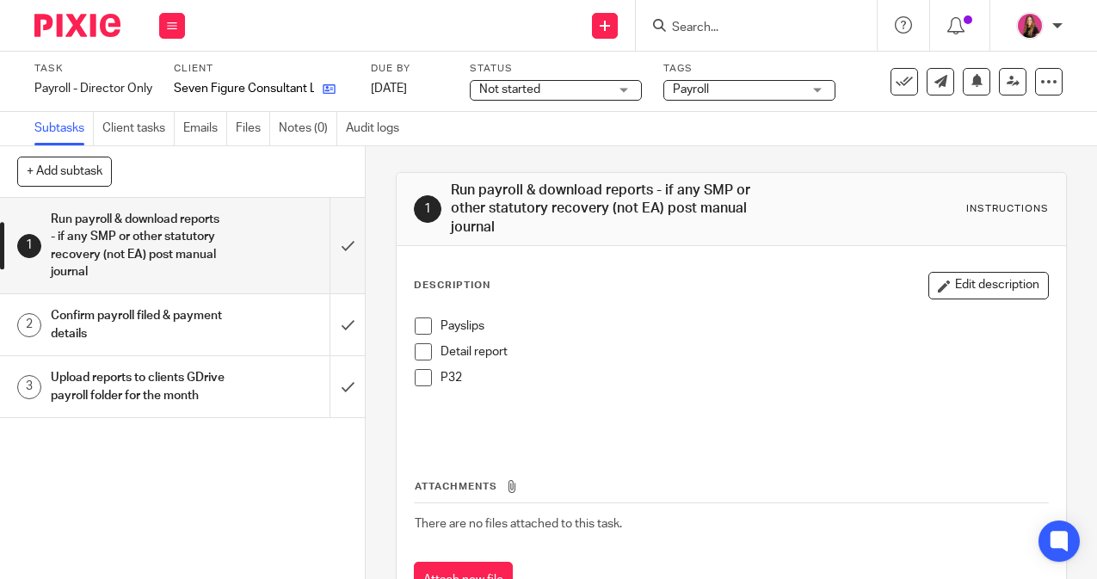
click at [326, 97] on link at bounding box center [325, 88] width 22 height 17
click at [329, 89] on icon at bounding box center [329, 89] width 13 height 13
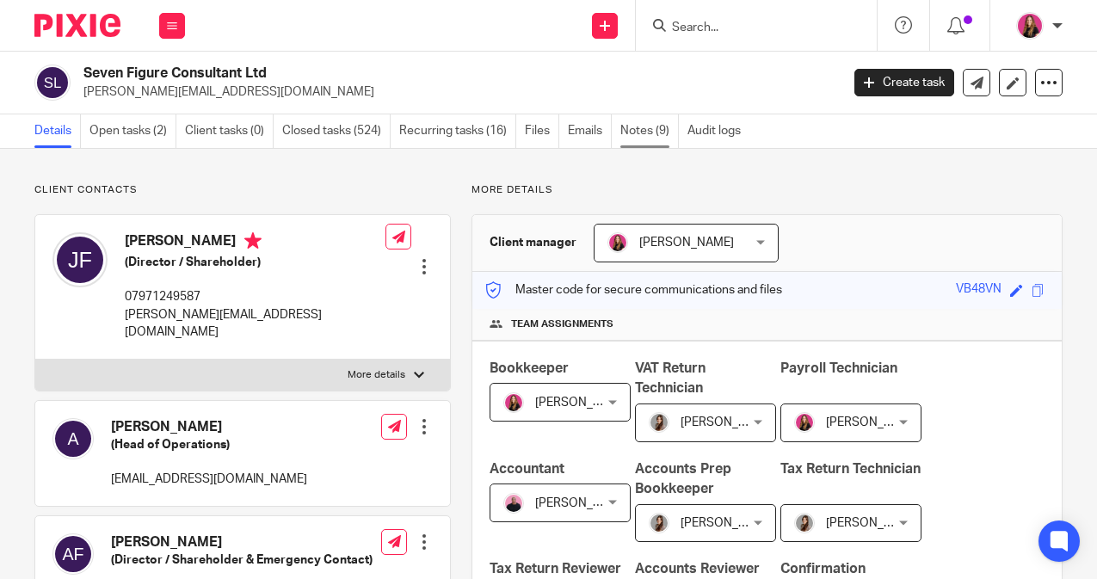
click at [662, 132] on link "Notes (9)" at bounding box center [649, 131] width 58 height 34
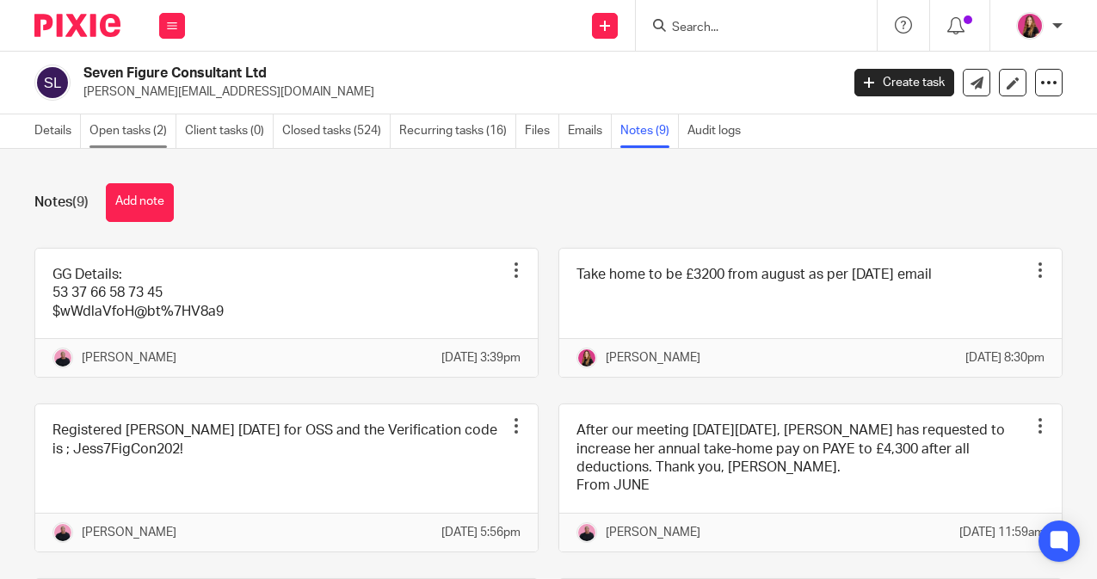
click at [128, 130] on link "Open tasks (2)" at bounding box center [132, 131] width 87 height 34
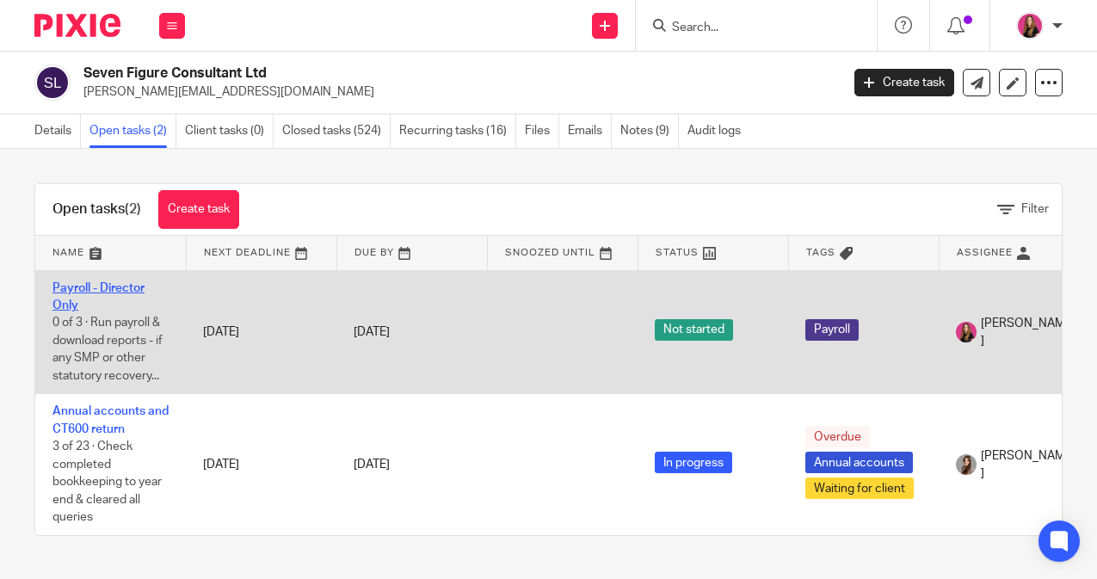
click at [108, 285] on link "Payroll - Director Only" at bounding box center [98, 296] width 92 height 29
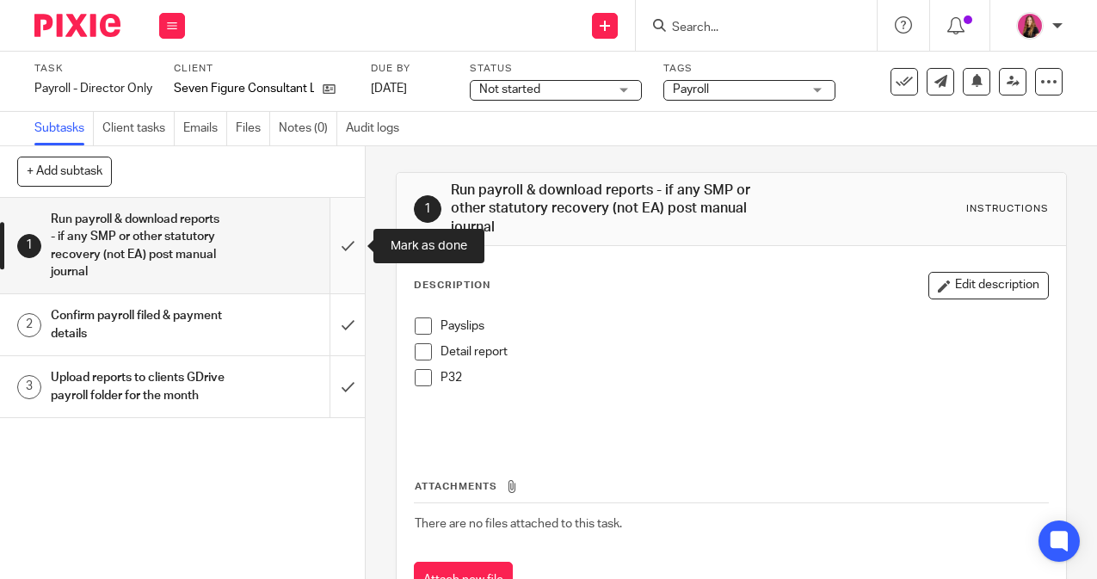
click at [354, 242] on input "submit" at bounding box center [182, 245] width 365 height 95
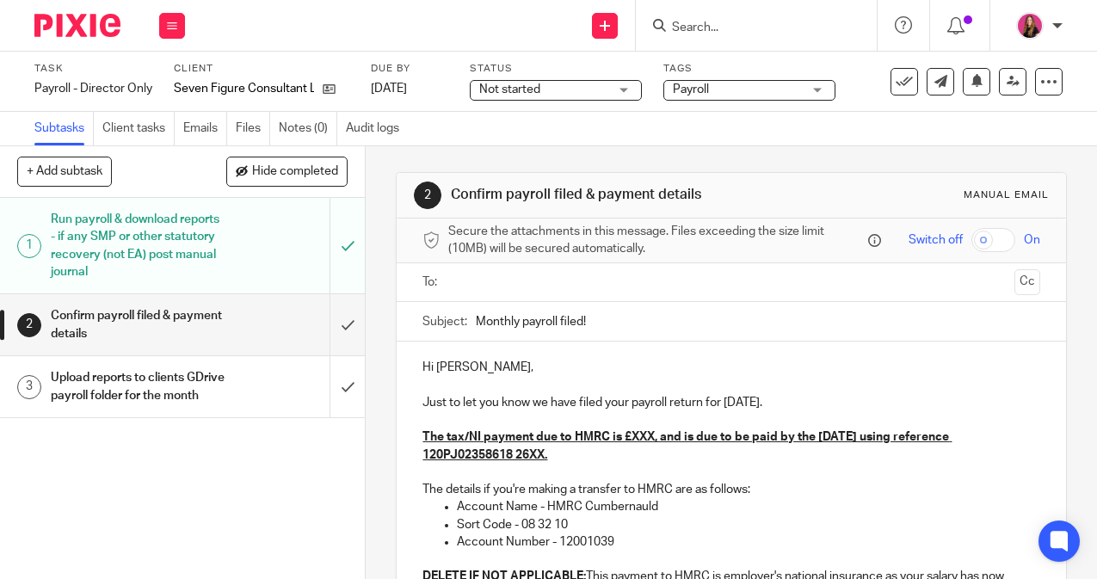
scroll to position [117, 0]
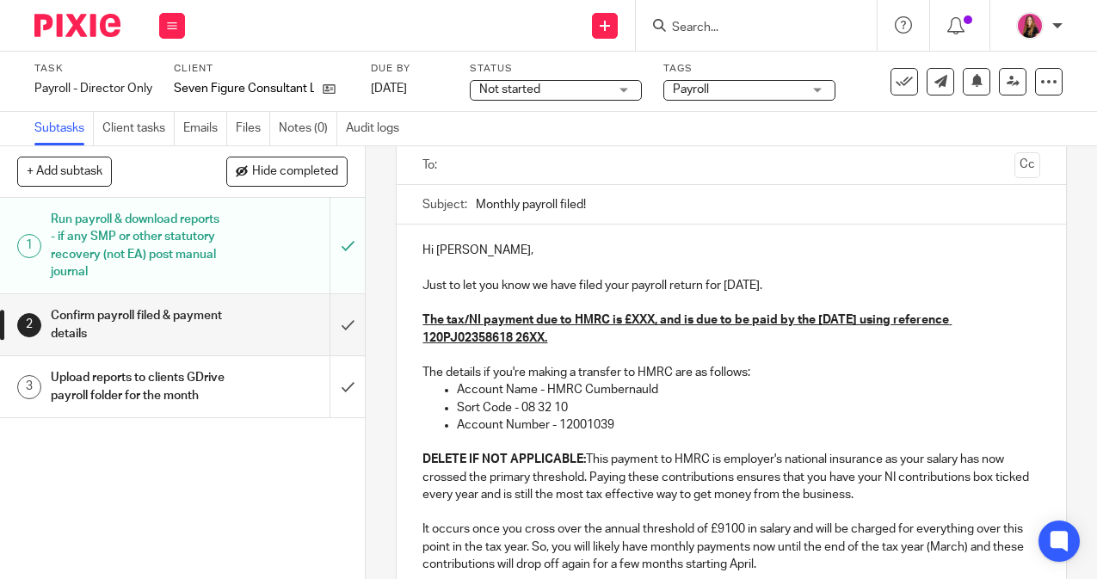
click at [578, 170] on input "text" at bounding box center [730, 166] width 552 height 20
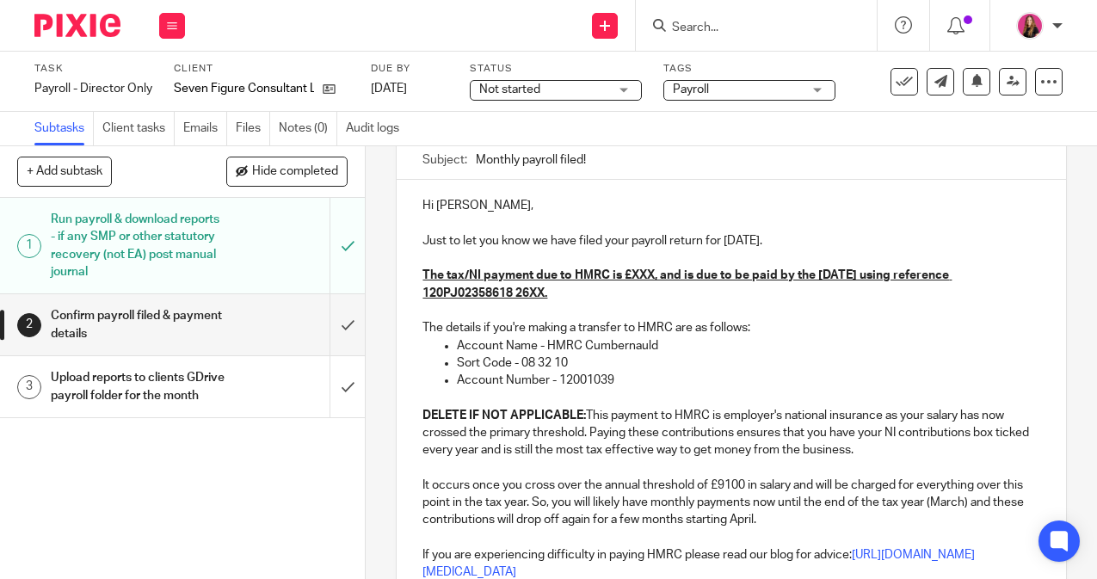
scroll to position [193, 0]
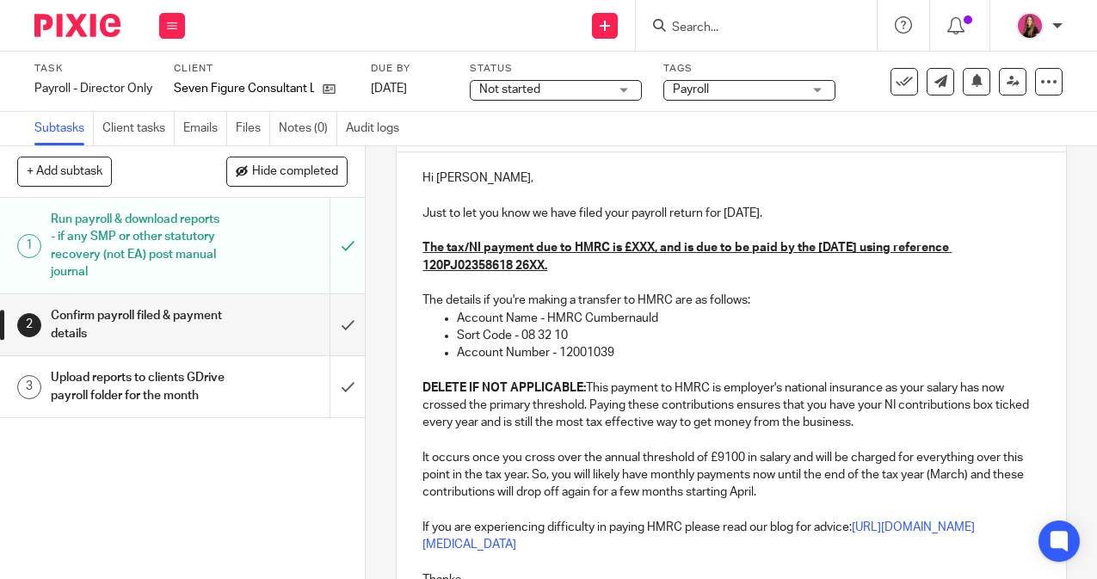
drag, startPoint x: 589, startPoint y: 384, endPoint x: 418, endPoint y: 384, distance: 171.2
click at [418, 384] on div "Hi Jessica, Just to let you know we have filed your payroll return for Septembe…" at bounding box center [731, 385] width 668 height 466
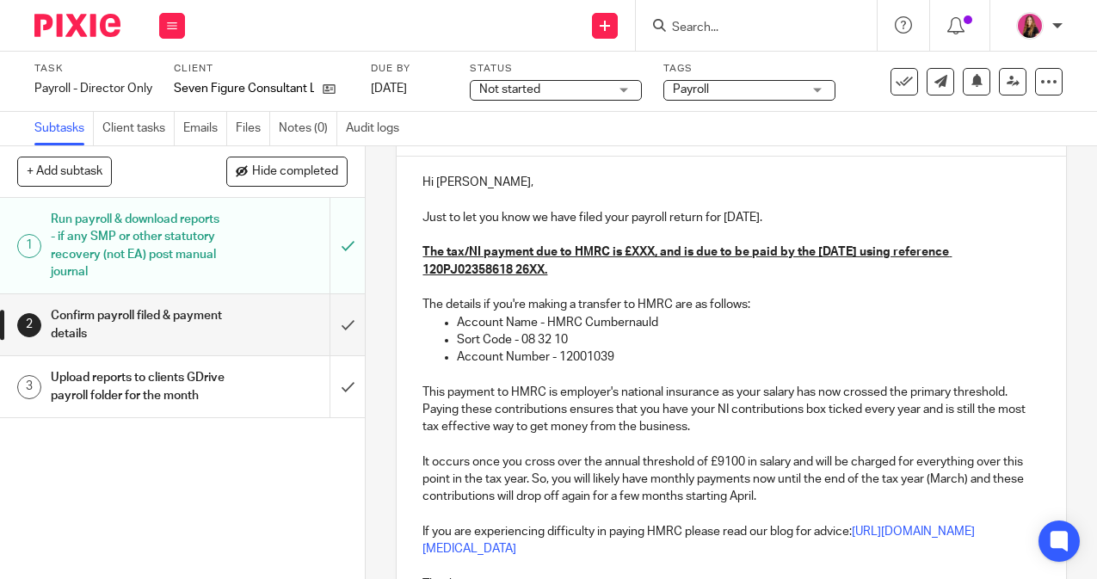
scroll to position [184, 0]
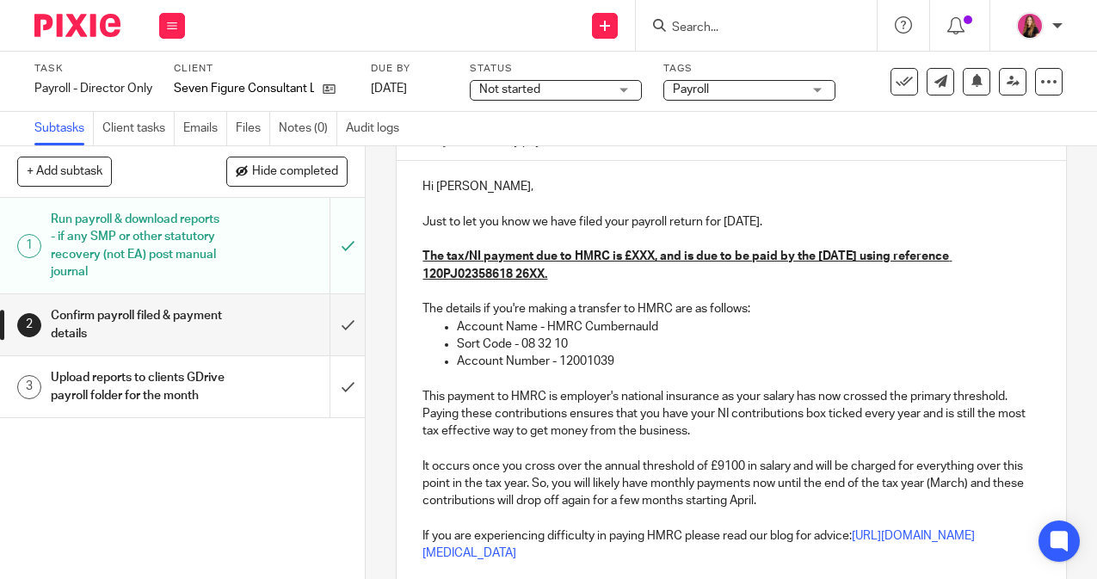
click at [216, 393] on h1 "Upload reports to clients GDrive payroll folder for the month" at bounding box center [138, 387] width 175 height 44
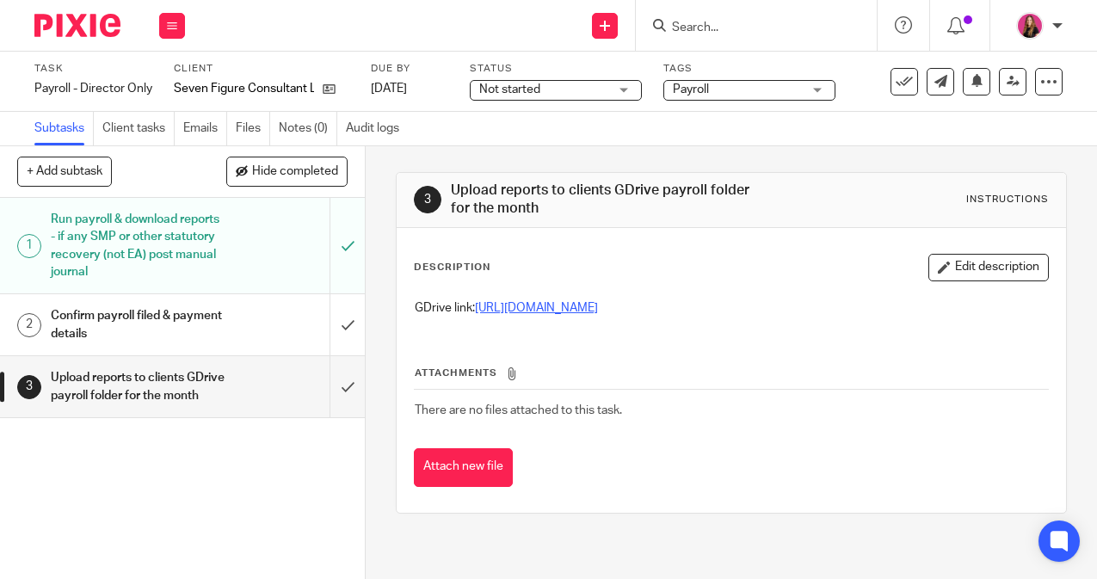
click at [598, 302] on link "[URL][DOMAIN_NAME]" at bounding box center [536, 308] width 123 height 12
click at [364, 393] on input "submit" at bounding box center [182, 386] width 365 height 61
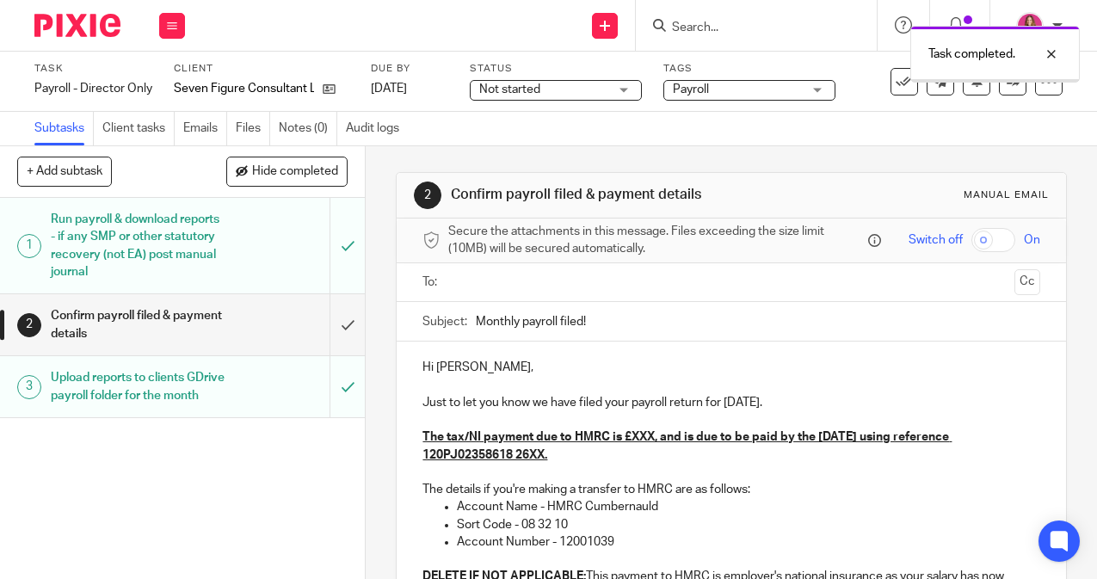
scroll to position [97, 0]
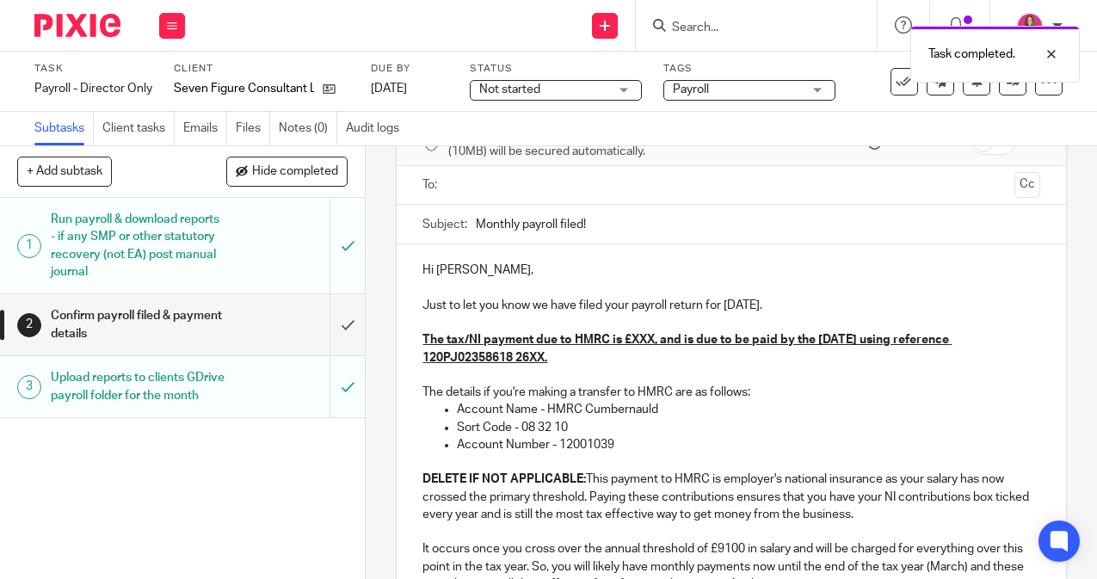
click at [656, 344] on u "The tax/NI payment due to HMRC is £XXX, and is due to be paid by the 22nd Octob…" at bounding box center [686, 348] width 529 height 29
click at [604, 360] on u "The tax/NI payment due to HMRC is £1401.47, and is due to be paid by the 22nd O…" at bounding box center [697, 348] width 550 height 29
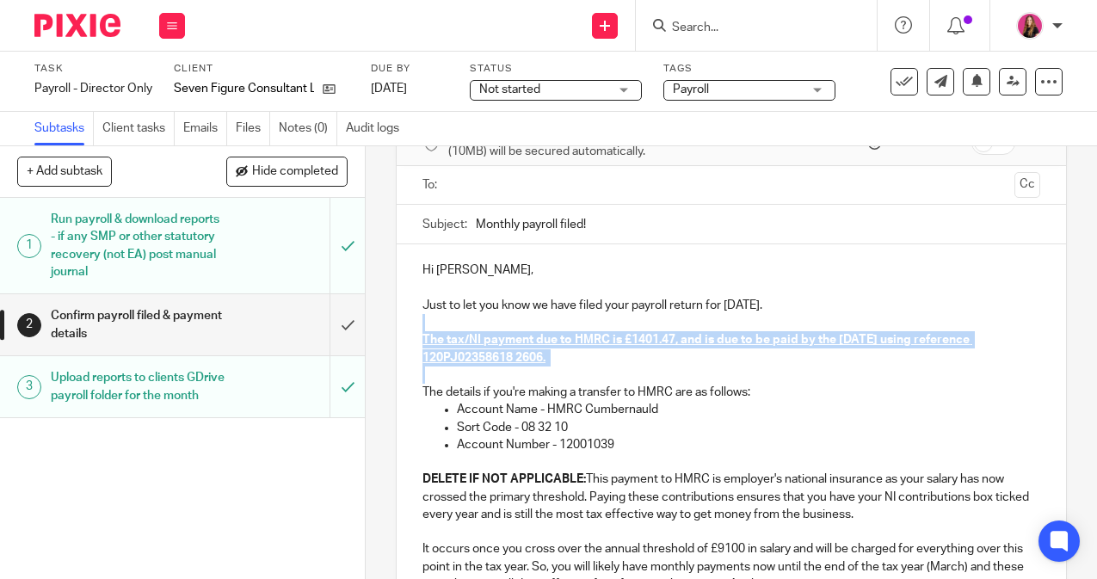
drag, startPoint x: 630, startPoint y: 371, endPoint x: 418, endPoint y: 324, distance: 216.6
click at [418, 324] on div "Hi Jessica, Just to let you know we have filed your payroll return for Septembe…" at bounding box center [731, 477] width 668 height 466
click at [672, 403] on p "Account Name - HMRC Cumbernauld" at bounding box center [748, 409] width 582 height 17
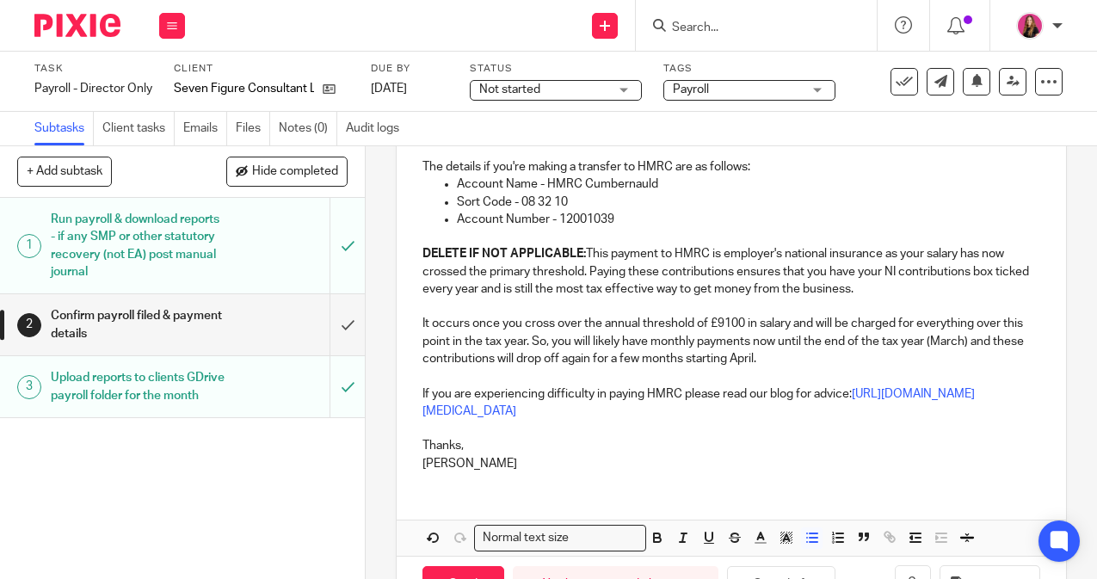
scroll to position [303, 0]
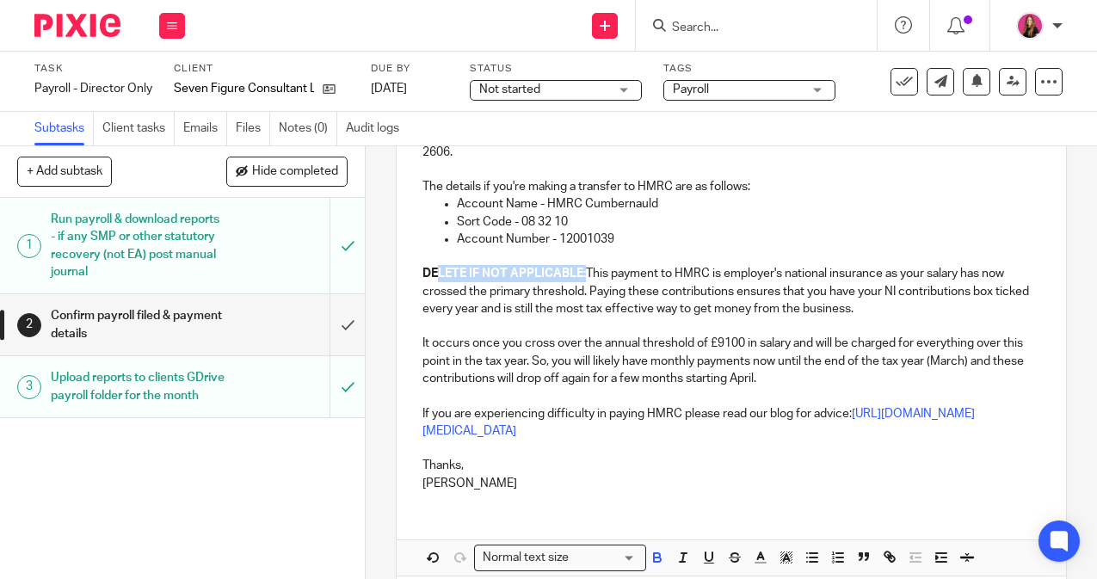
drag, startPoint x: 587, startPoint y: 274, endPoint x: 438, endPoint y: 271, distance: 149.7
click at [438, 272] on strong "DELETE IF NOT APPLICABLE:" at bounding box center [503, 273] width 163 height 12
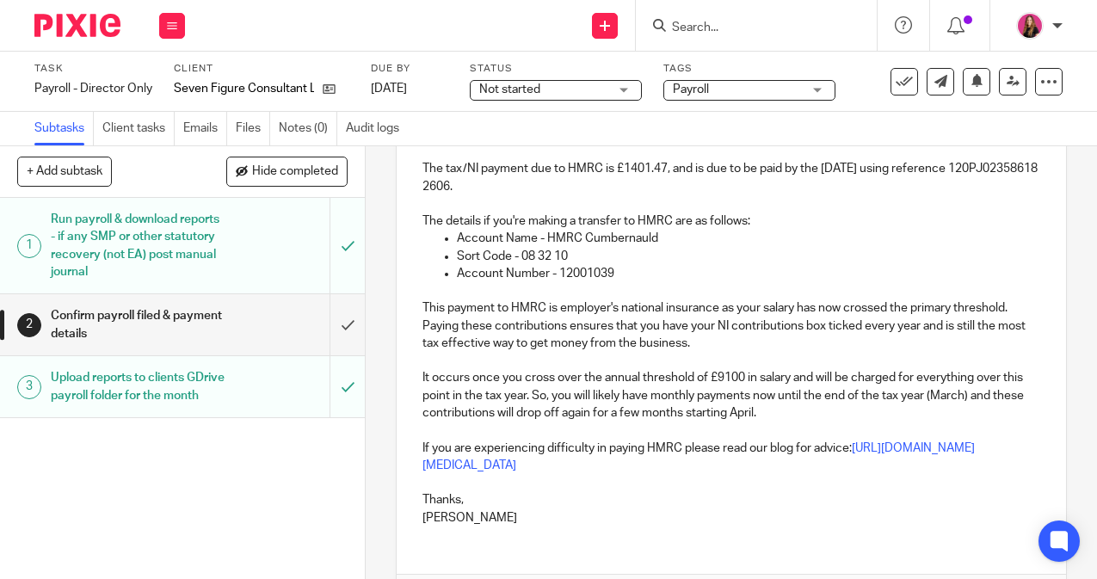
scroll to position [0, 0]
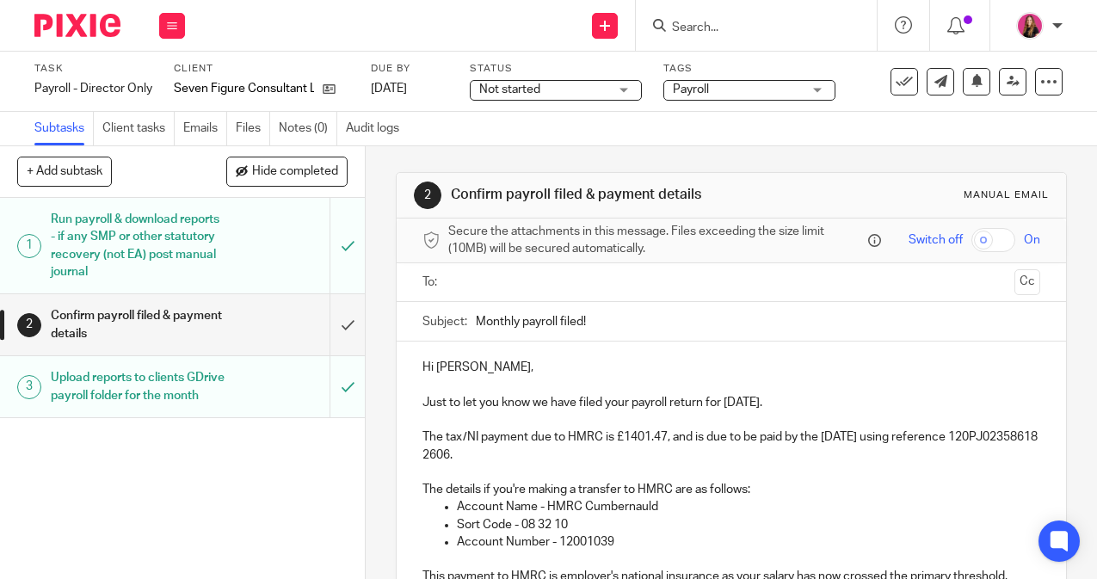
click at [603, 284] on input "text" at bounding box center [730, 283] width 552 height 20
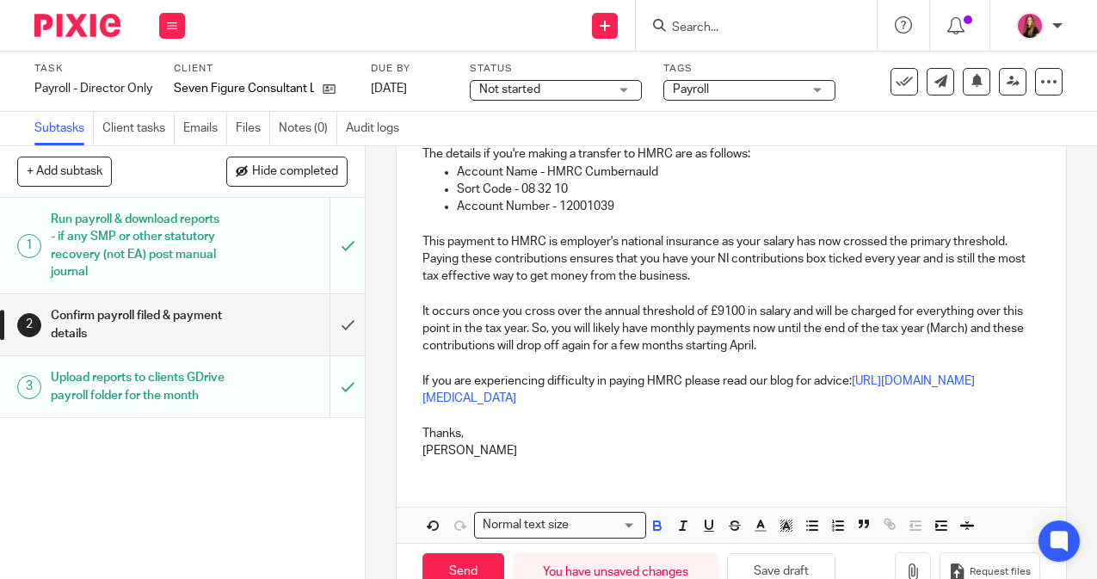
scroll to position [403, 0]
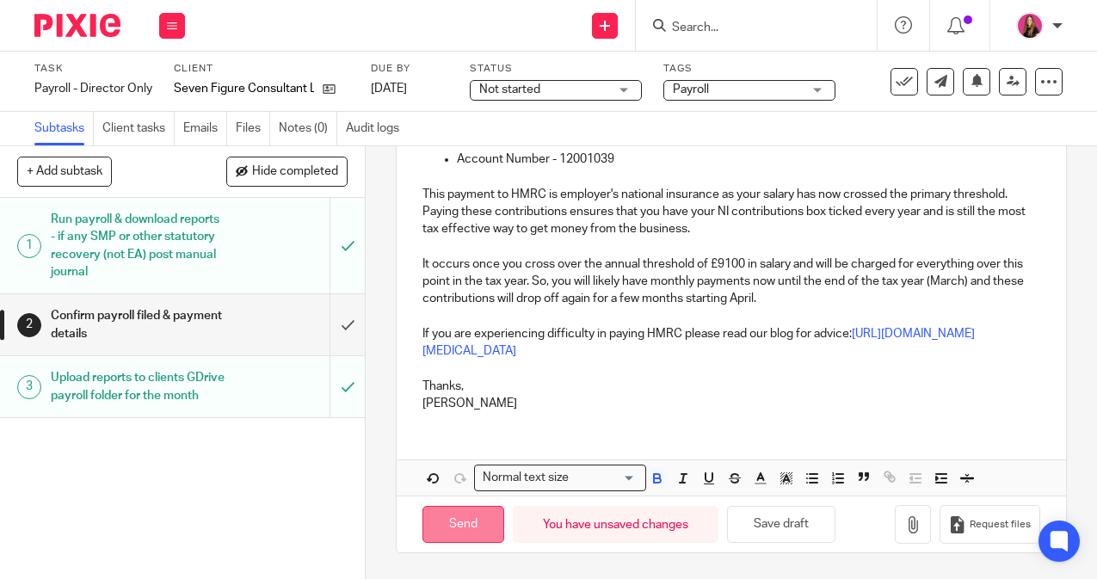
click at [470, 519] on input "Send" at bounding box center [463, 524] width 82 height 37
type input "Sent"
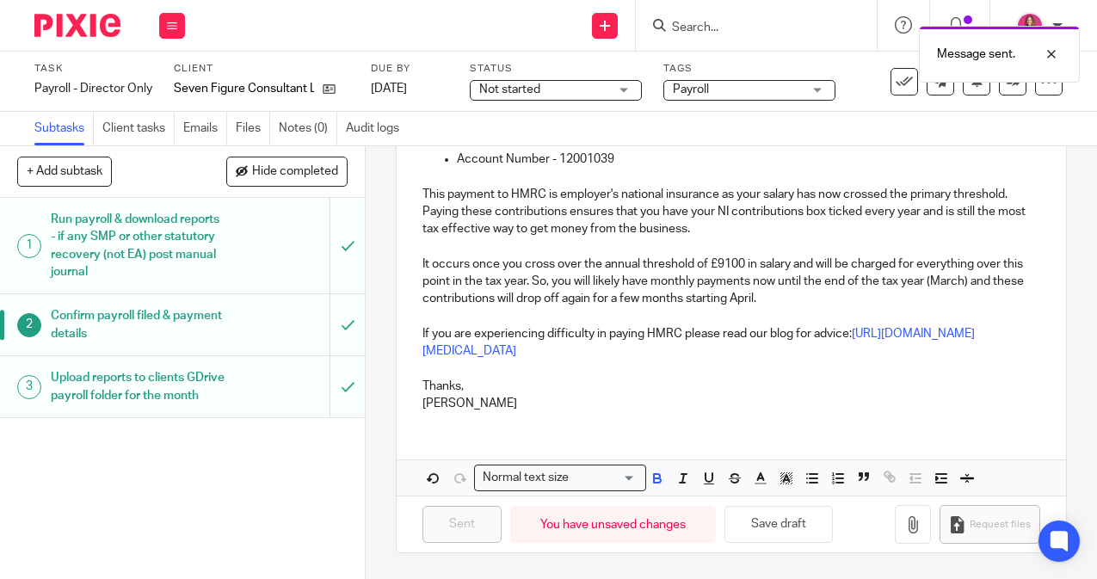
click at [95, 16] on img at bounding box center [77, 25] width 86 height 23
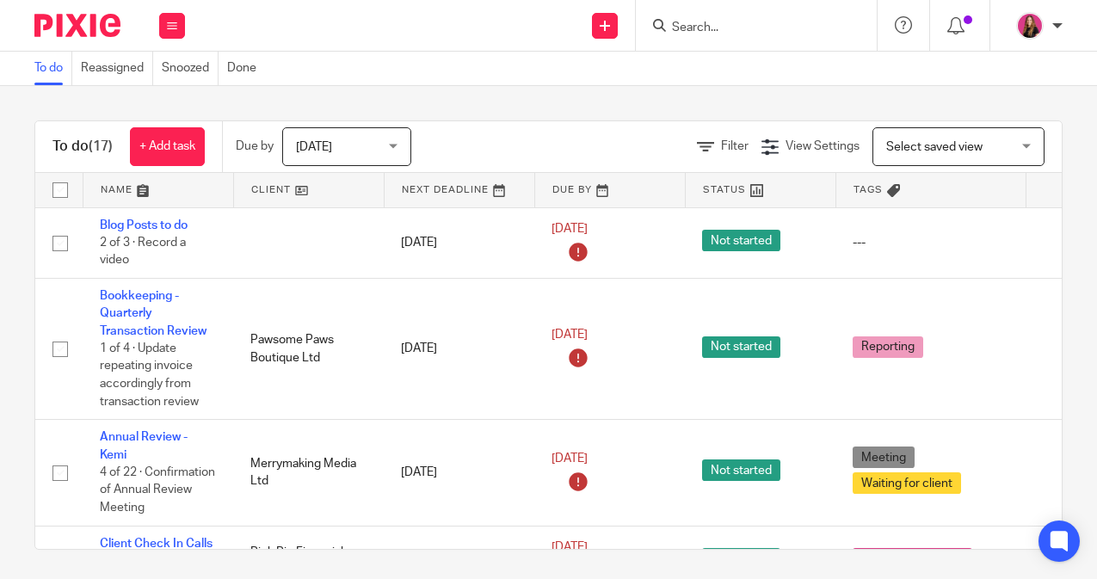
click at [315, 200] on link at bounding box center [309, 190] width 150 height 34
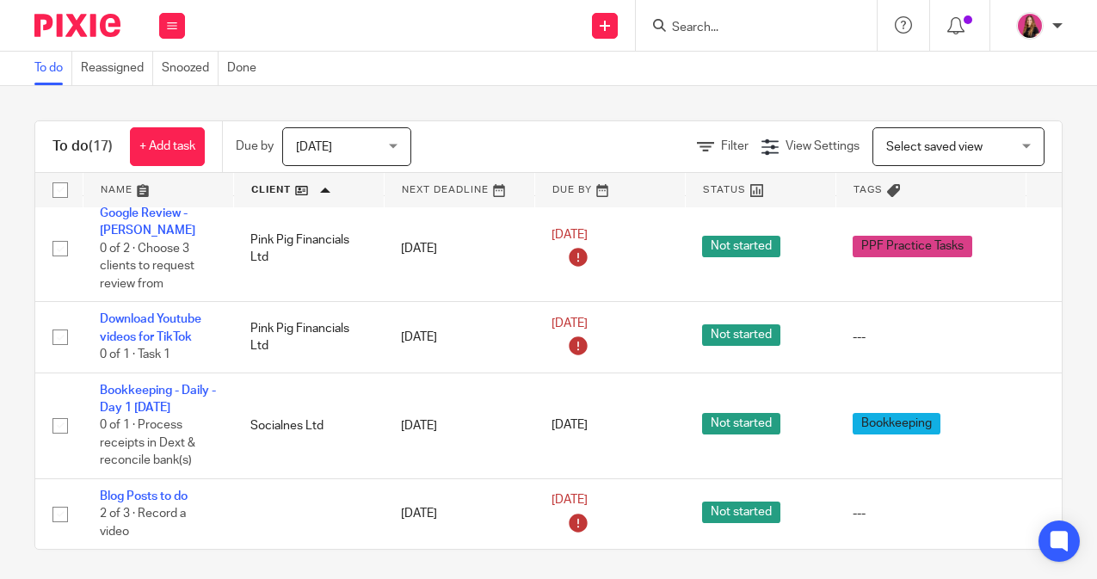
scroll to position [1341, 0]
click at [656, 24] on icon at bounding box center [659, 25] width 13 height 13
click at [680, 22] on input "Search" at bounding box center [747, 28] width 155 height 15
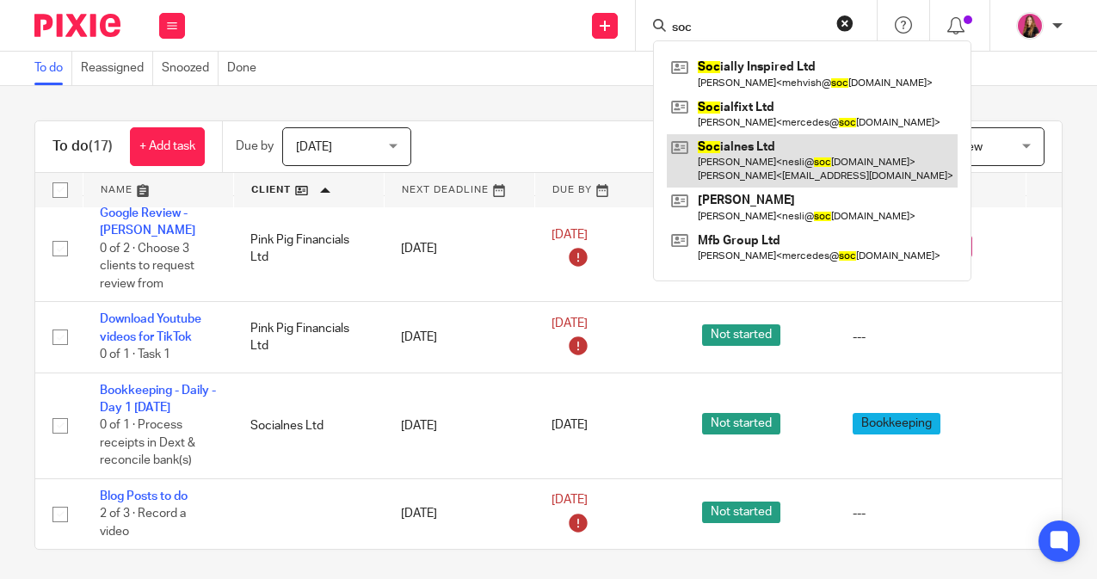
type input "soc"
click at [770, 151] on link at bounding box center [812, 160] width 291 height 53
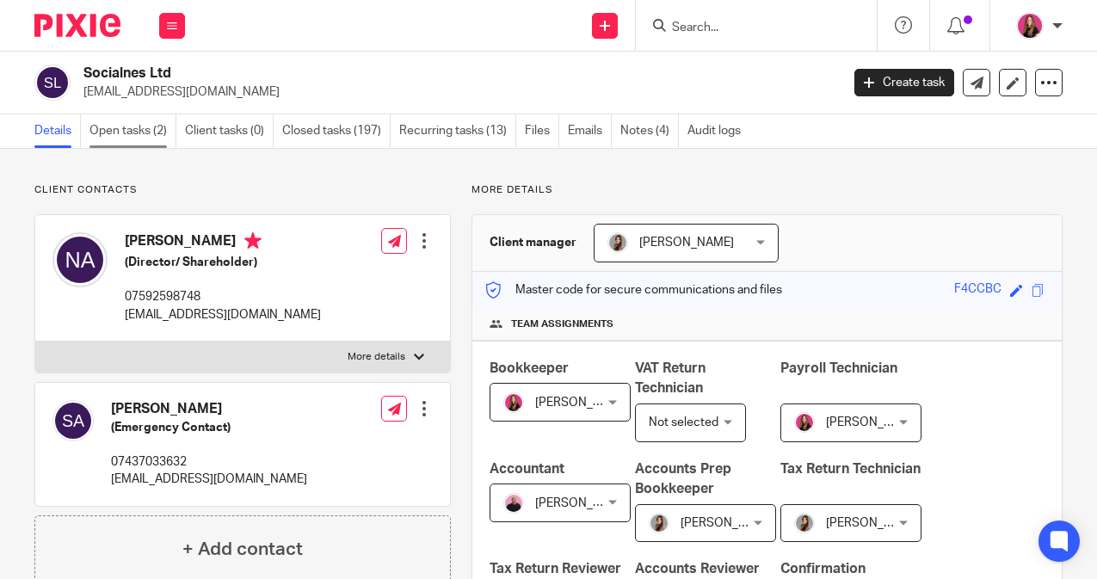
click at [106, 141] on link "Open tasks (2)" at bounding box center [132, 131] width 87 height 34
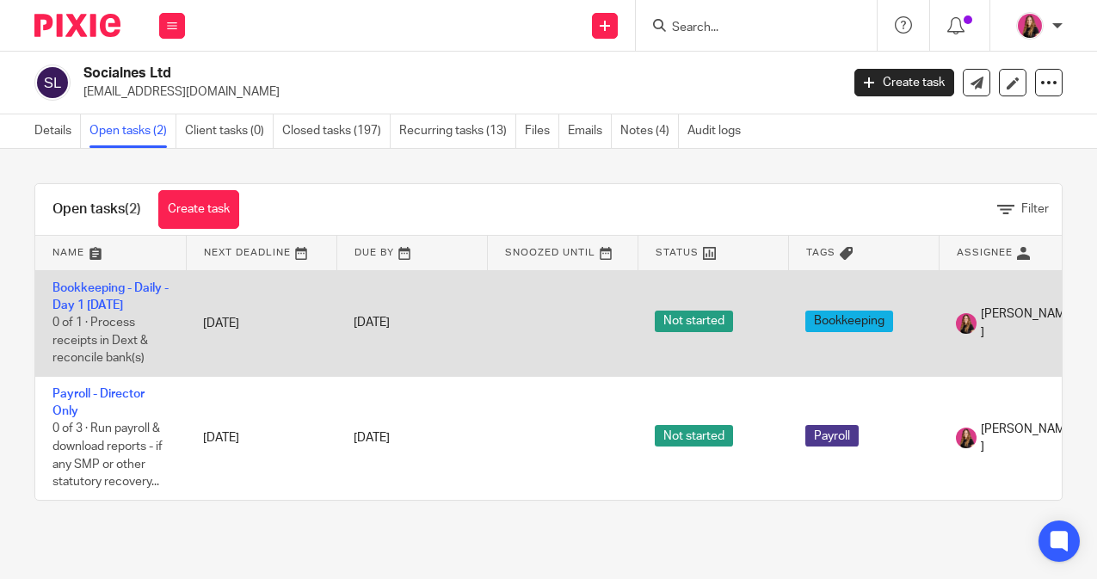
scroll to position [0, 178]
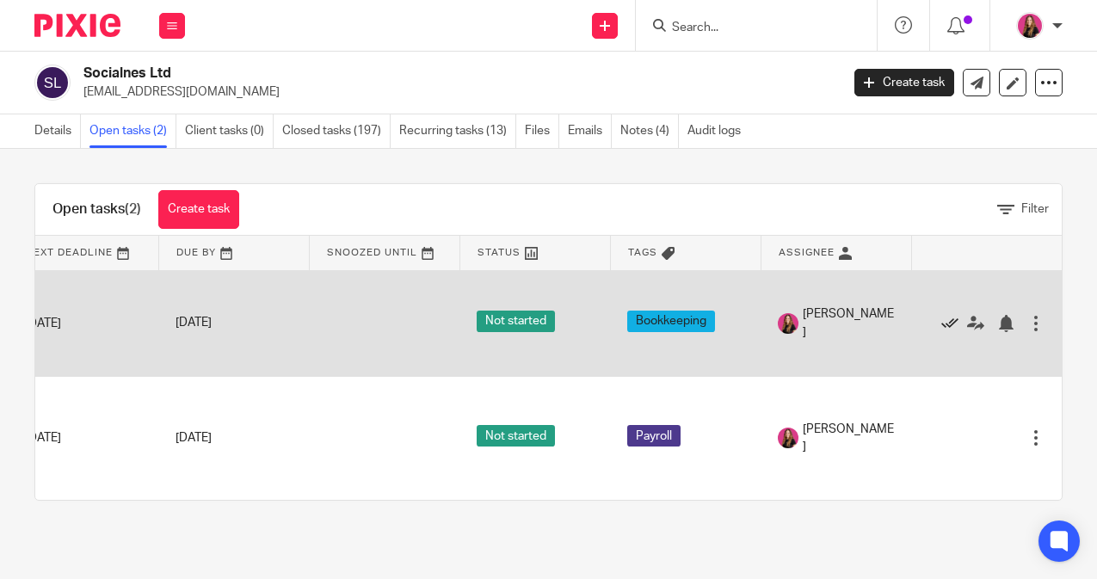
click at [948, 321] on icon at bounding box center [949, 323] width 17 height 17
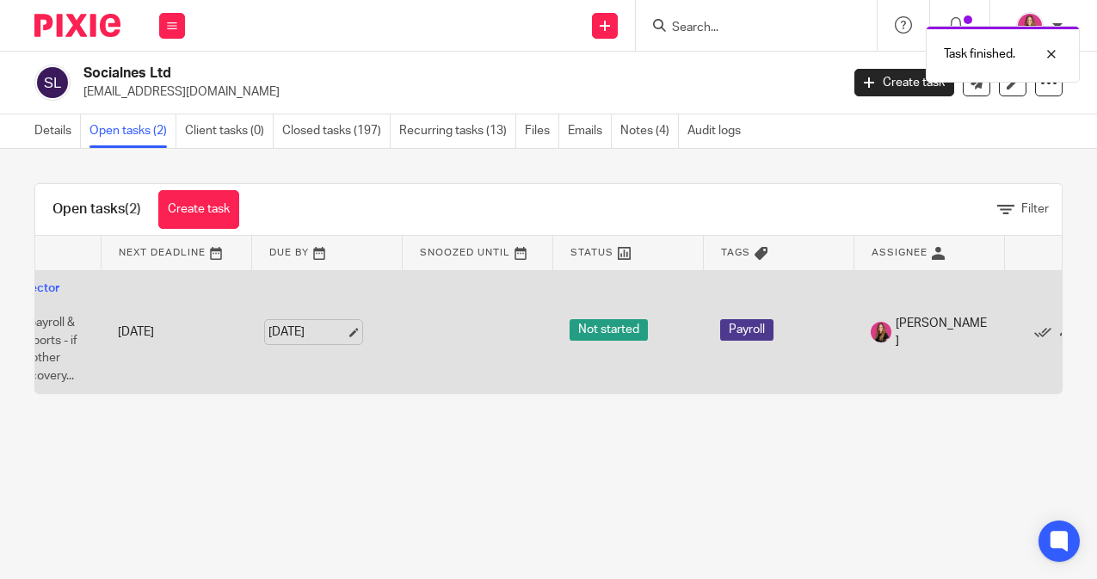
scroll to position [0, 0]
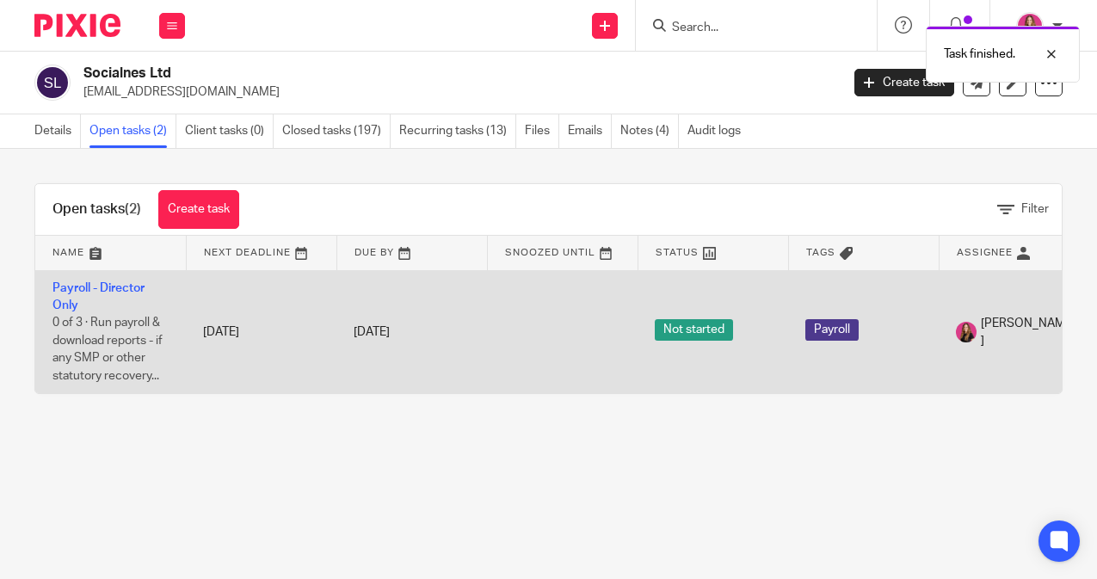
click at [96, 295] on td "Payroll - Director Only 0 of 3 · Run payroll & download reports - if any SMP or…" at bounding box center [110, 331] width 151 height 123
click at [110, 287] on link "Payroll - Director Only" at bounding box center [98, 296] width 92 height 29
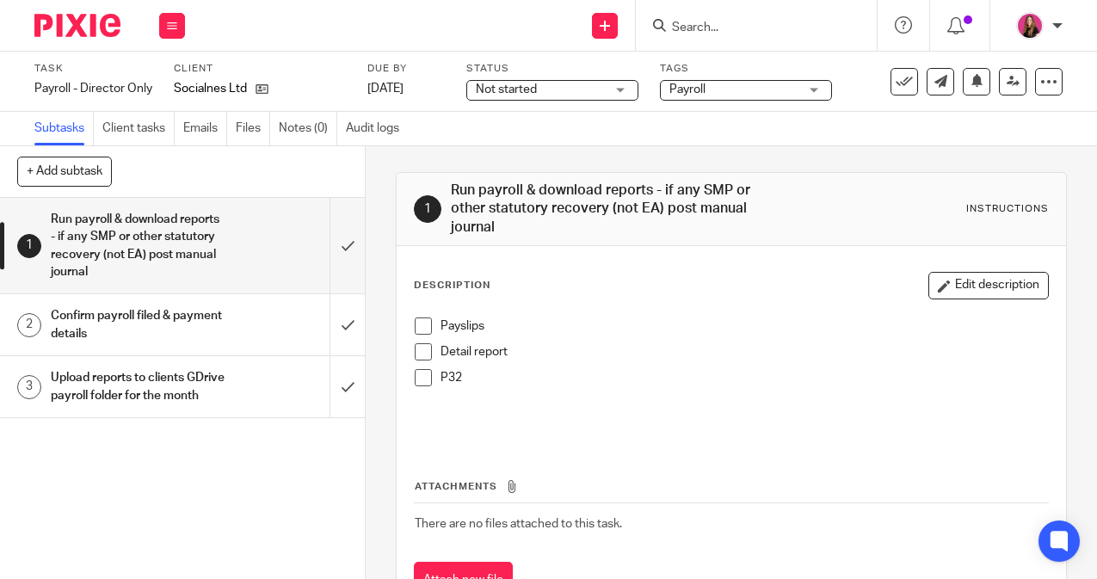
click at [290, 393] on div "Upload reports to clients GDrive payroll folder for the month" at bounding box center [181, 387] width 261 height 44
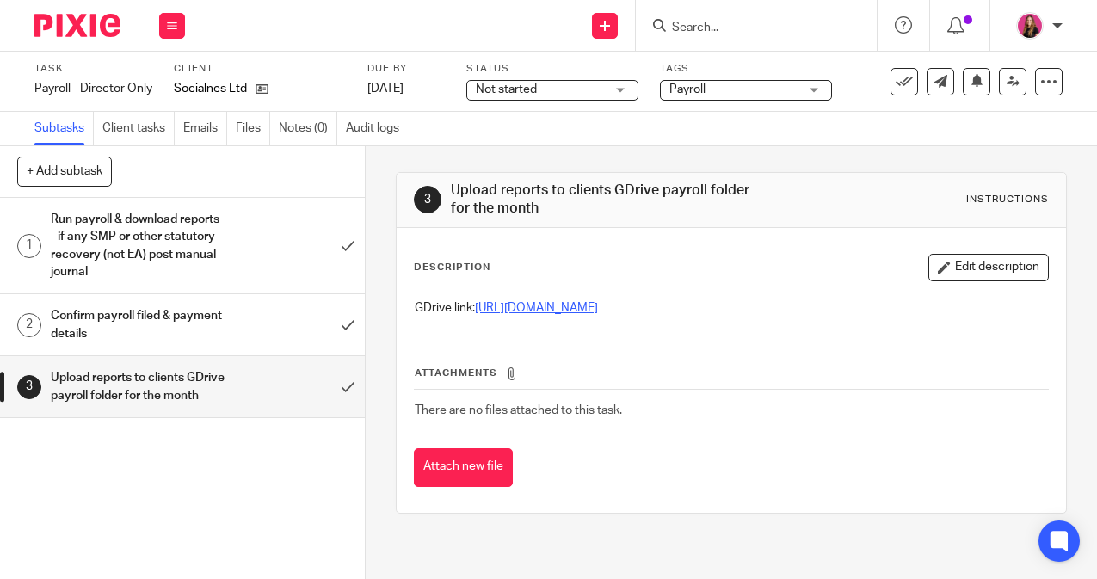
click at [598, 308] on link "[URL][DOMAIN_NAME]" at bounding box center [536, 308] width 123 height 12
click at [341, 392] on input "submit" at bounding box center [182, 386] width 365 height 61
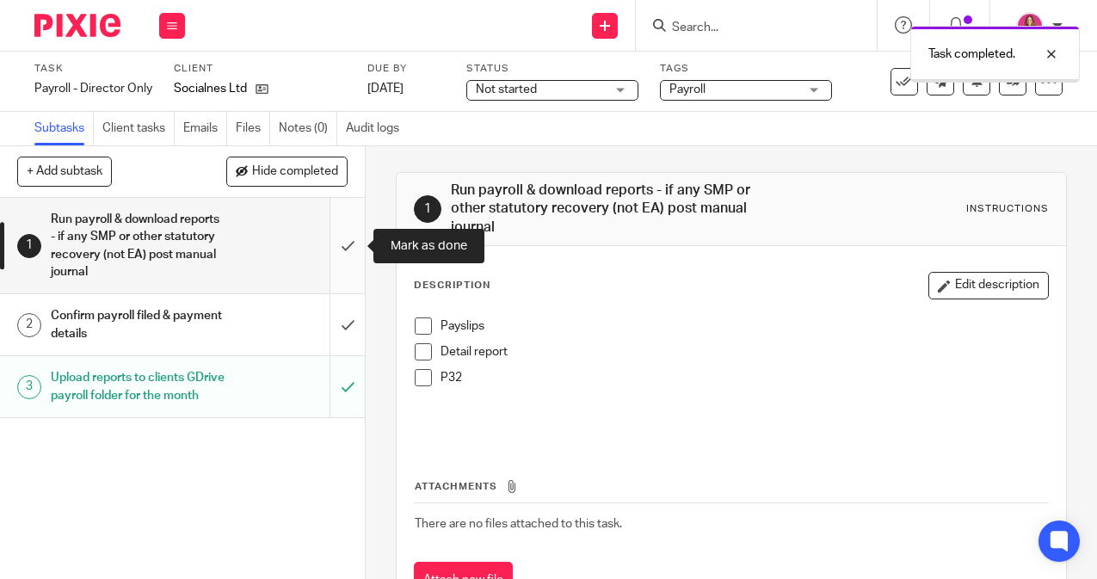
click at [355, 228] on input "submit" at bounding box center [182, 245] width 365 height 95
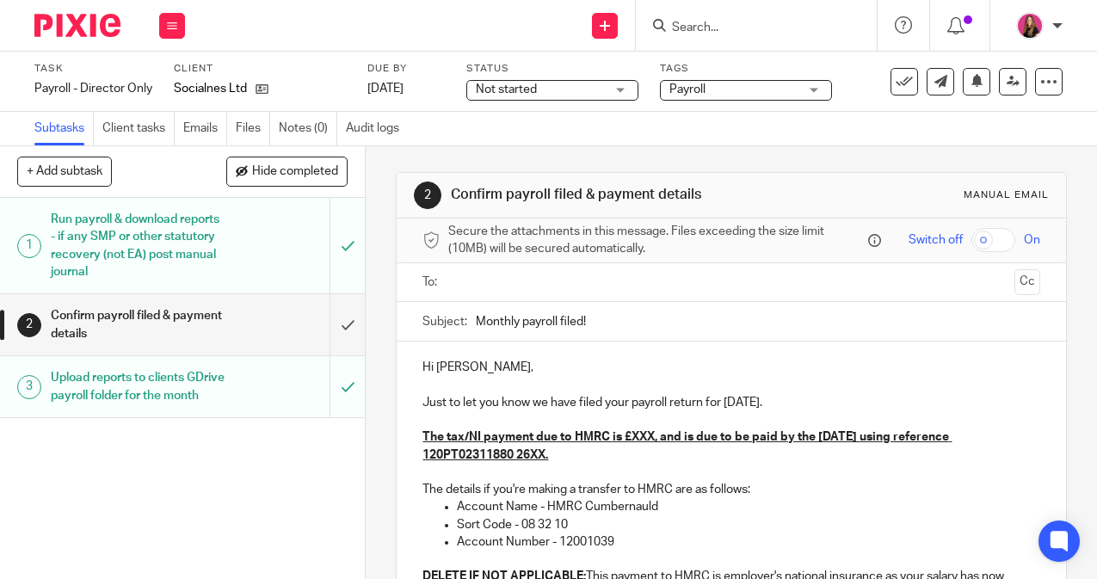
click at [655, 436] on u "The tax/NI payment due to HMRC is £XXX, and is due to be paid by the 22nd Octob…" at bounding box center [686, 445] width 529 height 29
click at [547, 456] on u "The tax/NI payment due to HMRC is £157.13, and is due to be paid by the 22nd Oc…" at bounding box center [693, 445] width 543 height 29
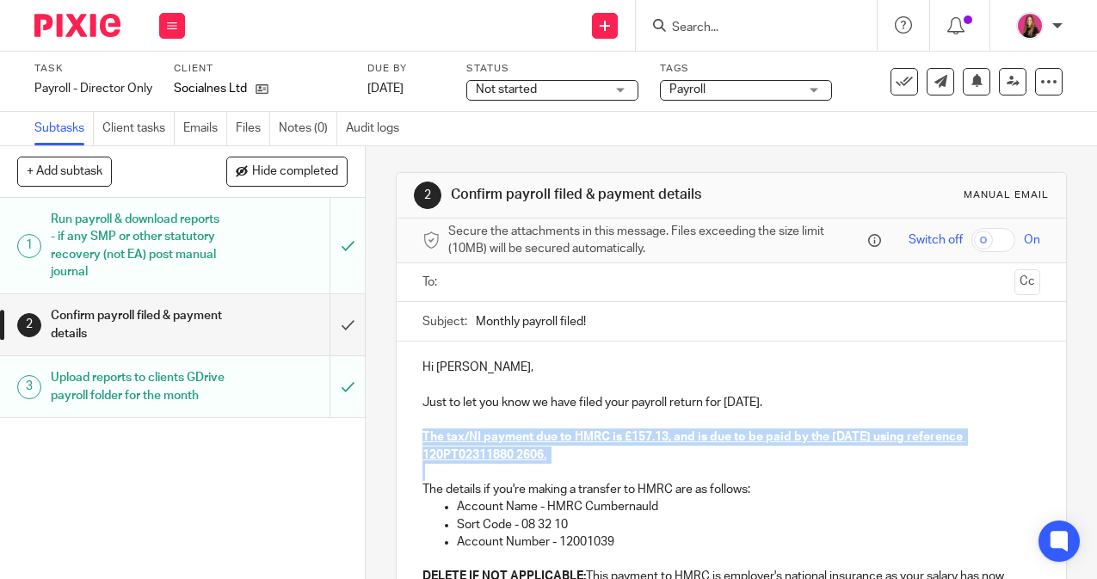
drag, startPoint x: 585, startPoint y: 468, endPoint x: 417, endPoint y: 428, distance: 172.3
click at [417, 428] on div "Hi Nesli, Just to let you know we have filed your payroll return for September …" at bounding box center [731, 574] width 668 height 466
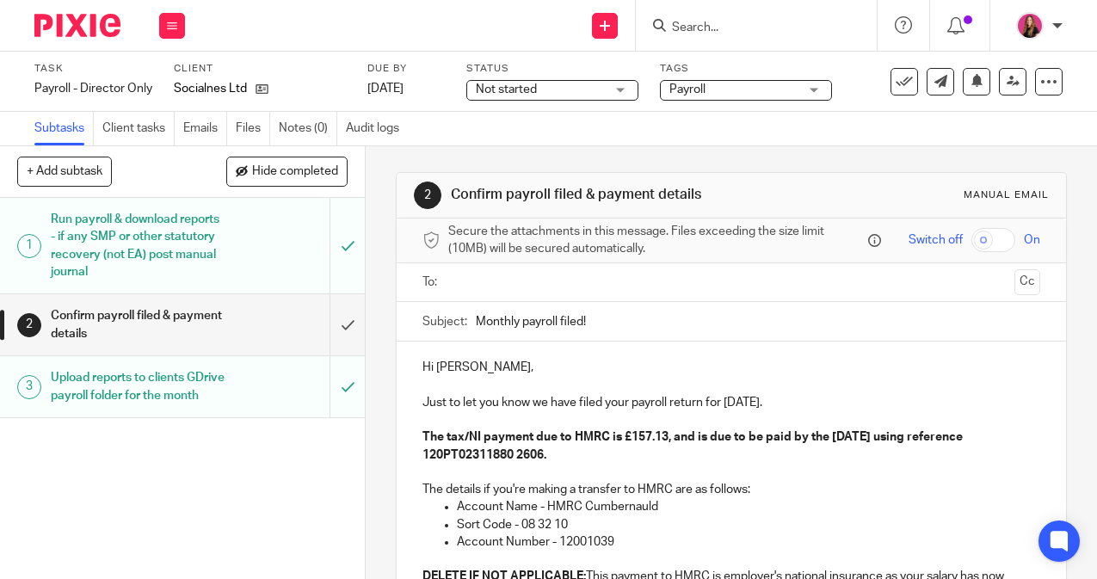
click at [647, 495] on p "The details if you're making a transfer to HMRC are as follows:" at bounding box center [730, 489] width 617 height 17
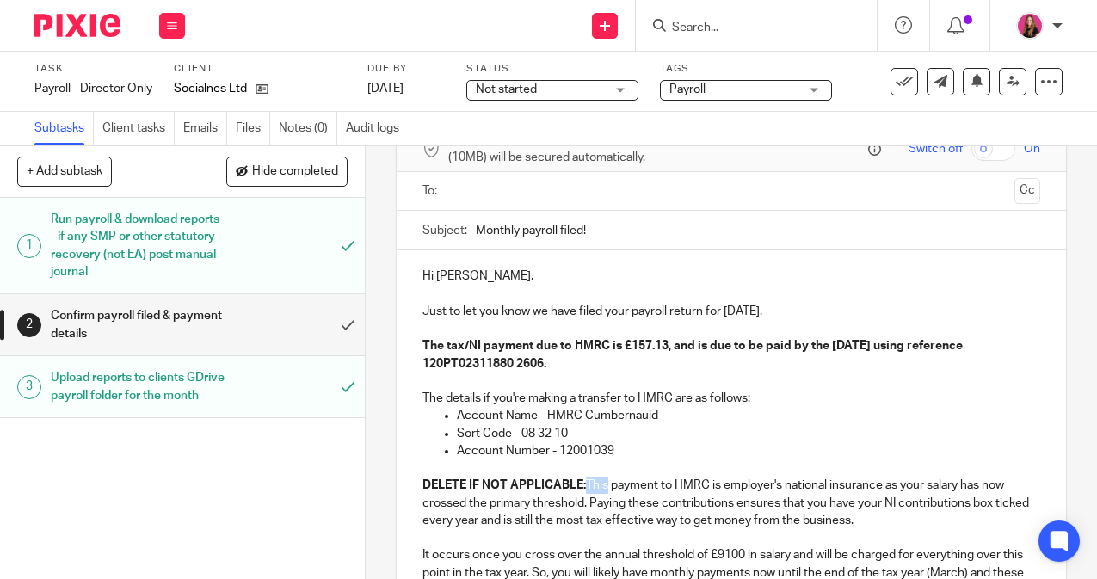
click at [438, 485] on strong "DELETE IF NOT APPLICABLE:" at bounding box center [503, 485] width 163 height 12
drag, startPoint x: 425, startPoint y: 484, endPoint x: 587, endPoint y: 490, distance: 162.7
click at [586, 490] on strong "DELETE IF NOT APPLICABLE:" at bounding box center [503, 485] width 163 height 12
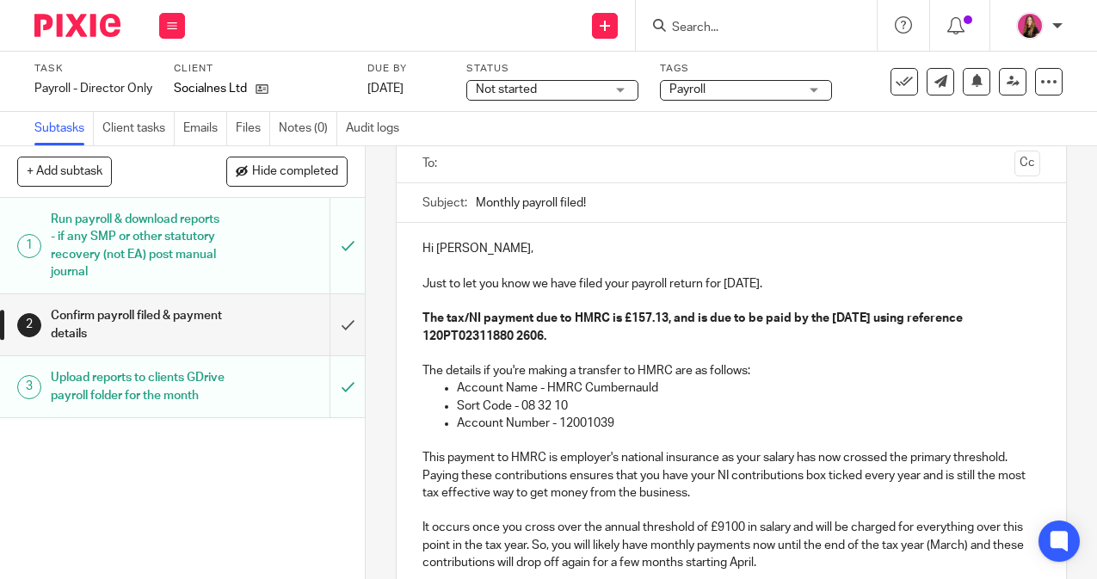
scroll to position [110, 0]
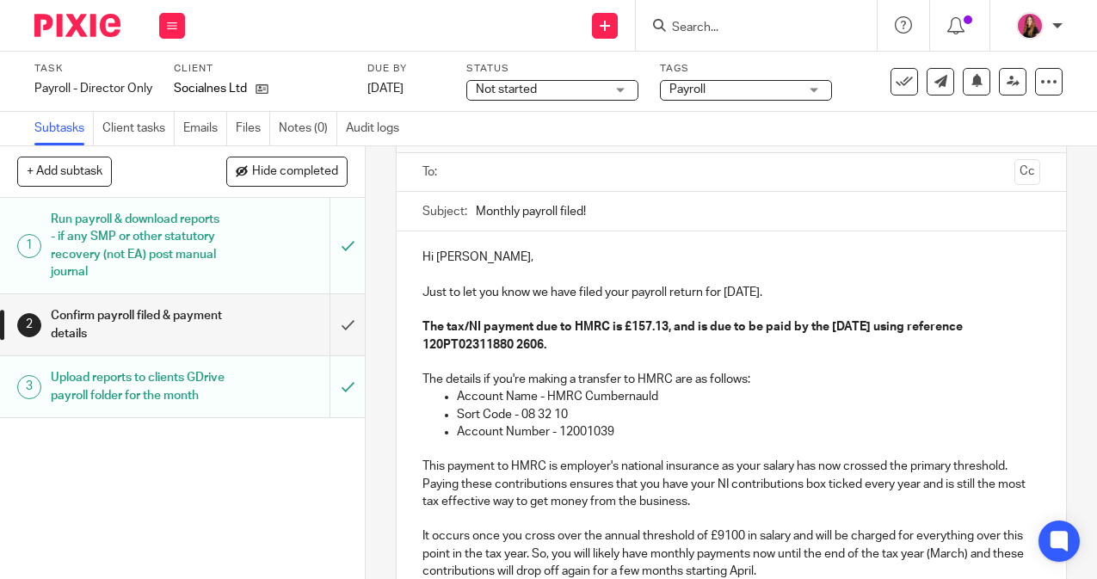
click at [594, 178] on input "text" at bounding box center [730, 173] width 552 height 20
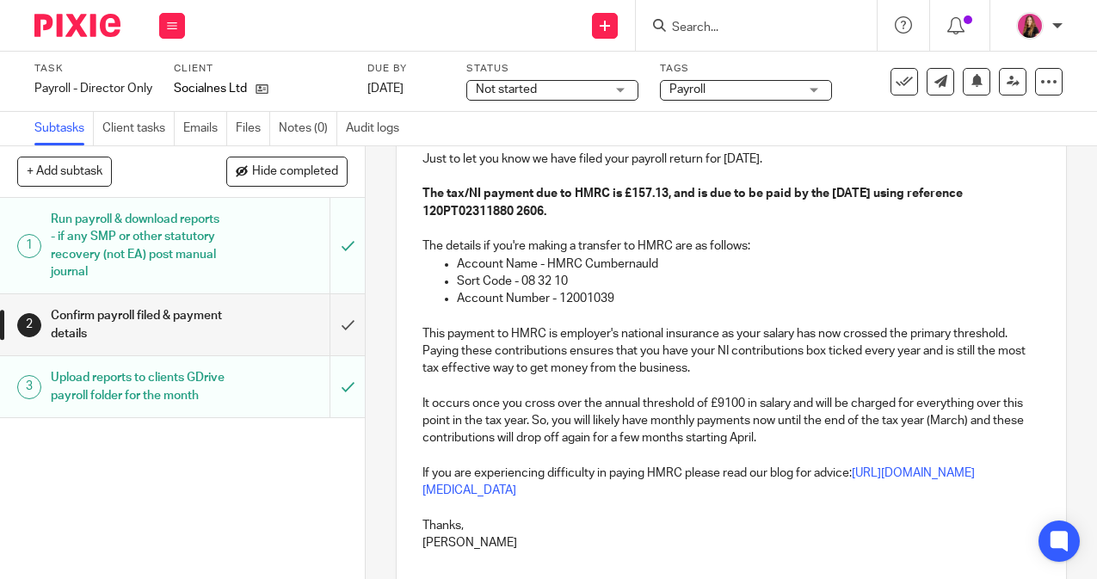
scroll to position [370, 0]
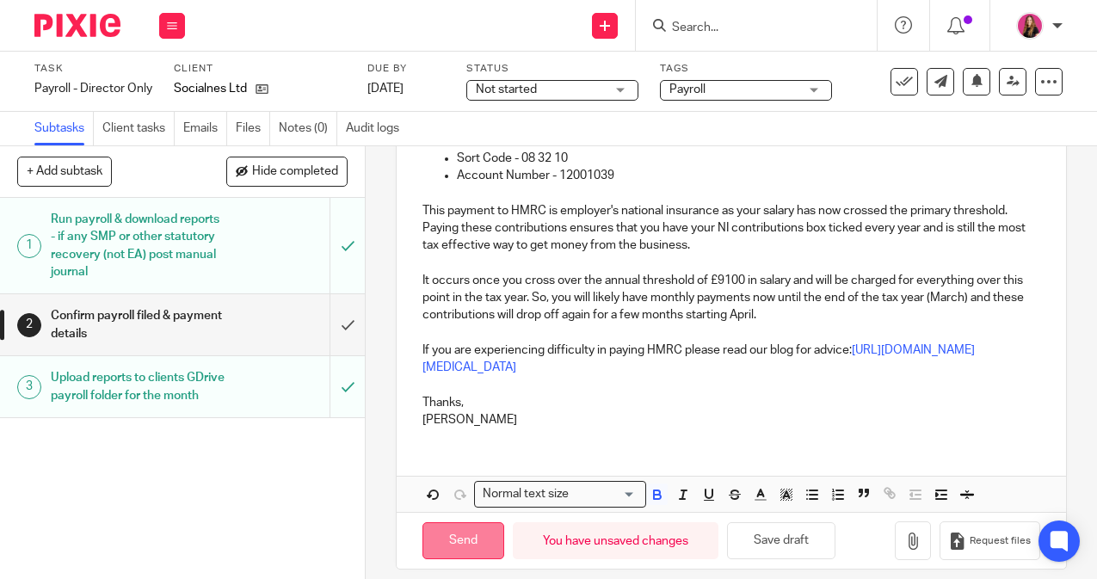
click at [483, 545] on input "Send" at bounding box center [463, 540] width 82 height 37
type input "Sent"
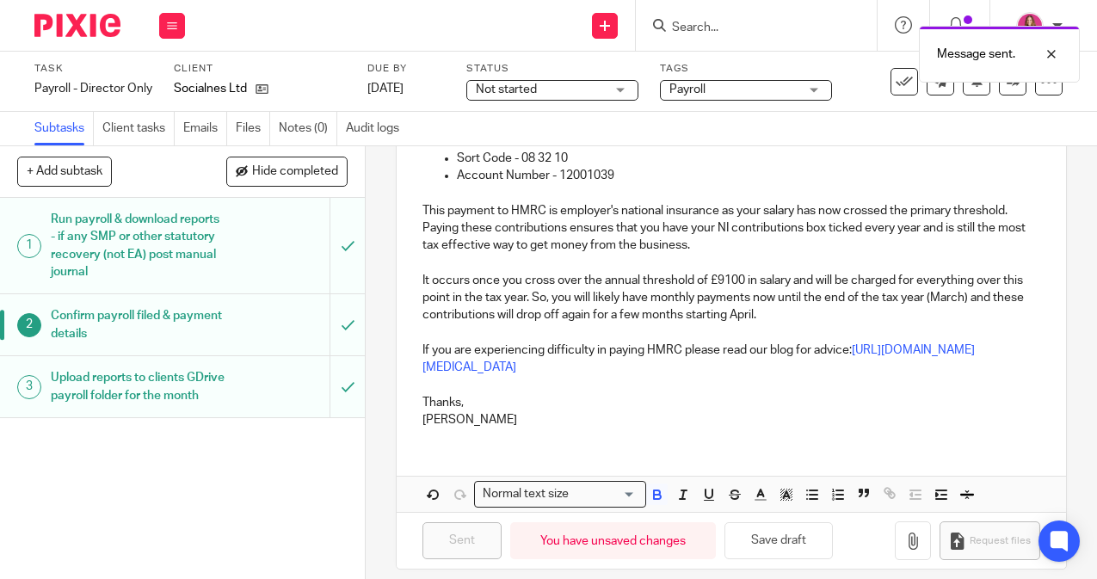
click at [103, 22] on img at bounding box center [77, 25] width 86 height 23
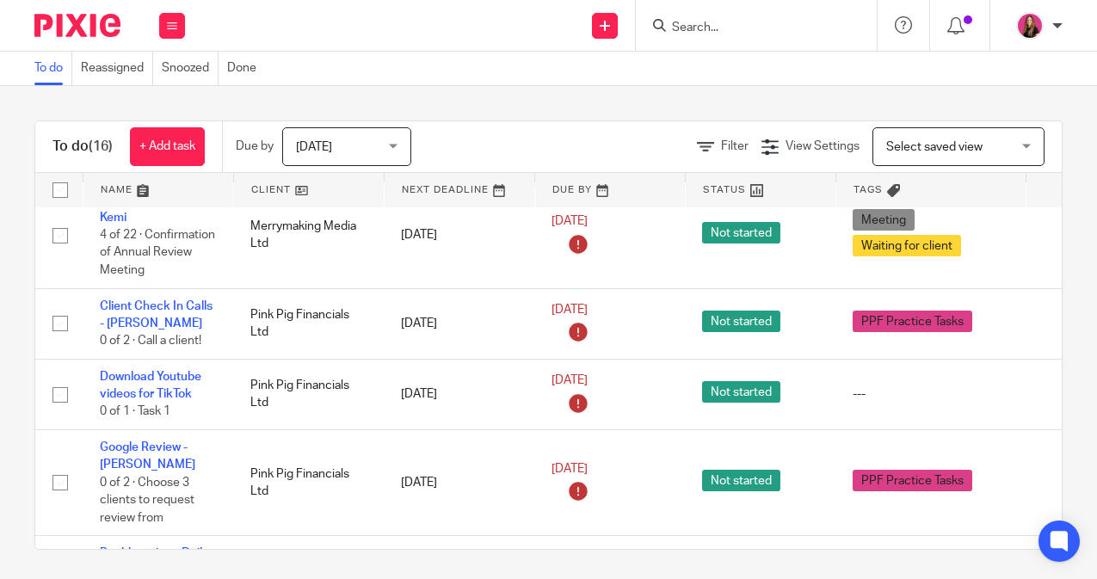
scroll to position [238, 0]
